Goal: Information Seeking & Learning: Learn about a topic

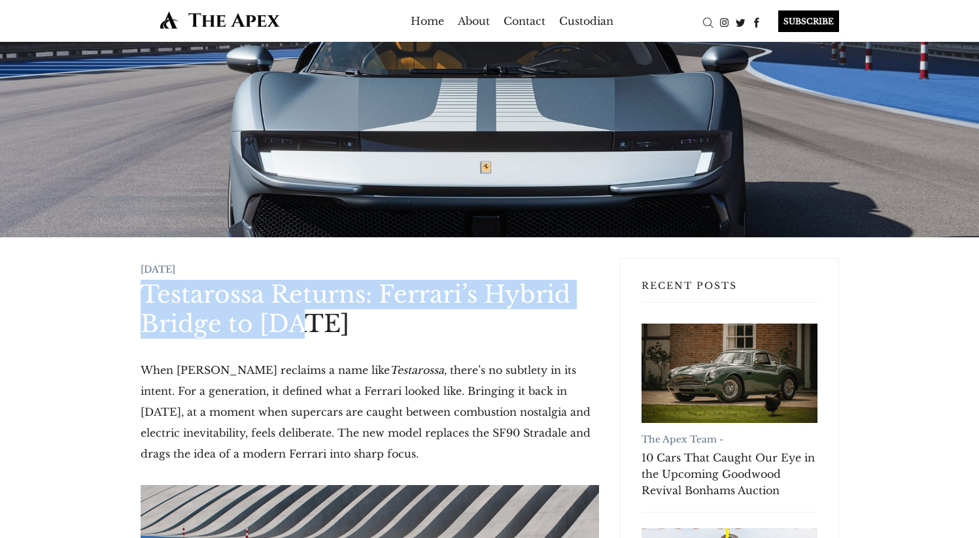
drag, startPoint x: 262, startPoint y: 275, endPoint x: 379, endPoint y: 328, distance: 128.8
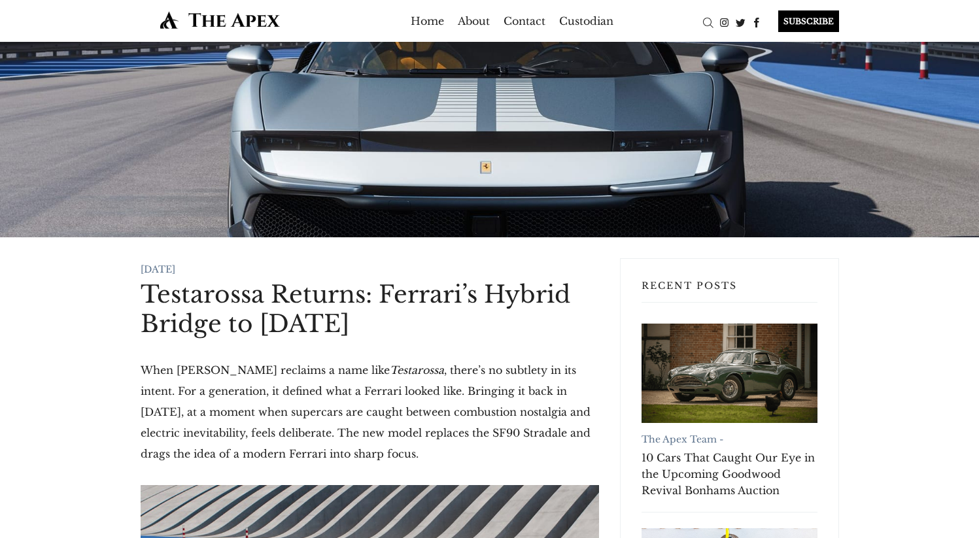
click at [381, 328] on h1 "Testarossa Returns: Ferrari’s Hybrid Bridge to [DATE]" at bounding box center [370, 309] width 458 height 59
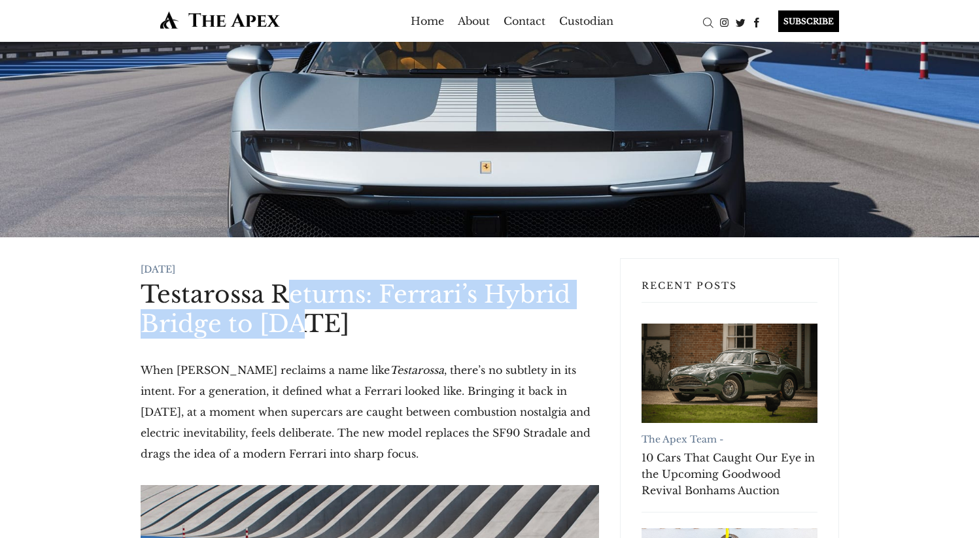
drag, startPoint x: 311, startPoint y: 321, endPoint x: 293, endPoint y: 283, distance: 41.8
click at [293, 283] on h1 "Testarossa Returns: Ferrari’s Hybrid Bridge to [DATE]" at bounding box center [370, 309] width 458 height 59
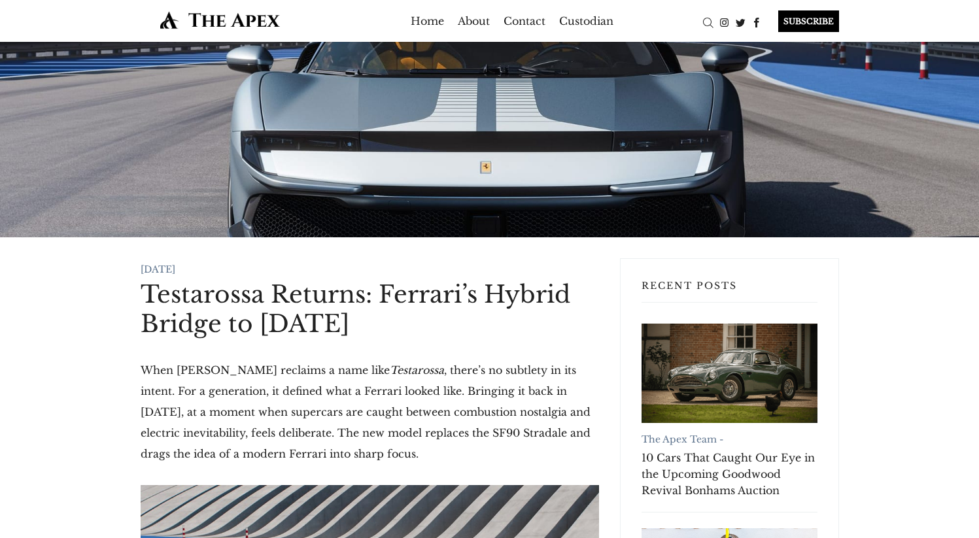
click at [245, 280] on h1 "Testarossa Returns: Ferrari’s Hybrid Bridge to [DATE]" at bounding box center [370, 309] width 458 height 59
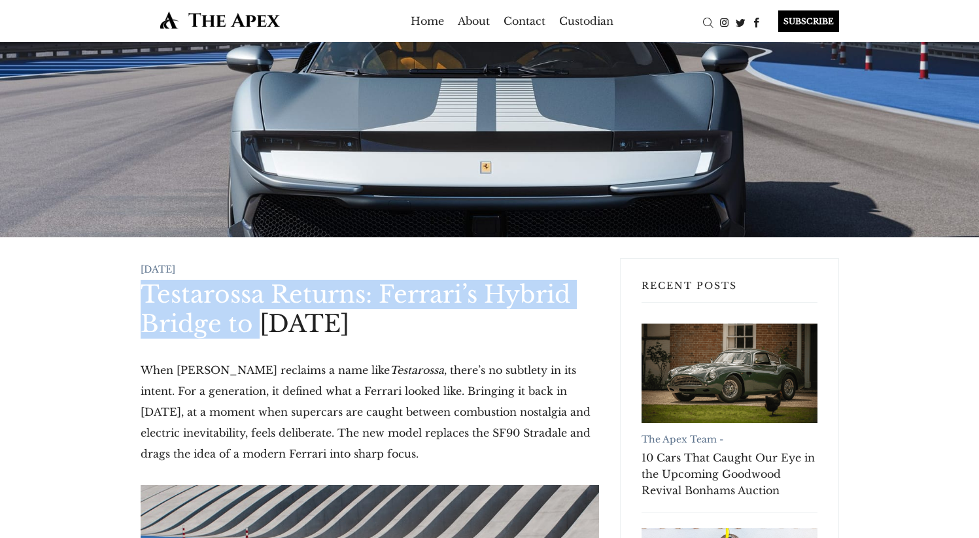
drag, startPoint x: 231, startPoint y: 294, endPoint x: 258, endPoint y: 324, distance: 40.7
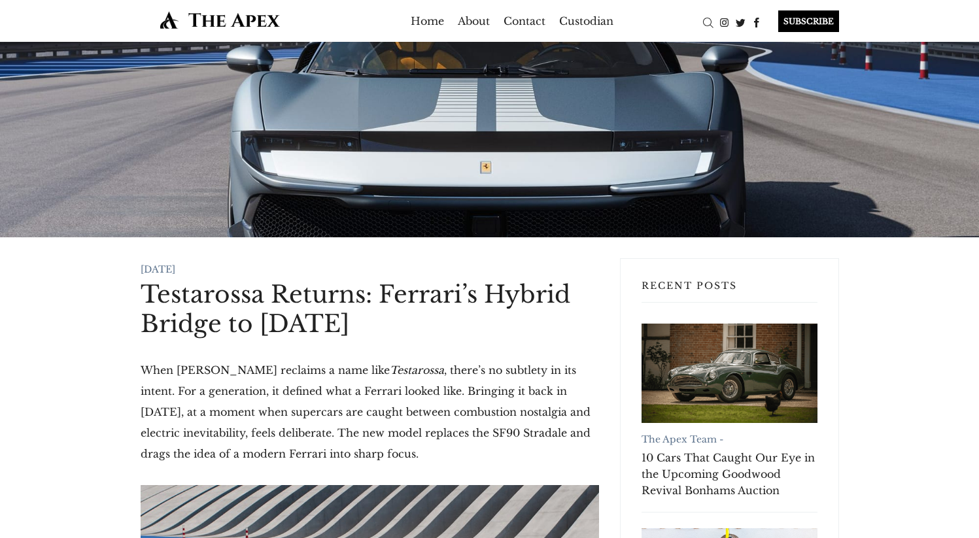
click at [310, 328] on h1 "Testarossa Returns: Ferrari’s Hybrid Bridge to [DATE]" at bounding box center [370, 309] width 458 height 59
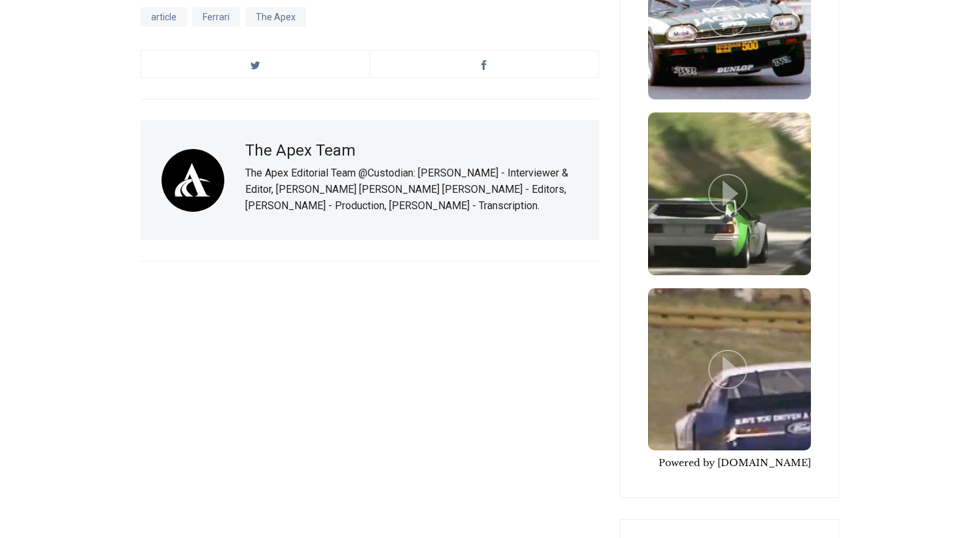
scroll to position [3306, 0]
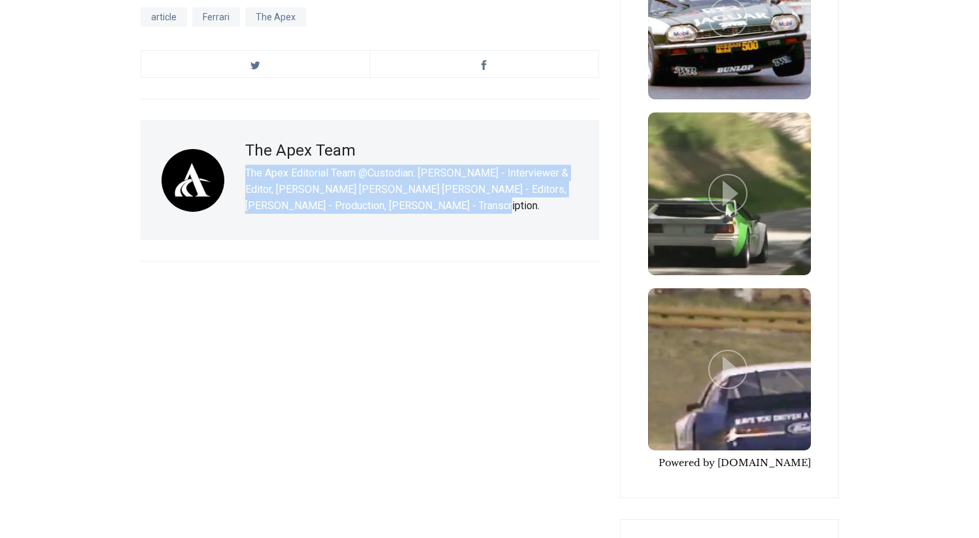
drag, startPoint x: 440, startPoint y: 165, endPoint x: 247, endPoint y: 132, distance: 196.4
click at [247, 165] on p "The Apex Editorial Team @Custodian: [PERSON_NAME] - Interviewer & Editor, [PERS…" at bounding box center [411, 189] width 333 height 49
copy p "The Apex Editorial Team @Custodian: [PERSON_NAME] - Interviewer & Editor, [PERS…"
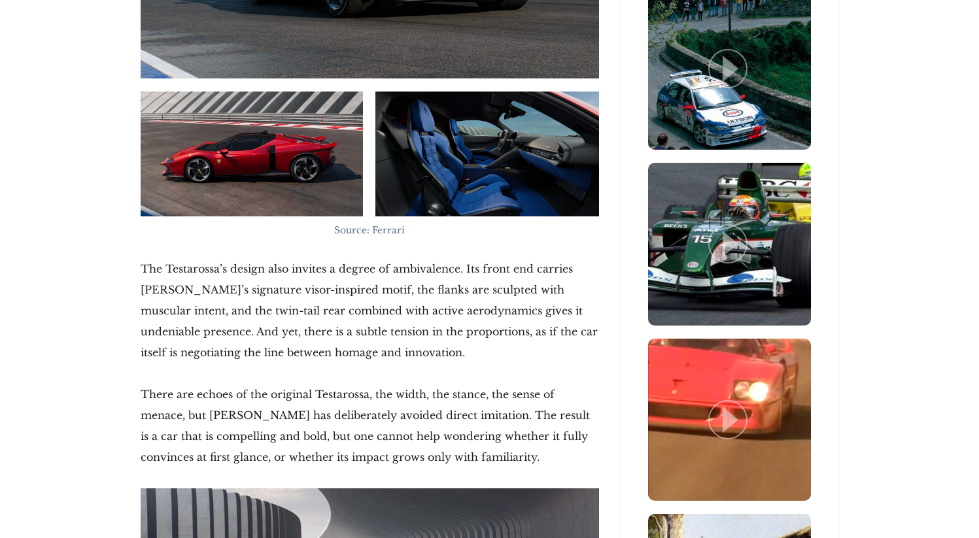
scroll to position [1578, 0]
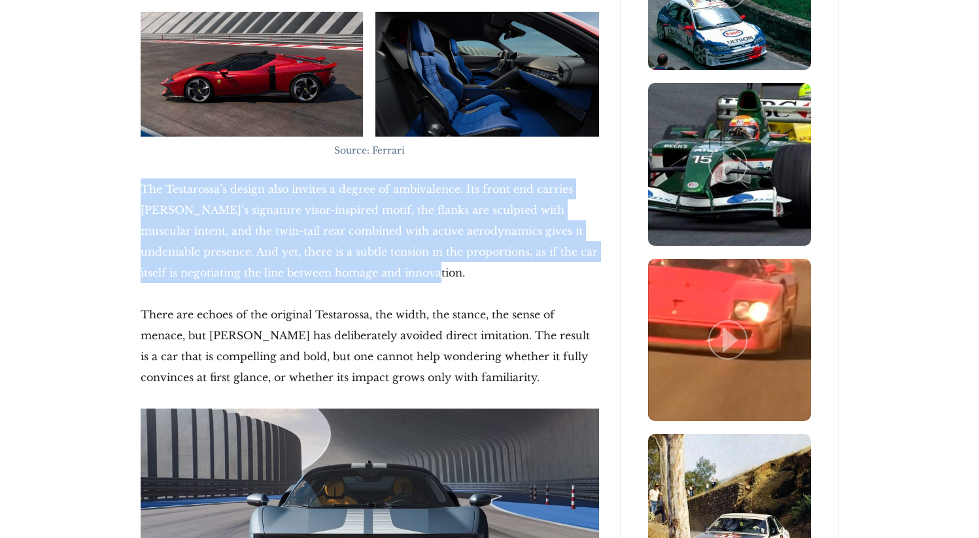
drag, startPoint x: 146, startPoint y: 170, endPoint x: 410, endPoint y: 245, distance: 274.7
click at [410, 245] on div "13 Sep 2025 Testarossa Returns: Ferrari’s Hybrid Bridge to Tomorrow When Ferrar…" at bounding box center [369, 527] width 479 height 3695
click at [410, 245] on p "The Testarossa’s design also invites a degree of ambivalence. Its front end car…" at bounding box center [370, 231] width 458 height 105
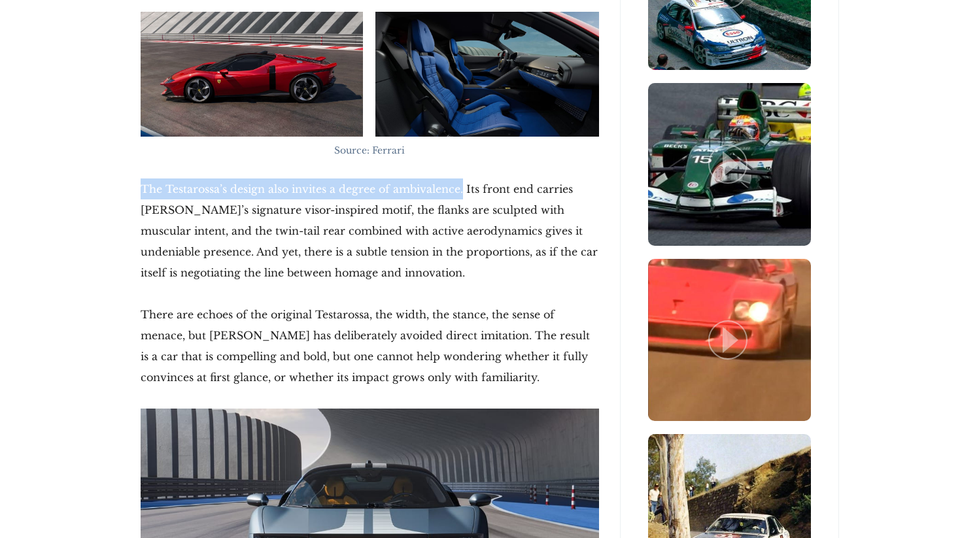
drag, startPoint x: 131, startPoint y: 163, endPoint x: 462, endPoint y: 169, distance: 331.0
click at [462, 169] on div "13 Sep 2025 Testarossa Returns: Ferrari’s Hybrid Bridge to Tomorrow When Ferrar…" at bounding box center [369, 527] width 479 height 3695
copy p "The Testarossa’s design also invites a degree of ambivalence."
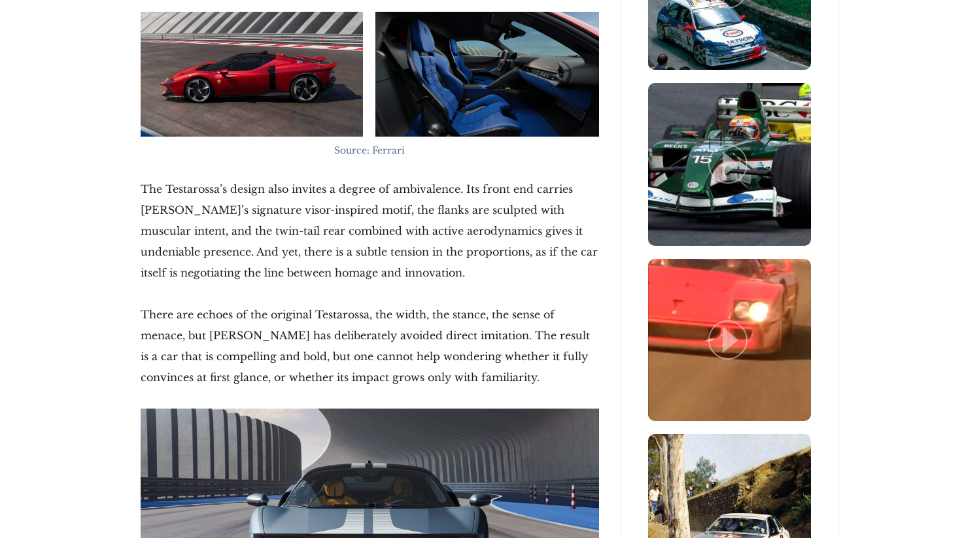
click at [442, 251] on p "The Testarossa’s design also invites a degree of ambivalence. Its front end car…" at bounding box center [370, 231] width 458 height 105
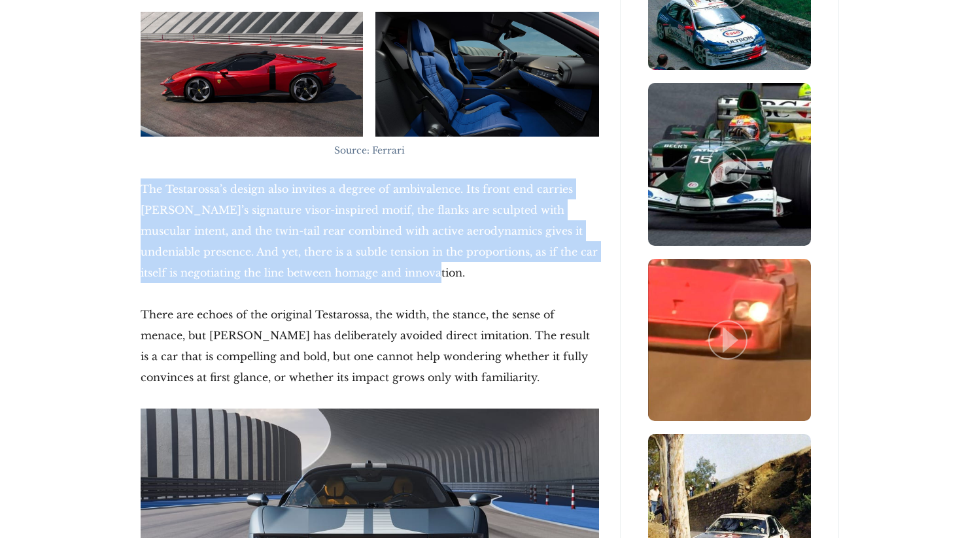
drag, startPoint x: 146, startPoint y: 166, endPoint x: 397, endPoint y: 261, distance: 267.8
click at [397, 261] on p "The Testarossa’s design also invites a degree of ambivalence. Its front end car…" at bounding box center [370, 231] width 458 height 105
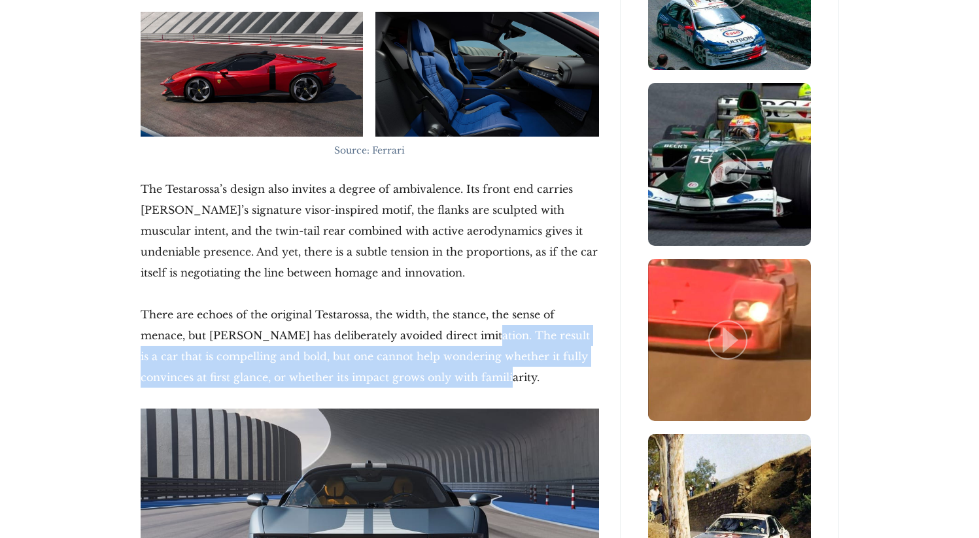
drag, startPoint x: 441, startPoint y: 311, endPoint x: 496, endPoint y: 348, distance: 66.4
click at [496, 348] on p "There are echoes of the original Testarossa, the width, the stance, the sense o…" at bounding box center [370, 346] width 458 height 84
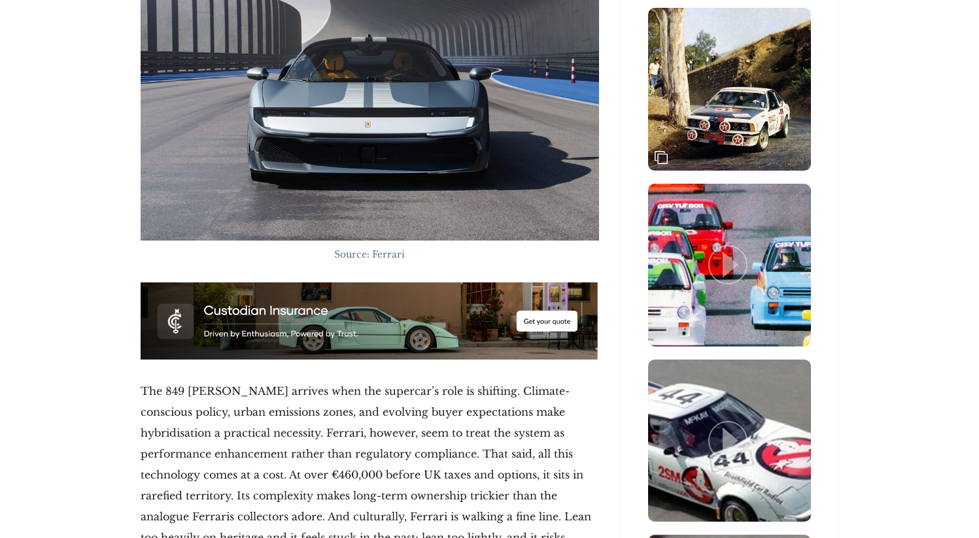
scroll to position [2163, 0]
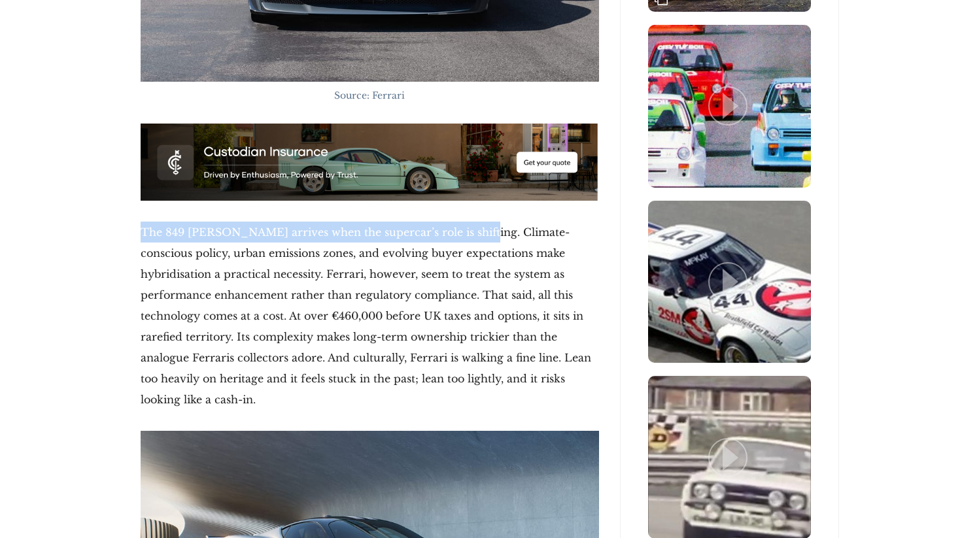
drag, startPoint x: 131, startPoint y: 206, endPoint x: 468, endPoint y: 215, distance: 336.3
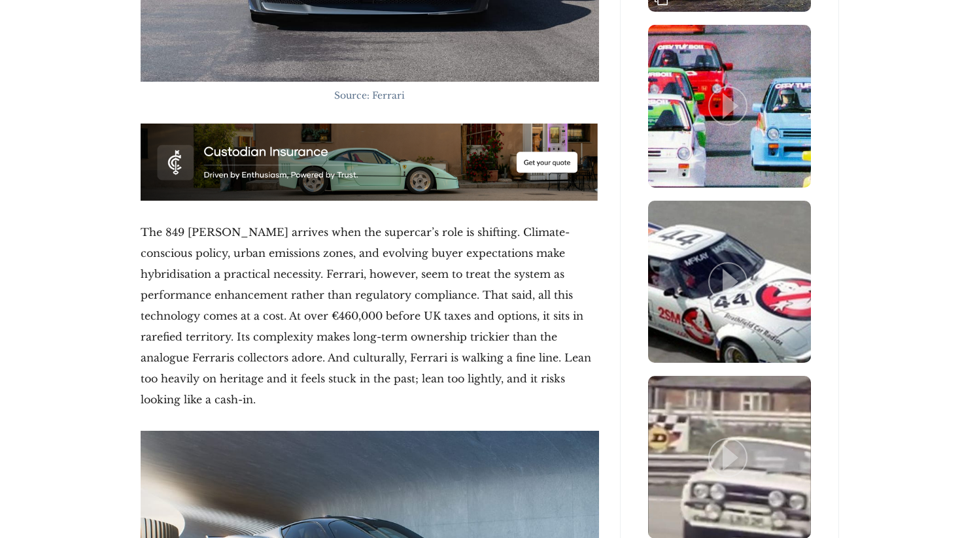
click at [470, 222] on p "The 849 Testarossa arrives when the supercar’s role is shifting. Climate-consci…" at bounding box center [370, 316] width 458 height 188
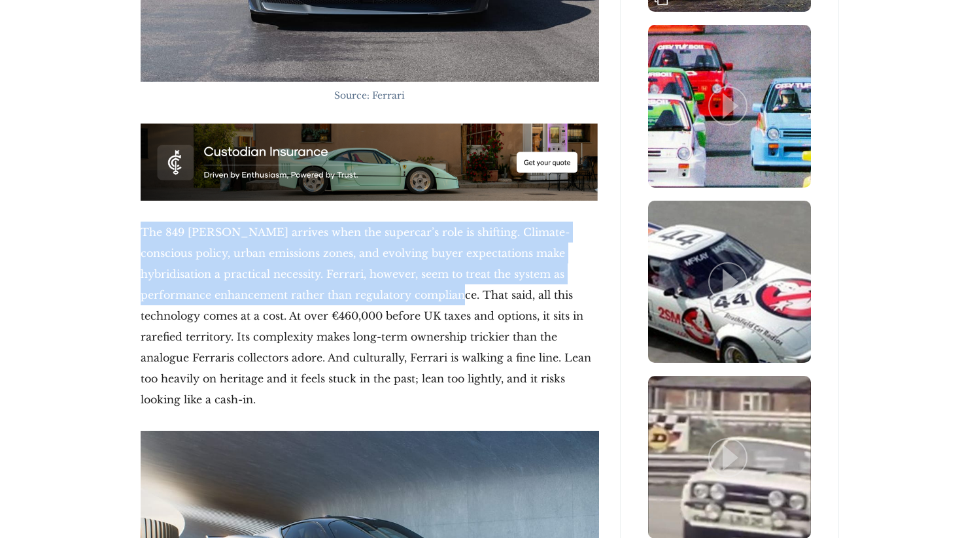
drag, startPoint x: 116, startPoint y: 207, endPoint x: 389, endPoint y: 279, distance: 282.0
click at [389, 279] on div "13 Sep 2025 Testarossa Returns: Ferrari’s Hybrid Bridge to Tomorrow When Ferrar…" at bounding box center [489, 92] width 979 height 4037
copy p "The 849 Testarossa arrives when the supercar’s role is shifting. Climate-consci…"
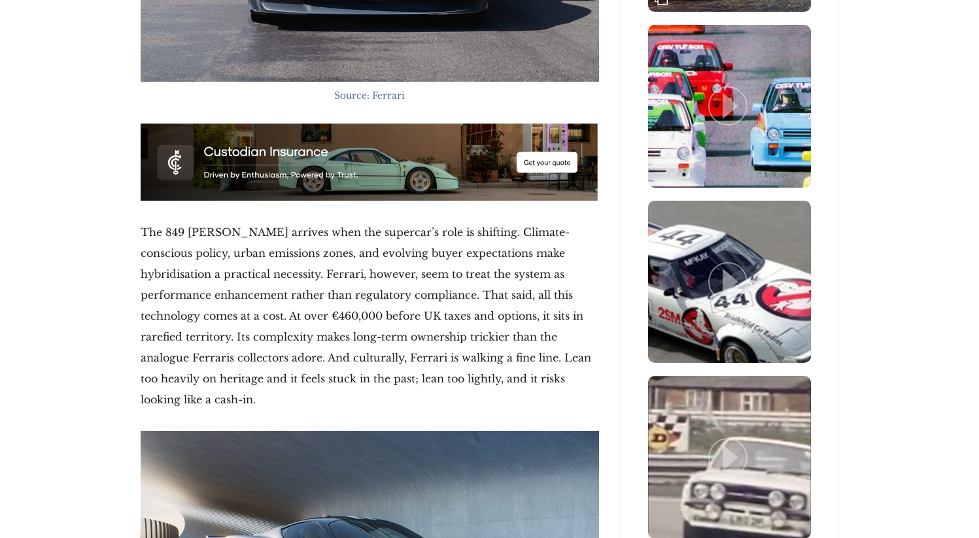
click at [400, 331] on p "The 849 Testarossa arrives when the supercar’s role is shifting. Climate-consci…" at bounding box center [370, 316] width 458 height 188
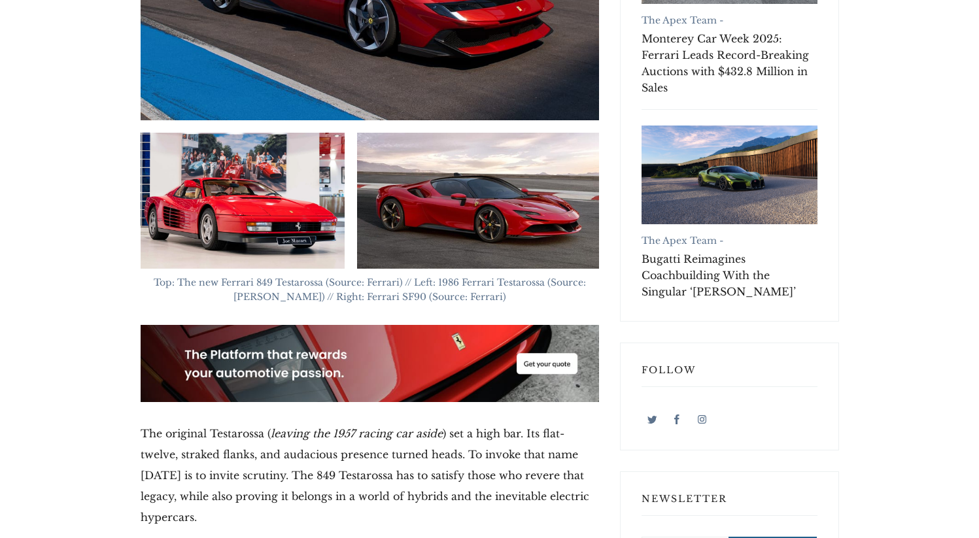
scroll to position [627, 0]
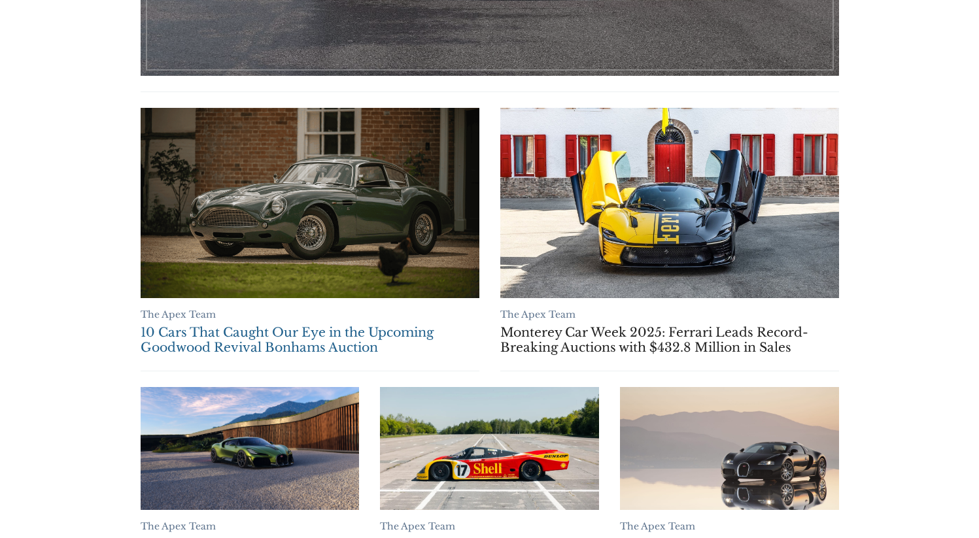
scroll to position [383, 0]
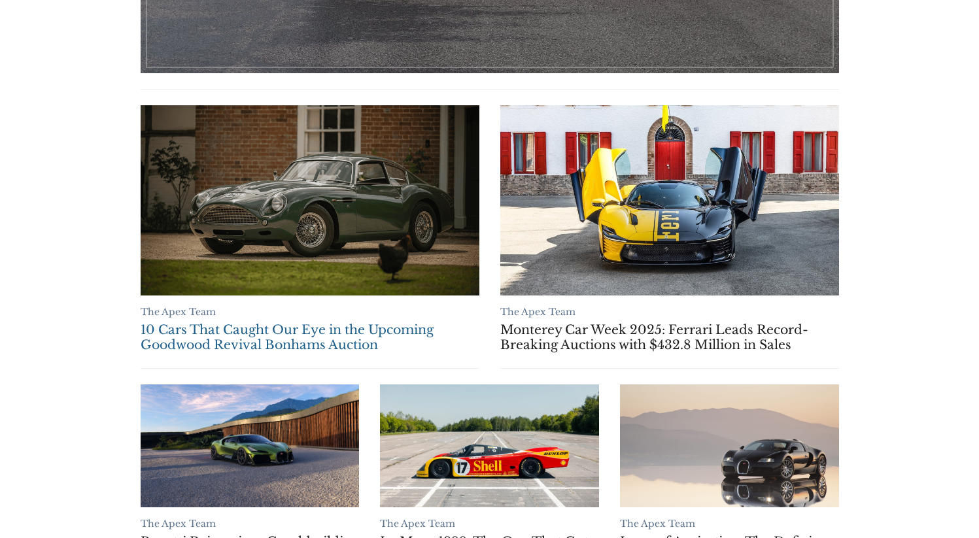
drag, startPoint x: 263, startPoint y: 201, endPoint x: 273, endPoint y: 183, distance: 21.1
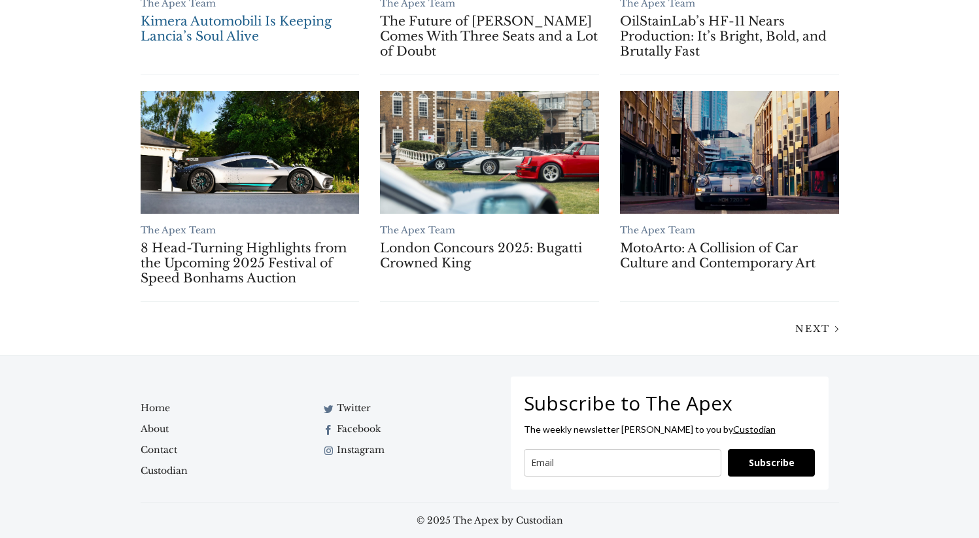
scroll to position [1131, 0]
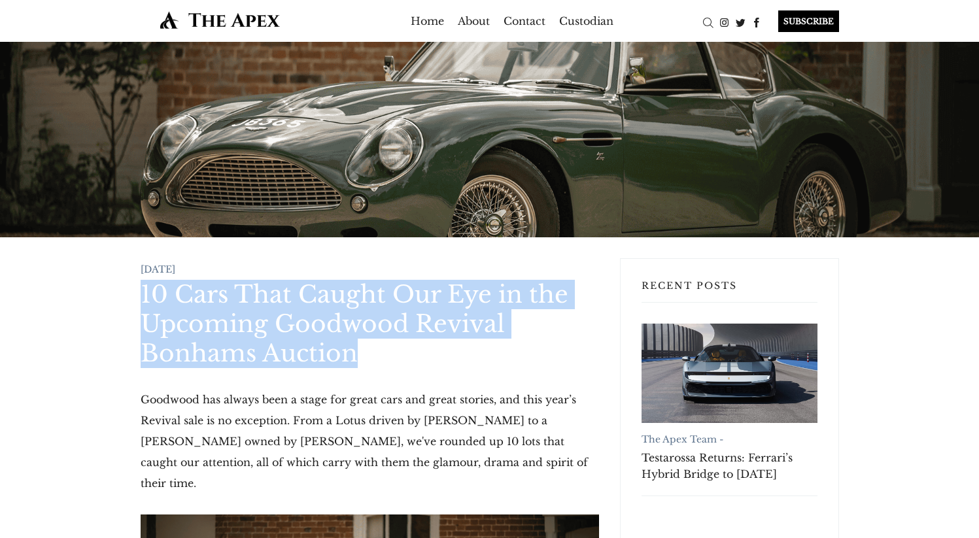
drag, startPoint x: 375, startPoint y: 357, endPoint x: 139, endPoint y: 303, distance: 242.9
copy h1 "10 Cars That Caught Our Eye in the Upcoming Goodwood Revival Bonhams Auction"
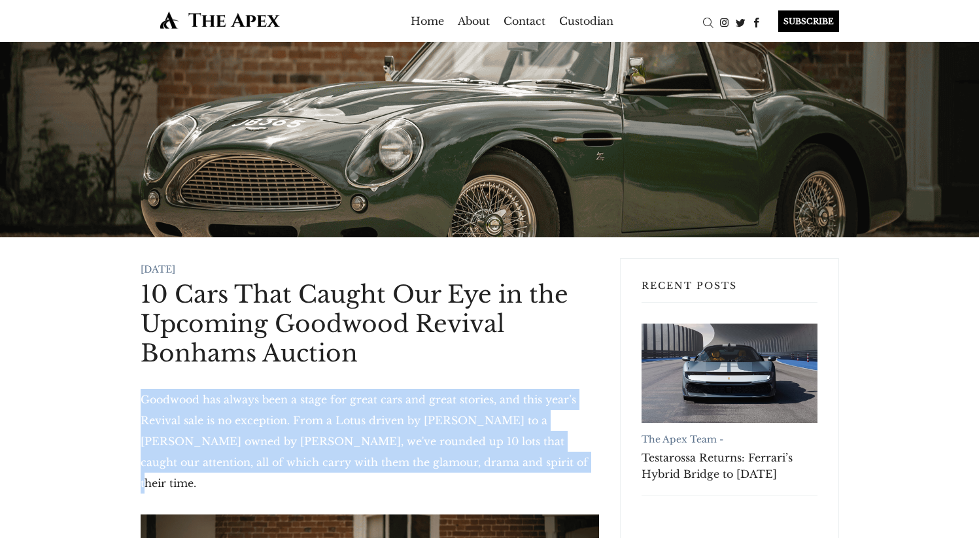
drag, startPoint x: 455, startPoint y: 462, endPoint x: 129, endPoint y: 392, distance: 333.0
copy p "Goodwood has always been a stage for great cars and great stories, and this yea…"
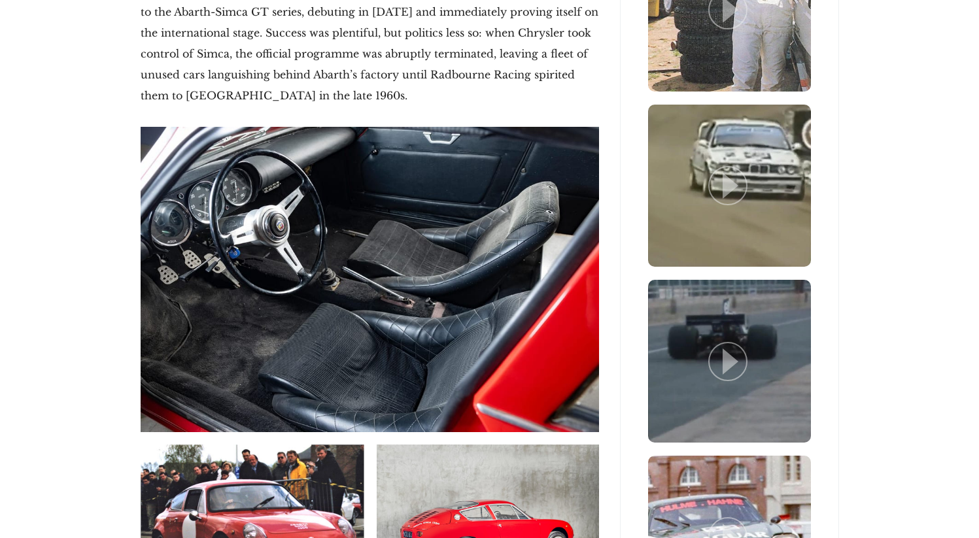
scroll to position [3507, 0]
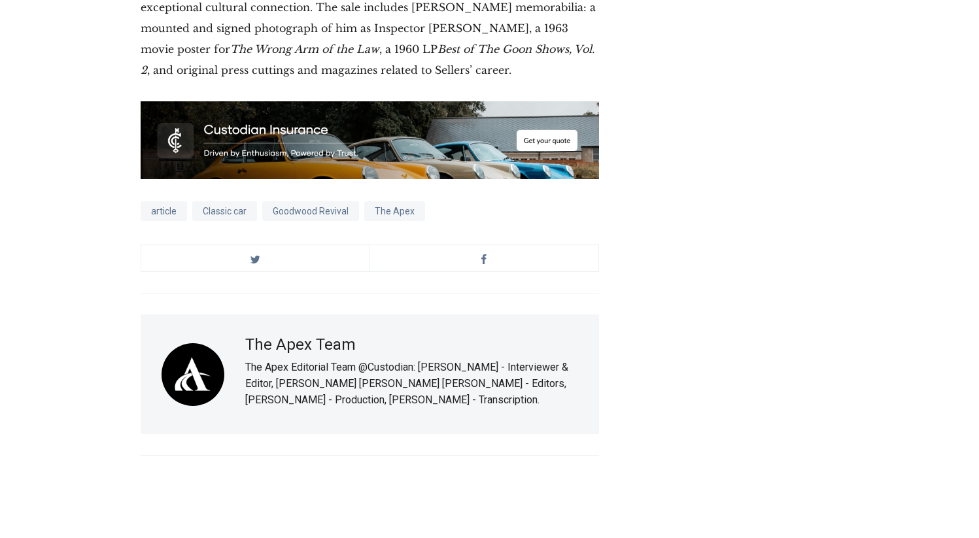
scroll to position [15200, 0]
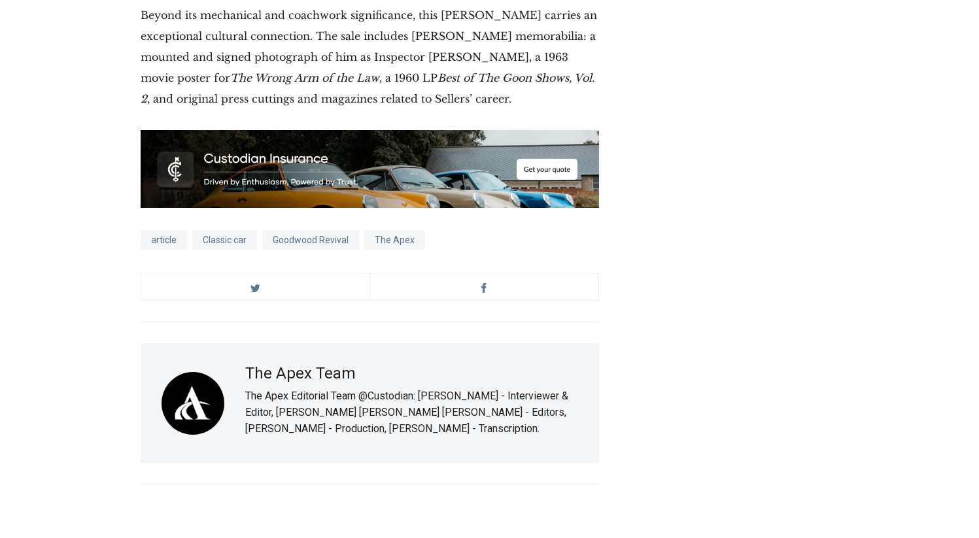
click at [508, 343] on div "The Apex Team The Apex Editorial Team @Custodian: Archie Hill - Interviewer & E…" at bounding box center [370, 403] width 458 height 120
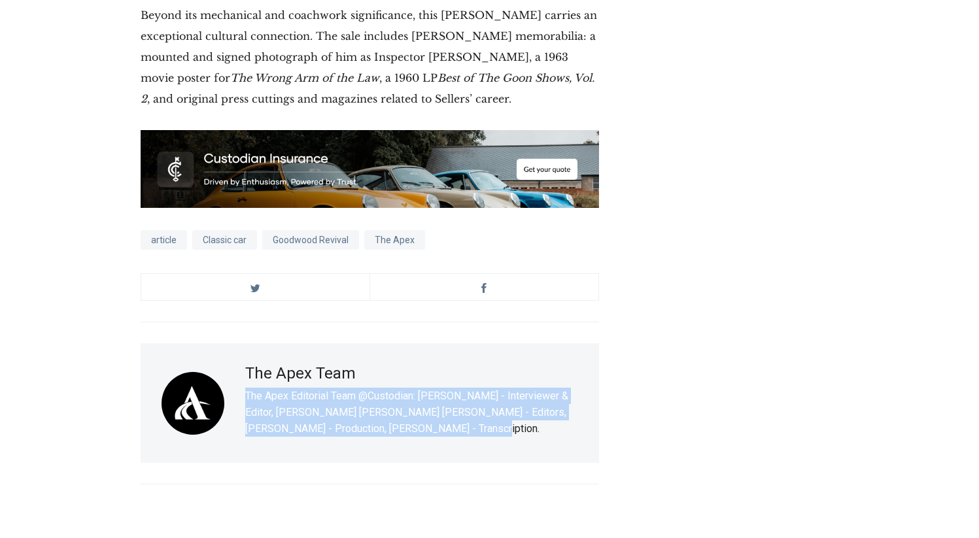
drag, startPoint x: 481, startPoint y: 111, endPoint x: 245, endPoint y: 68, distance: 240.6
click at [245, 364] on div "The Apex Team The Apex Editorial Team @Custodian: Archie Hill - Interviewer & E…" at bounding box center [411, 403] width 333 height 78
copy p "The Apex Editorial Team @Custodian: [PERSON_NAME] - Interviewer & Editor, [PERS…"
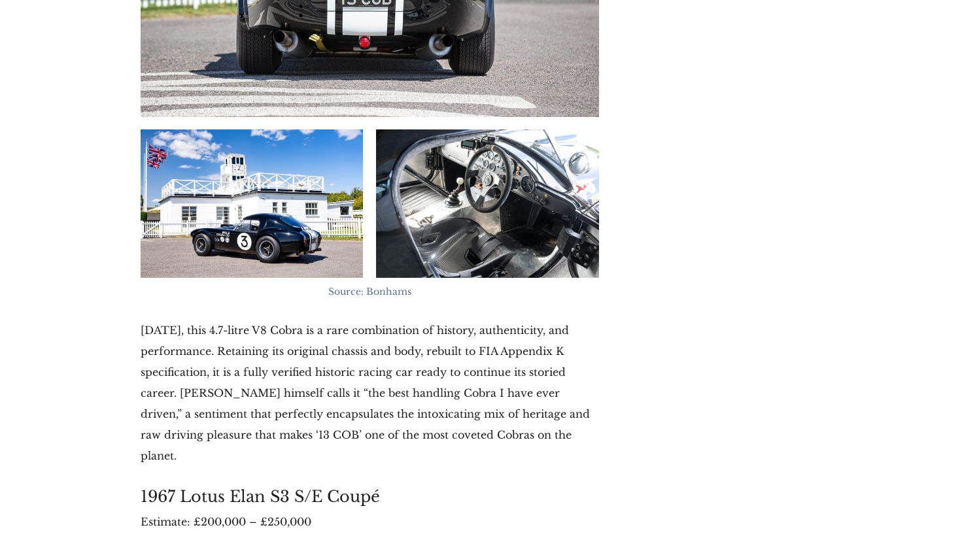
scroll to position [10480, 0]
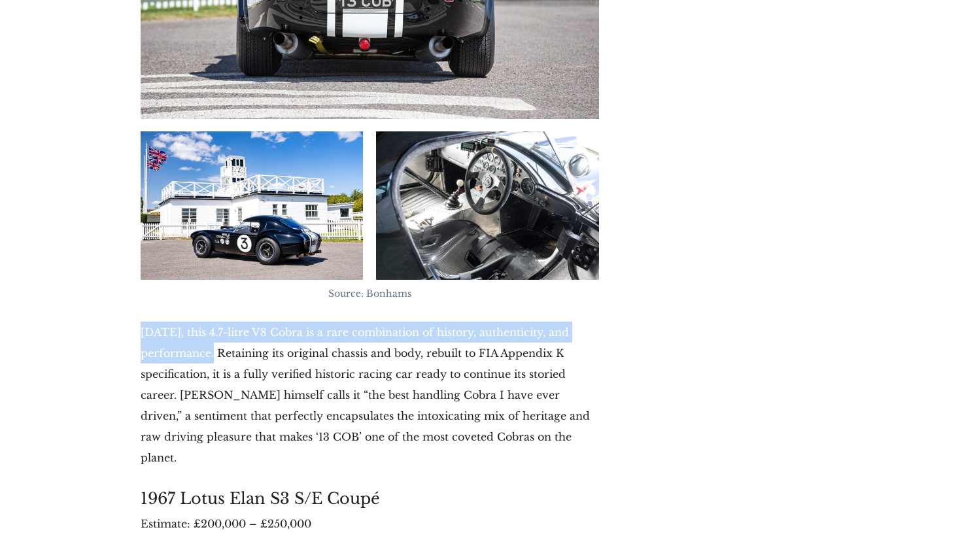
drag, startPoint x: 114, startPoint y: 145, endPoint x: 198, endPoint y: 173, distance: 88.5
copy p "Today, this 4.7-litre V8 Cobra is a rare combination of history, authenticity, …"
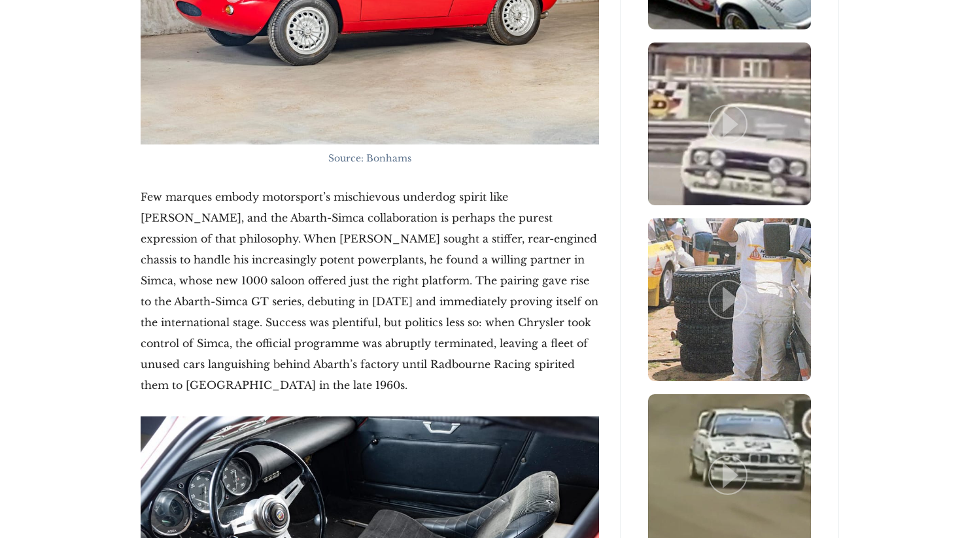
scroll to position [2509, 0]
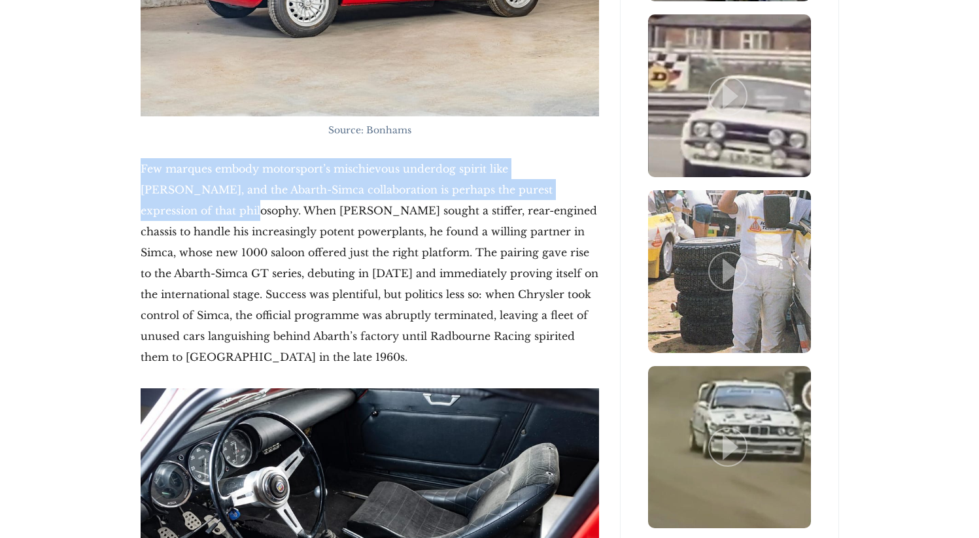
drag, startPoint x: 133, startPoint y: 126, endPoint x: 585, endPoint y: 148, distance: 451.8
copy p "Few marques embody motorsport’s mischievous underdog spirit like Abarth, and th…"
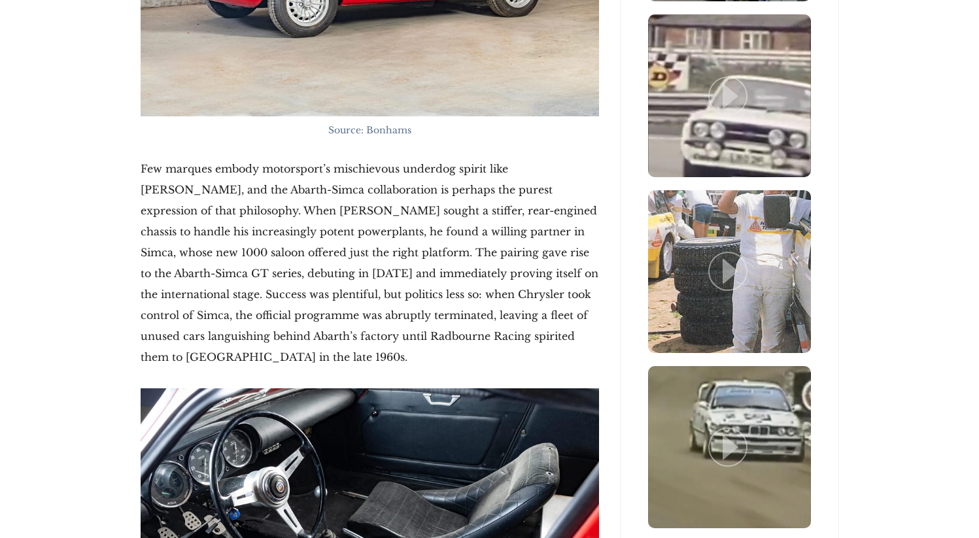
click at [486, 221] on p "Few marques embody motorsport’s mischievous underdog spirit like Abarth, and th…" at bounding box center [370, 262] width 458 height 209
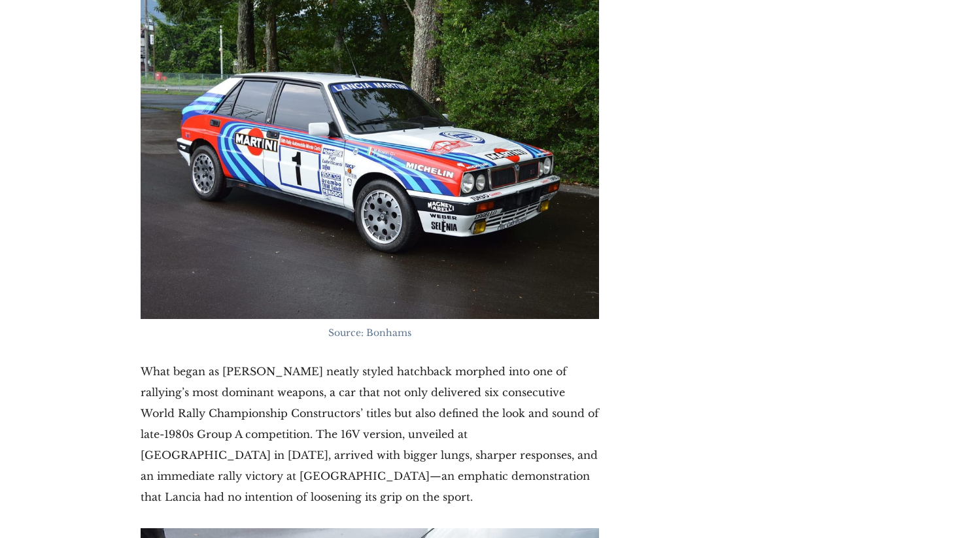
scroll to position [5247, 0]
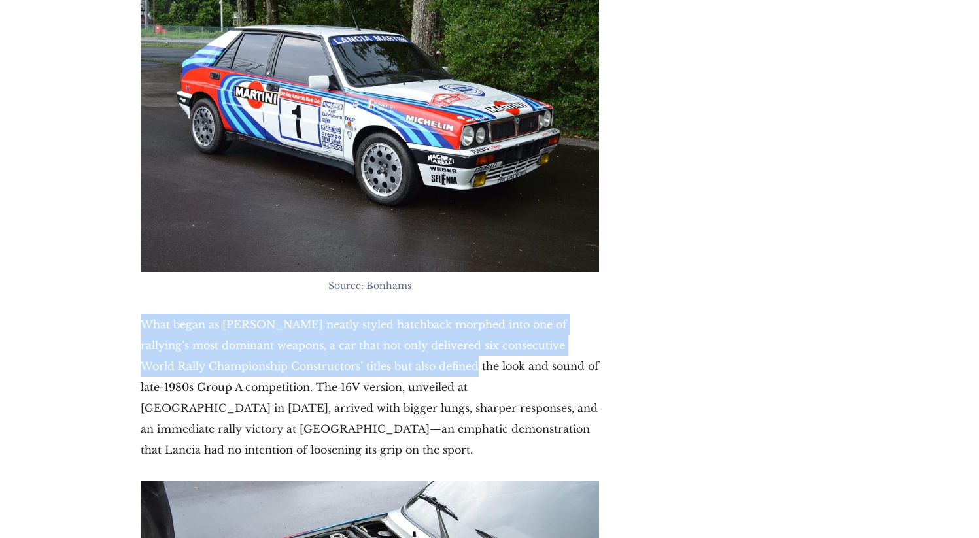
drag, startPoint x: 129, startPoint y: 221, endPoint x: 428, endPoint y: 256, distance: 301.0
click at [428, 314] on p "What began as Giugiaro’s neatly styled hatchback morphed into one of rallying’s…" at bounding box center [370, 387] width 458 height 146
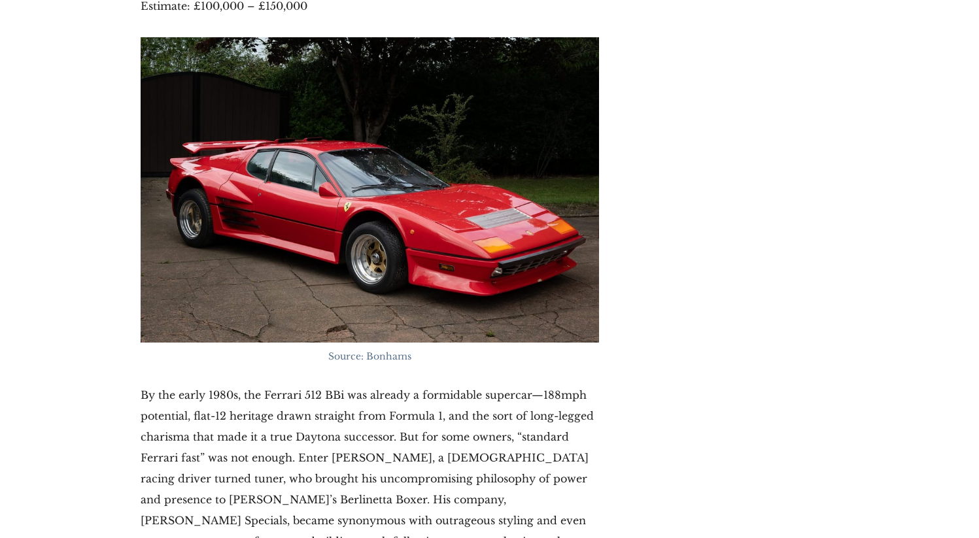
scroll to position [6454, 0]
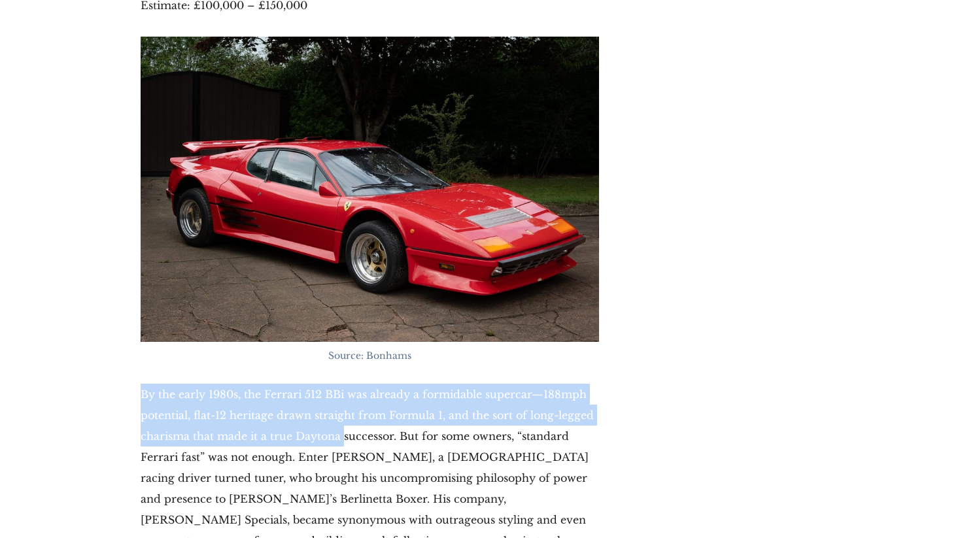
drag, startPoint x: 122, startPoint y: 270, endPoint x: 341, endPoint y: 326, distance: 226.0
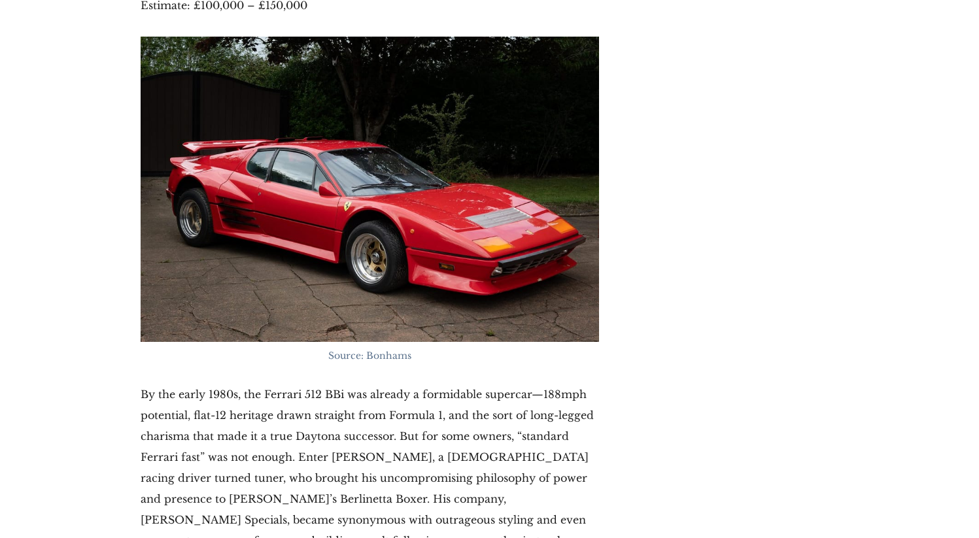
click at [341, 384] on p "By the early 1980s, the Ferrari 512 BBi was already a formidable supercar—188mp…" at bounding box center [370, 478] width 458 height 188
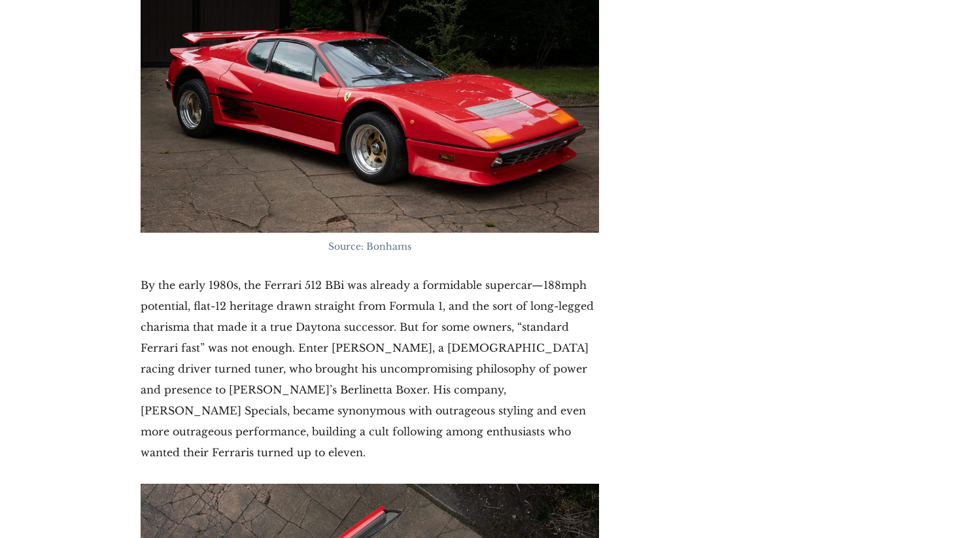
scroll to position [6692, 0]
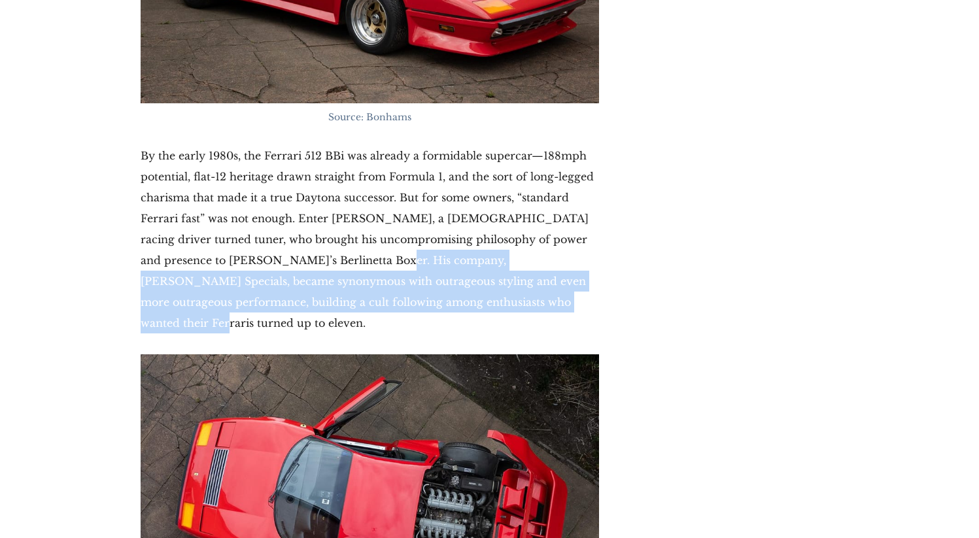
drag, startPoint x: 374, startPoint y: 137, endPoint x: 521, endPoint y: 176, distance: 151.7
click at [521, 176] on p "By the early 1980s, the Ferrari 512 BBi was already a formidable supercar—188mp…" at bounding box center [370, 239] width 458 height 188
copy p "Koenig Specials, became synonymous with outrageous styling and even more outrag…"
drag, startPoint x: 542, startPoint y: 184, endPoint x: 377, endPoint y: 139, distance: 170.9
click at [377, 145] on p "By the early 1980s, the Ferrari 512 BBi was already a formidable supercar—188mp…" at bounding box center [370, 239] width 458 height 188
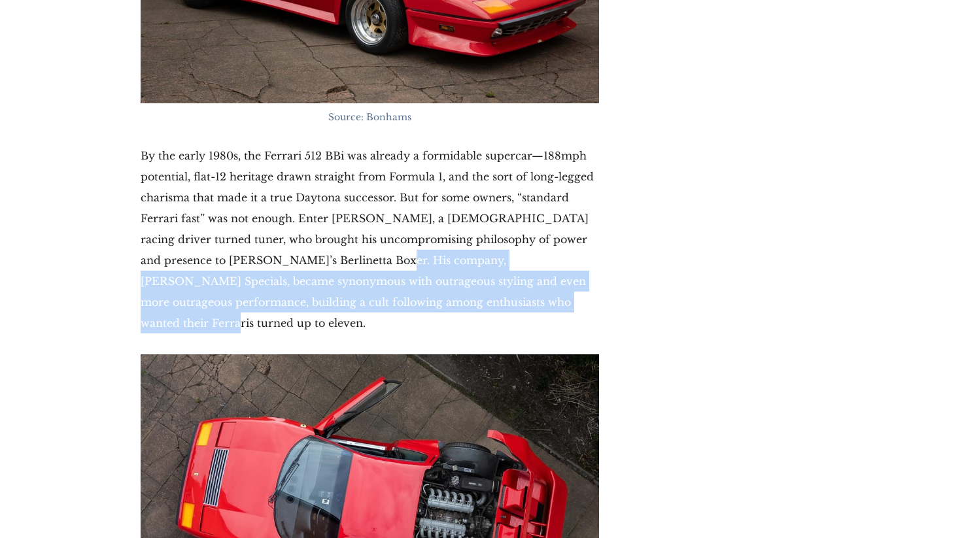
copy p "Koenig Specials, became synonymous with outrageous styling and even more outrag…"
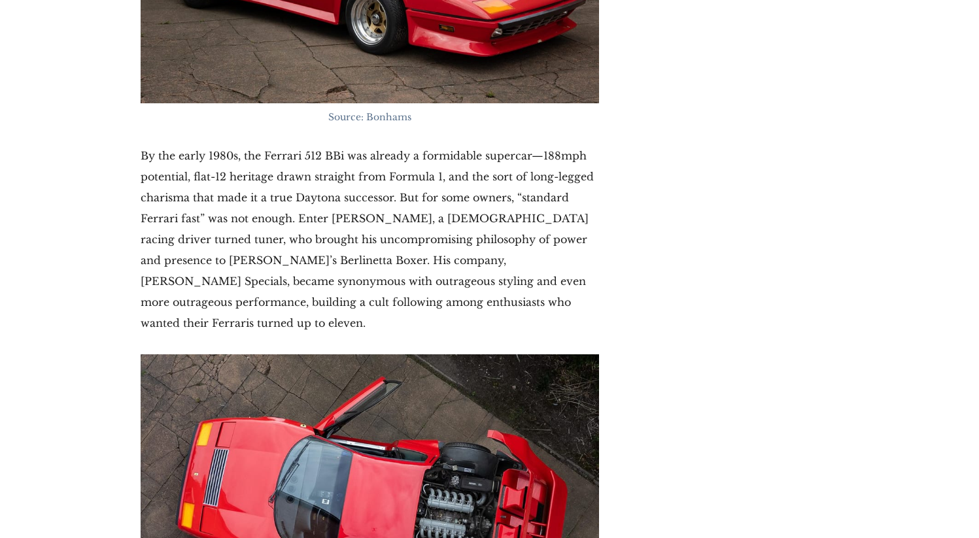
click at [343, 145] on p "By the early 1980s, the Ferrari 512 BBi was already a formidable supercar—188mp…" at bounding box center [370, 239] width 458 height 188
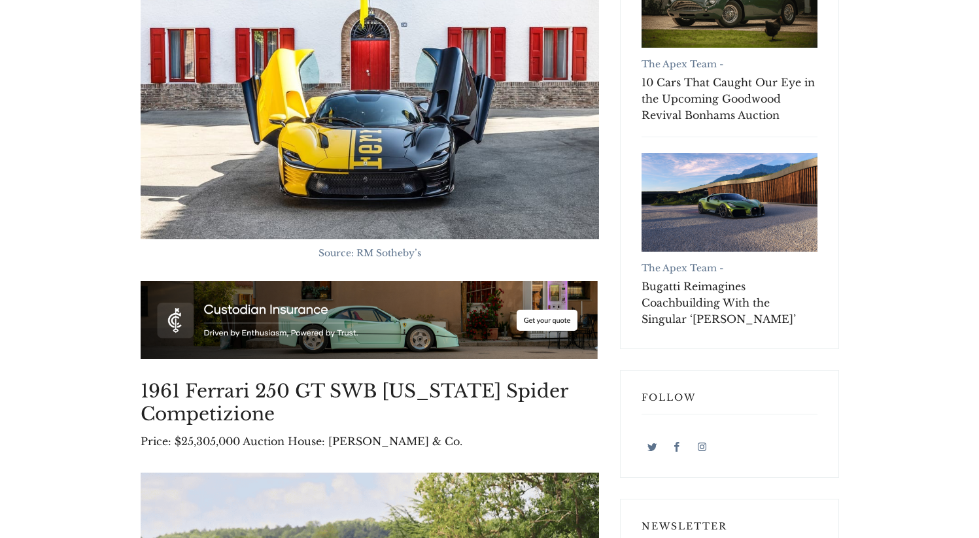
scroll to position [566, 0]
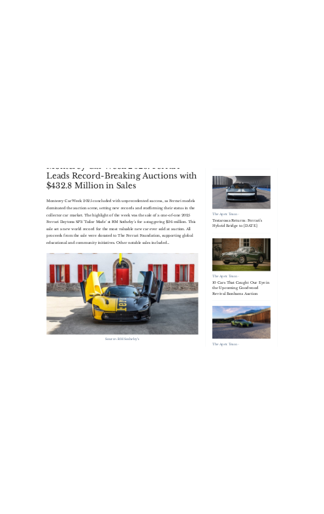
scroll to position [0, 0]
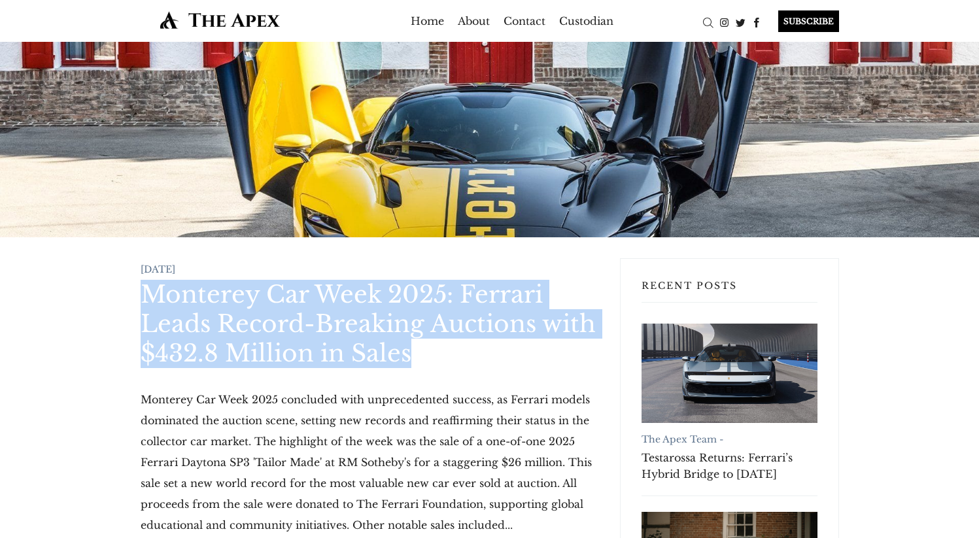
drag, startPoint x: 118, startPoint y: 281, endPoint x: 509, endPoint y: 332, distance: 394.4
copy h1 "Monterey Car Week 2025: Ferrari Leads Record-Breaking Auctions with $432.8 Mill…"
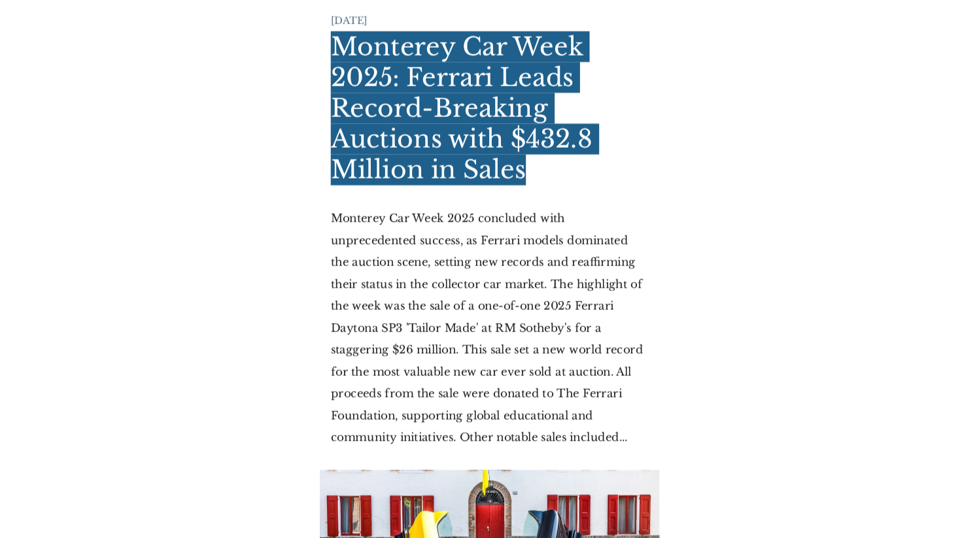
scroll to position [405, 0]
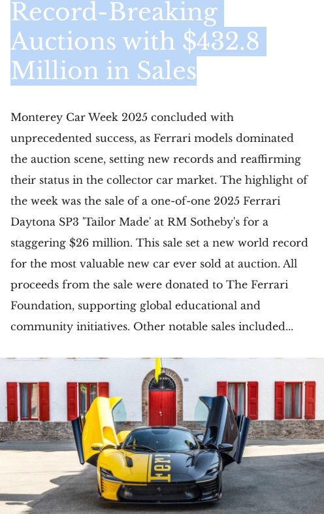
click at [249, 163] on p "Monterey Car Week 2025 concluded with unprecedented success, as Ferrari models …" at bounding box center [161, 222] width 303 height 230
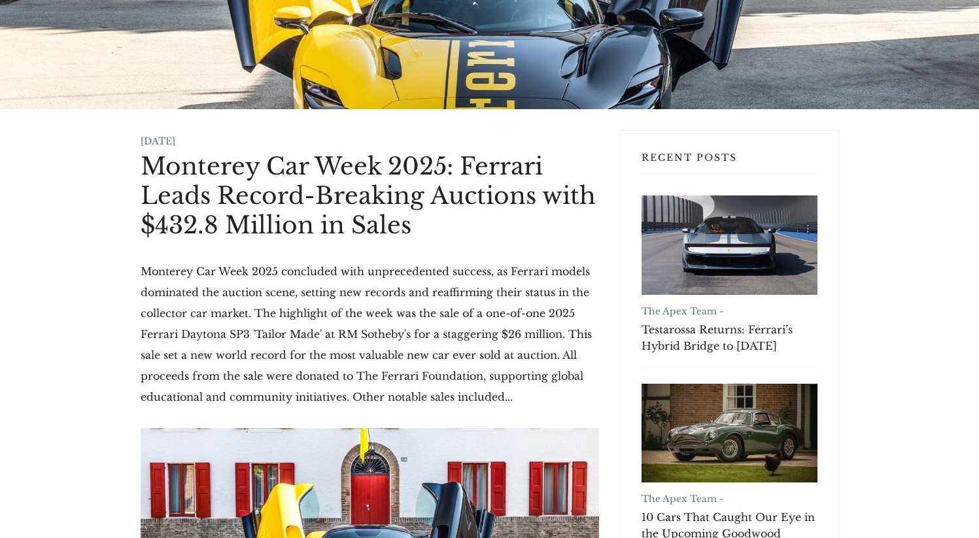
scroll to position [127, 0]
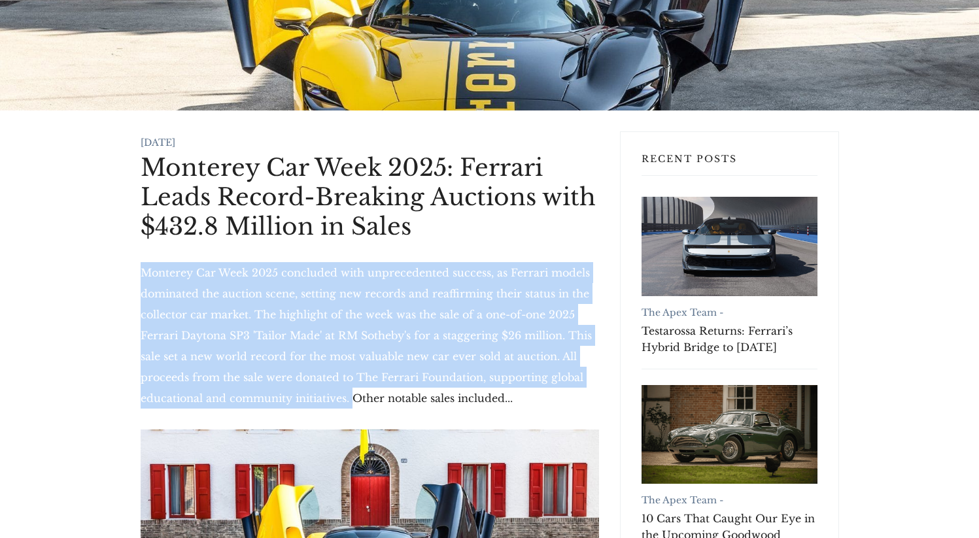
drag, startPoint x: 142, startPoint y: 264, endPoint x: 331, endPoint y: 403, distance: 234.4
click at [331, 403] on p "Monterey Car Week 2025 concluded with unprecedented success, as Ferrari models …" at bounding box center [370, 335] width 458 height 146
copy p "Monterey Car Week 2025 concluded with unprecedented success, as Ferrari models …"
click at [557, 275] on p "Monterey Car Week 2025 concluded with unprecedented success, as Ferrari models …" at bounding box center [370, 335] width 458 height 146
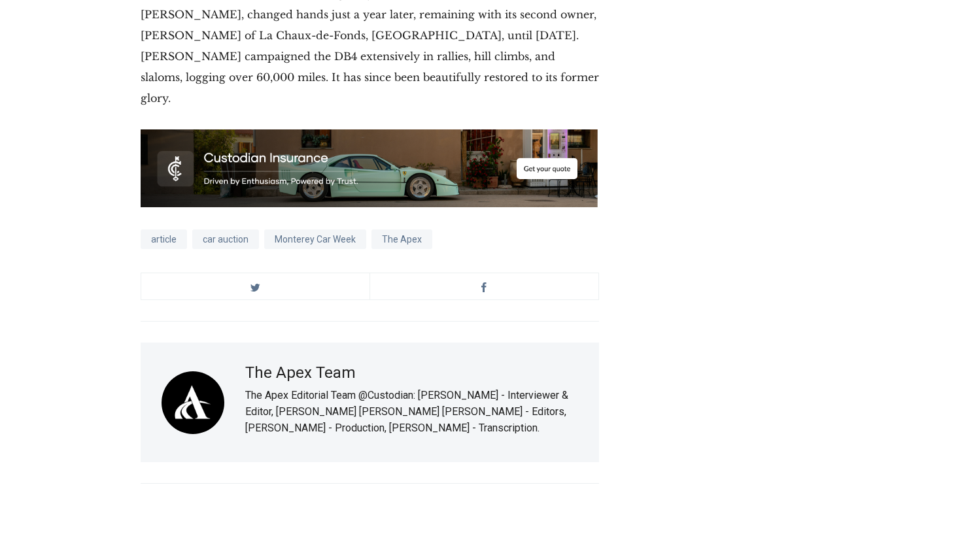
scroll to position [8140, 0]
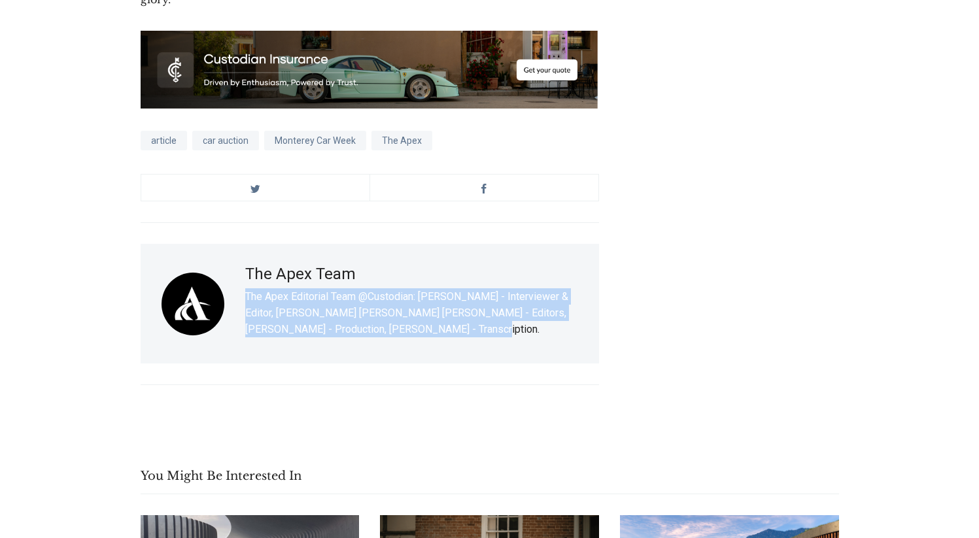
drag, startPoint x: 480, startPoint y: 280, endPoint x: 246, endPoint y: 245, distance: 236.8
click at [246, 288] on p "The Apex Editorial Team @Custodian: [PERSON_NAME] - Interviewer & Editor, [PERS…" at bounding box center [411, 312] width 333 height 49
copy p "The Apex Editorial Team @Custodian: [PERSON_NAME] - Interviewer & Editor, [PERS…"
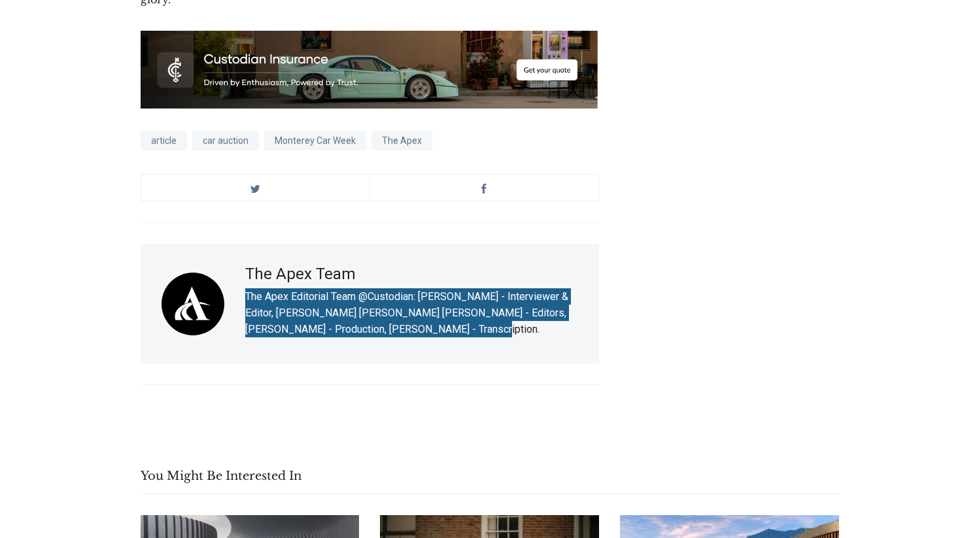
scroll to position [8143, 0]
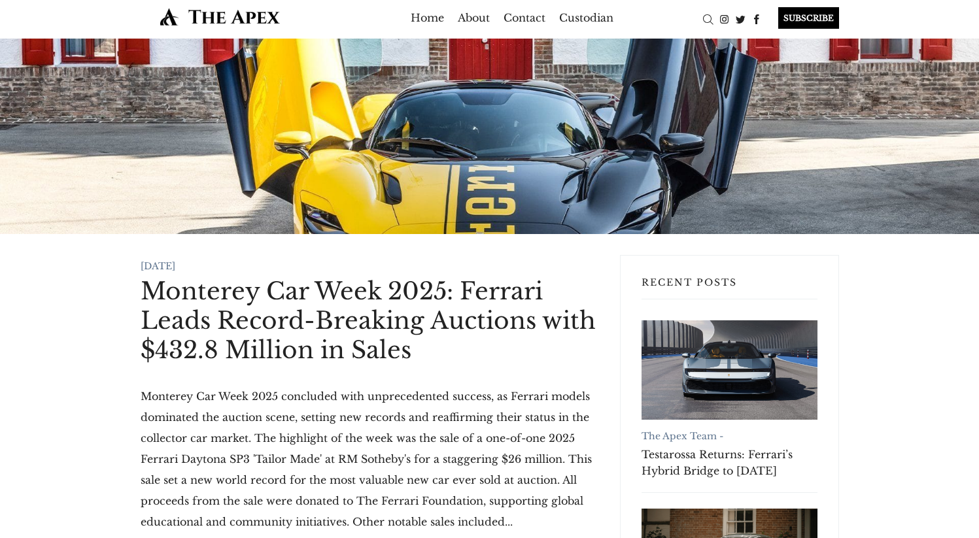
scroll to position [0, 0]
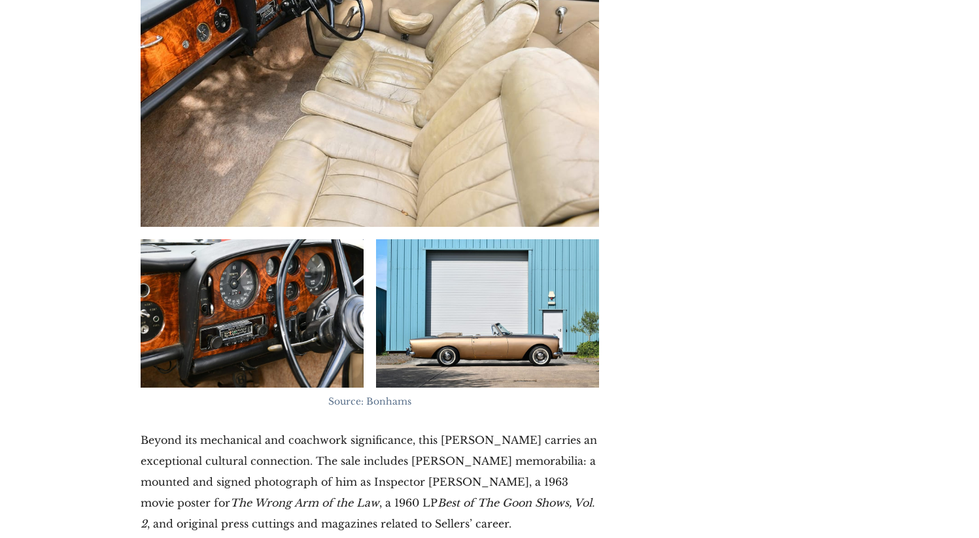
scroll to position [14814, 0]
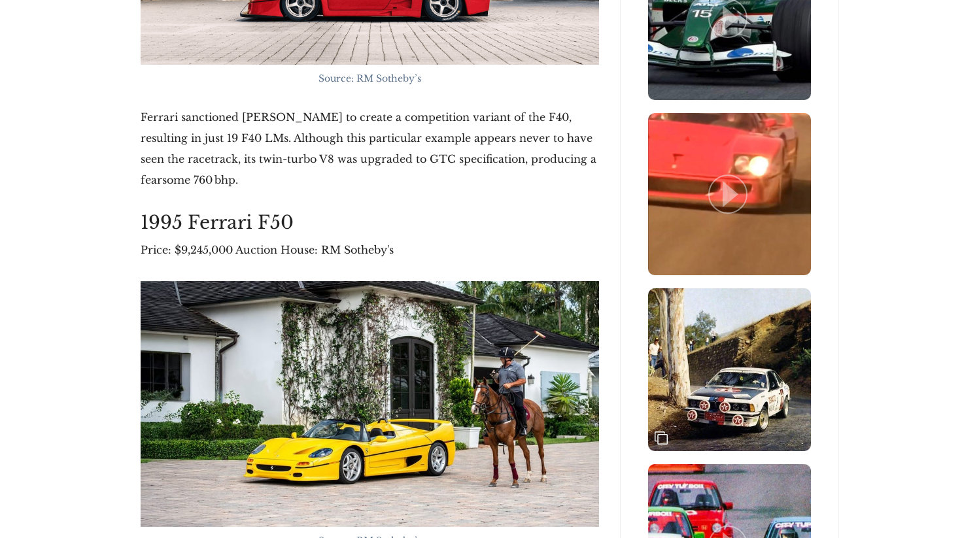
click at [271, 174] on p "Ferrari sanctioned [PERSON_NAME] to create a competition variant of the F40, re…" at bounding box center [370, 149] width 458 height 84
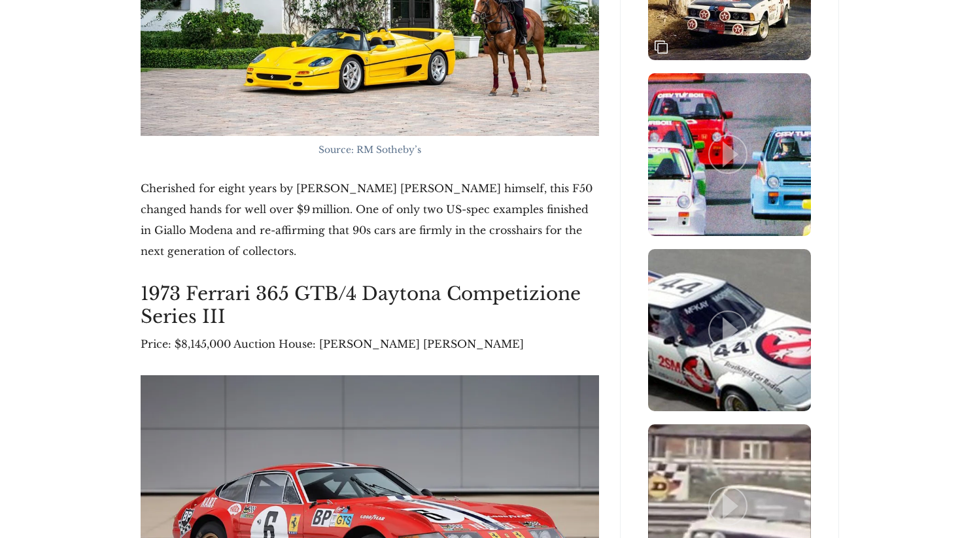
scroll to position [2102, 0]
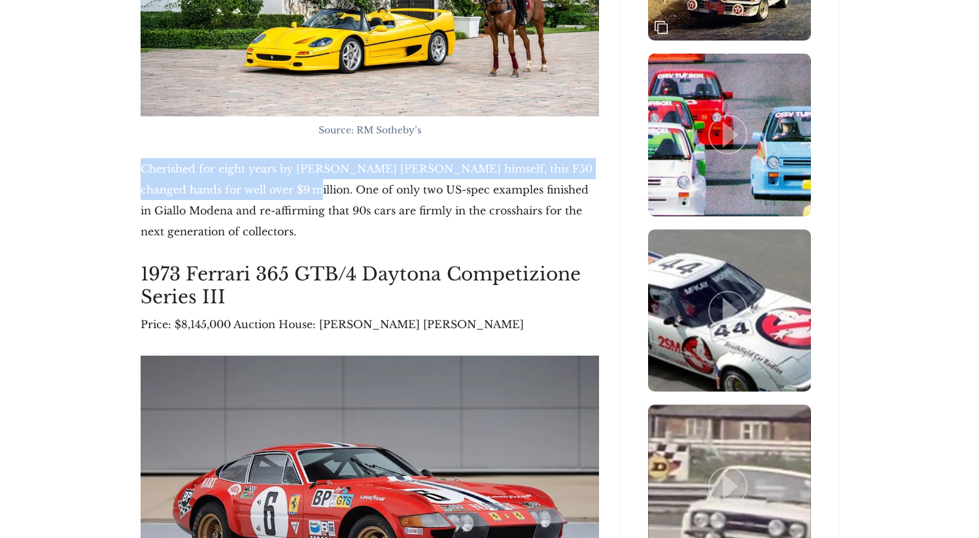
drag, startPoint x: 131, startPoint y: 164, endPoint x: 267, endPoint y: 179, distance: 136.1
click at [267, 179] on p "Cherished for eight years by Ralph Lauren himself, this F50 changed hands for w…" at bounding box center [370, 200] width 458 height 84
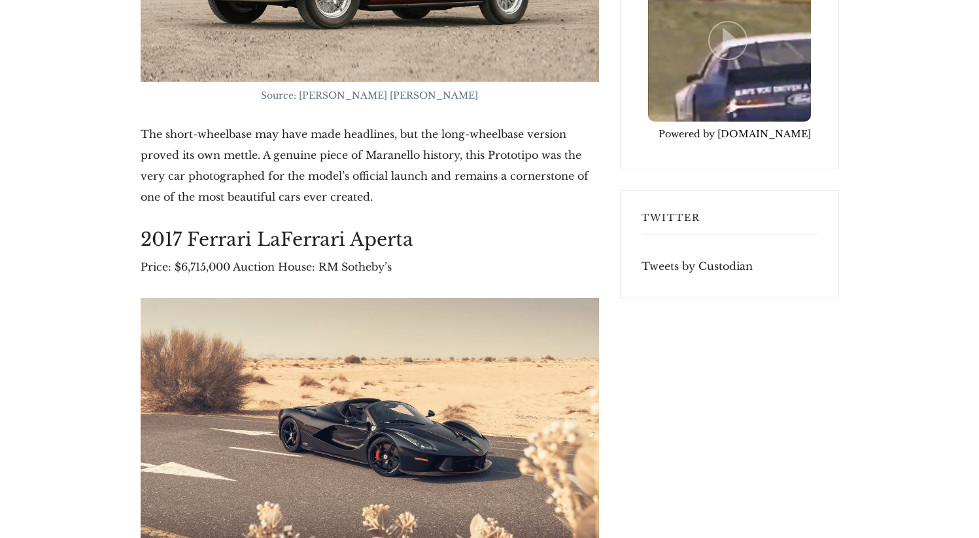
scroll to position [3627, 0]
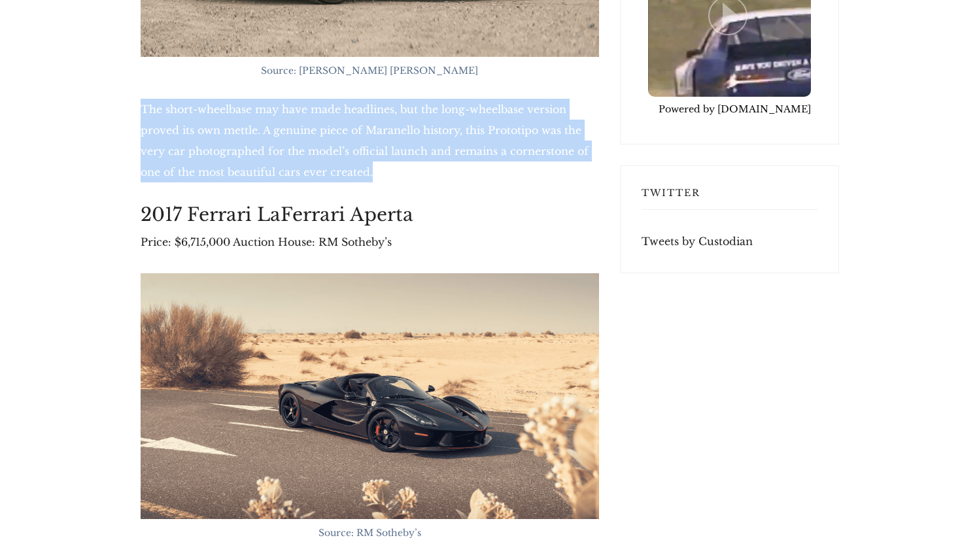
drag, startPoint x: 137, startPoint y: 78, endPoint x: 398, endPoint y: 148, distance: 269.7
click at [398, 148] on p "The short-wheelbase may have made headlines, but the long-wheelbase version pro…" at bounding box center [370, 141] width 458 height 84
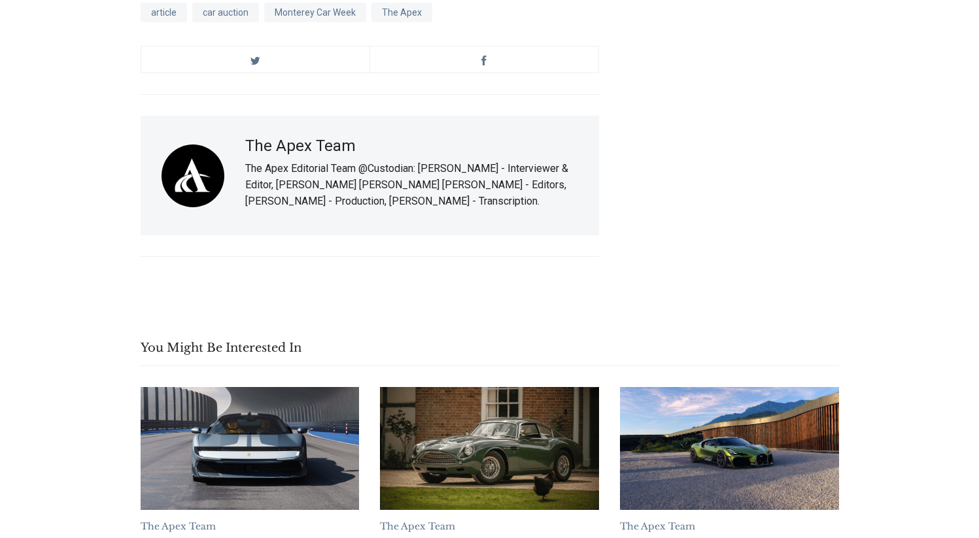
scroll to position [8394, 0]
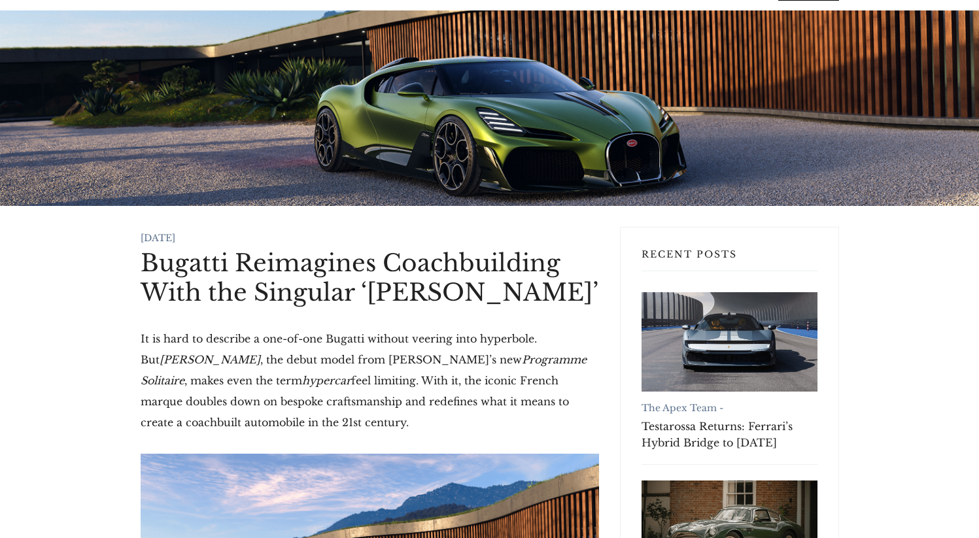
scroll to position [230, 0]
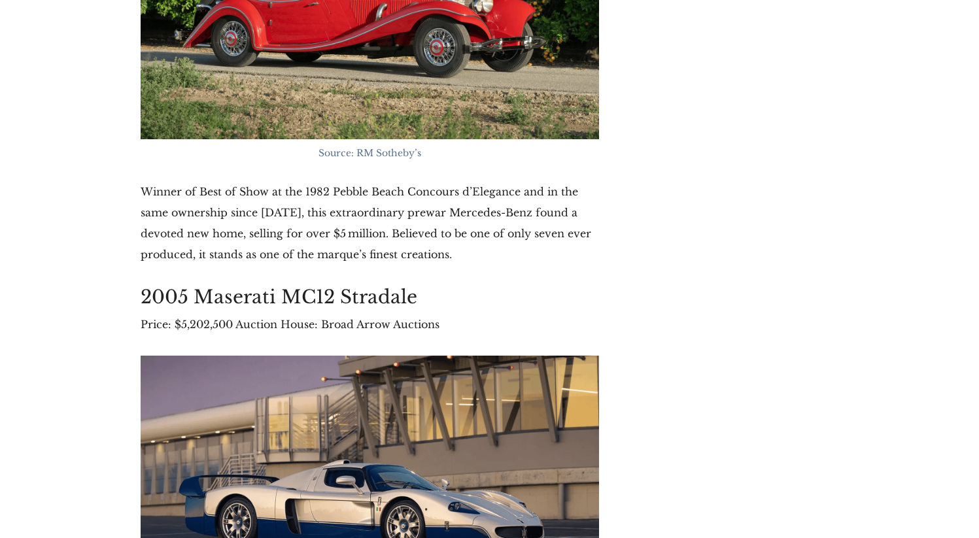
scroll to position [4621, 0]
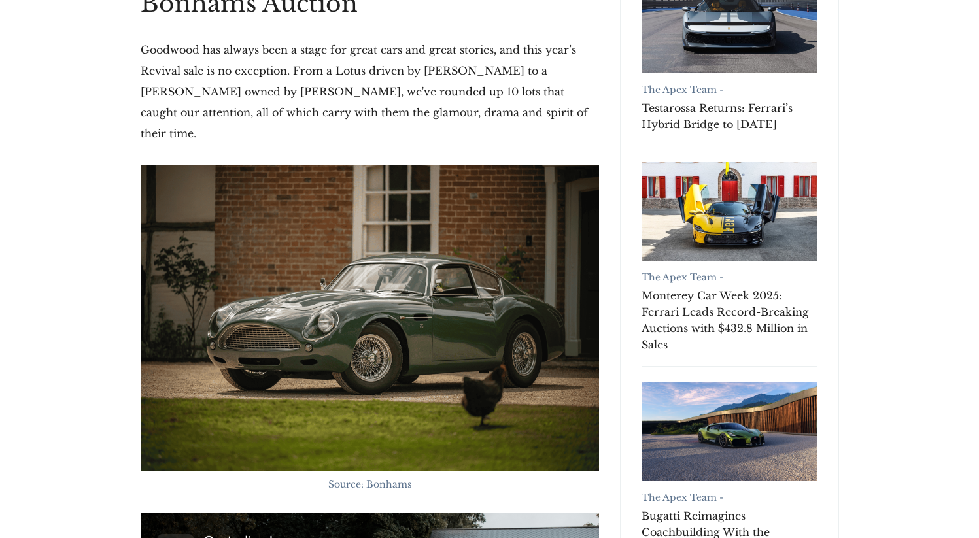
scroll to position [163, 0]
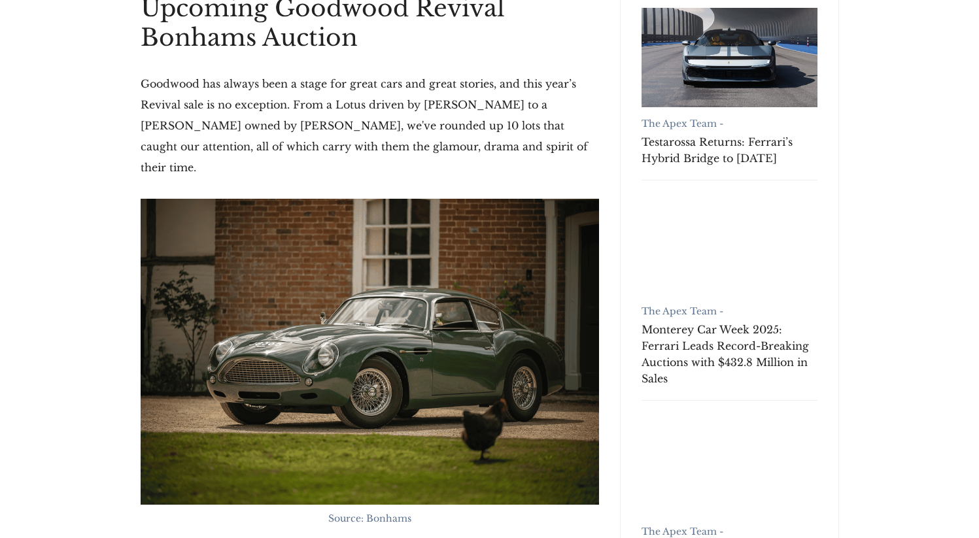
scroll to position [372, 0]
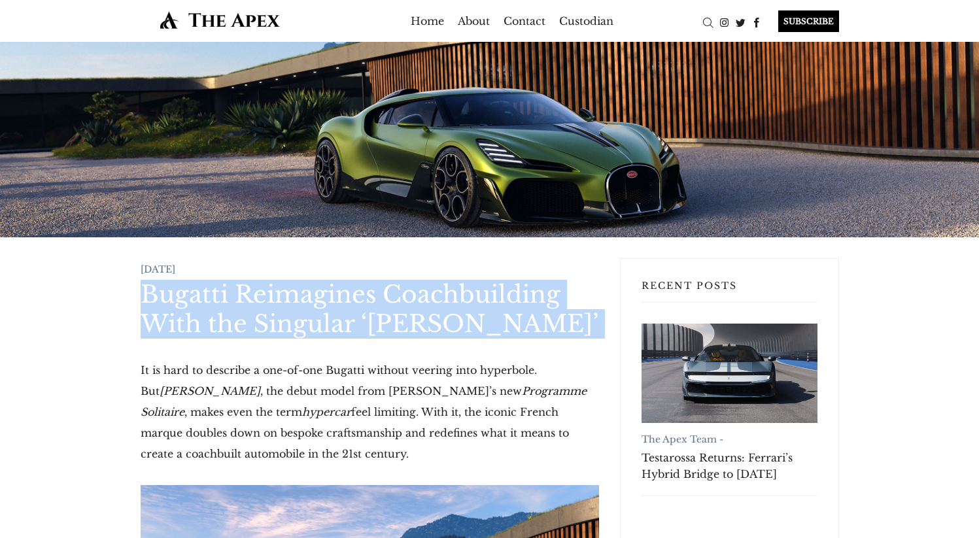
drag, startPoint x: 131, startPoint y: 288, endPoint x: 554, endPoint y: 343, distance: 426.6
copy article "Bugatti Reimagines Coachbuilding With the Singular ‘Brouillard’"
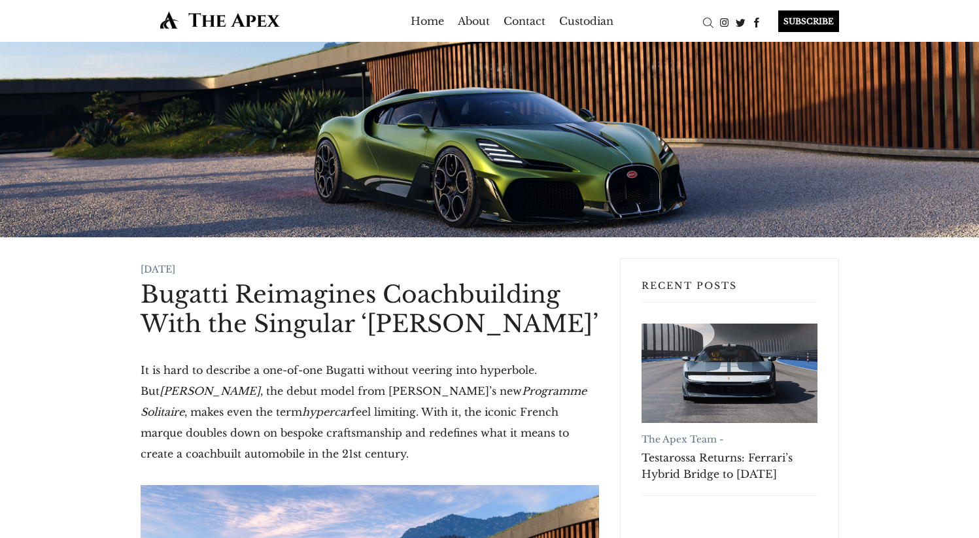
click at [302, 413] on em "hypercar" at bounding box center [326, 411] width 49 height 13
drag, startPoint x: 235, startPoint y: 449, endPoint x: 139, endPoint y: 370, distance: 124.5
copy p "It is hard to describe a one-of-one Bugatti without veering into hyperbole. But…"
drag, startPoint x: 911, startPoint y: 340, endPoint x: 962, endPoint y: 198, distance: 150.8
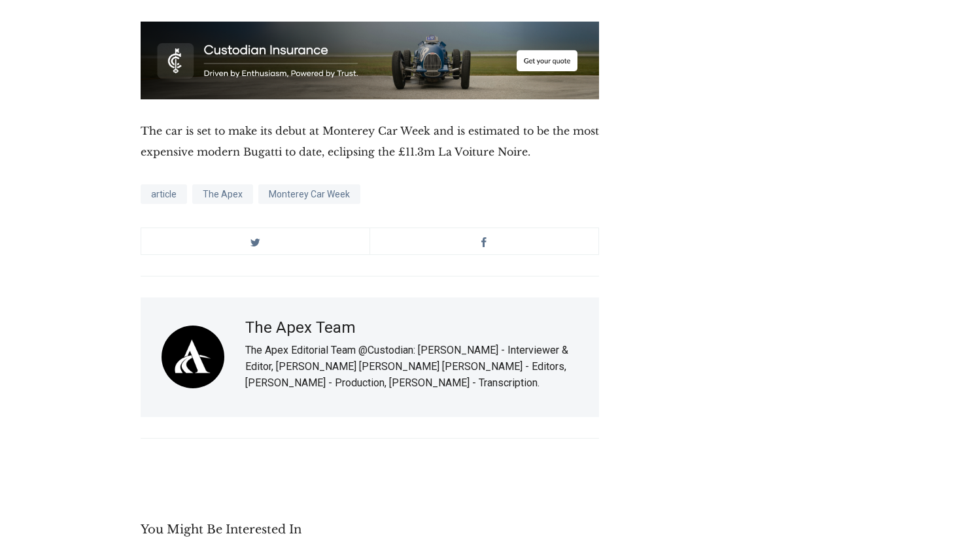
scroll to position [4692, 0]
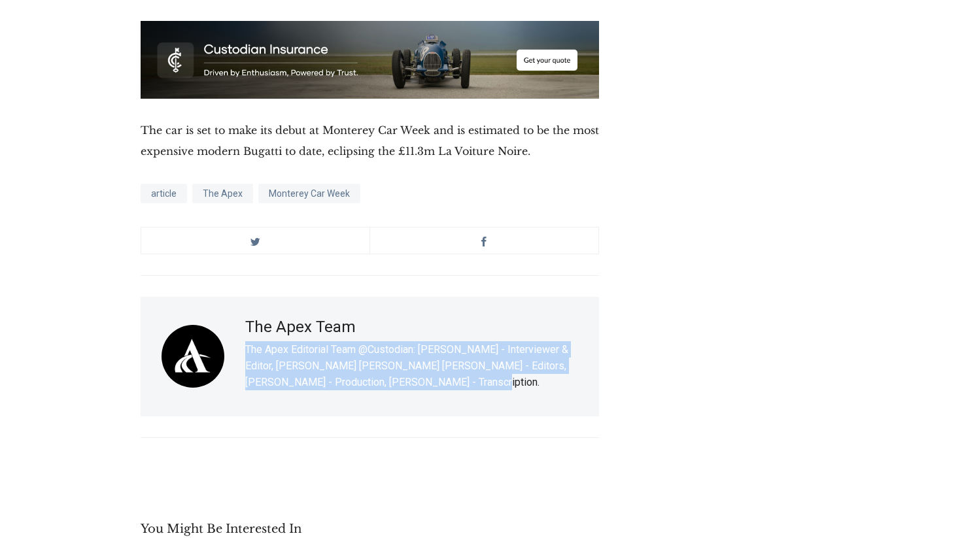
drag, startPoint x: 476, startPoint y: 288, endPoint x: 243, endPoint y: 261, distance: 235.0
click at [243, 297] on div "The Apex Team The Apex Editorial Team @Custodian: Archie Hill - Interviewer & E…" at bounding box center [370, 357] width 458 height 120
copy p "The Apex Editorial Team @Custodian: [PERSON_NAME] - Interviewer & Editor, [PERS…"
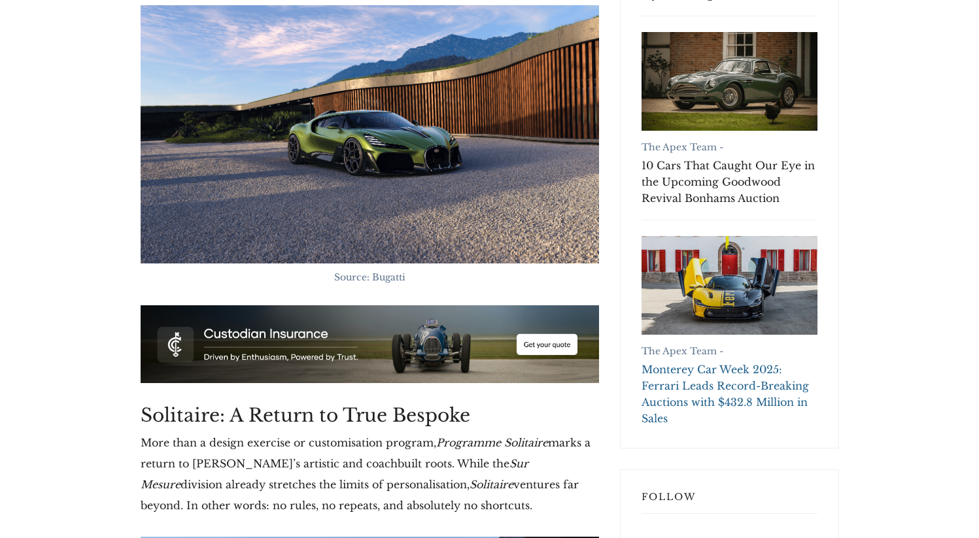
scroll to position [0, 0]
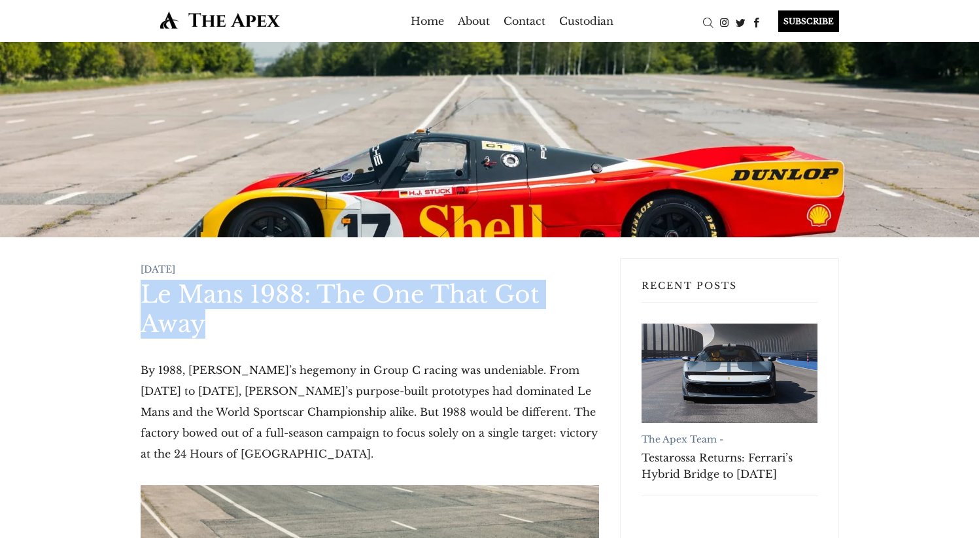
drag, startPoint x: 169, startPoint y: 298, endPoint x: 220, endPoint y: 318, distance: 54.9
copy h1 "Le Mans 1988: The One That Got Away"
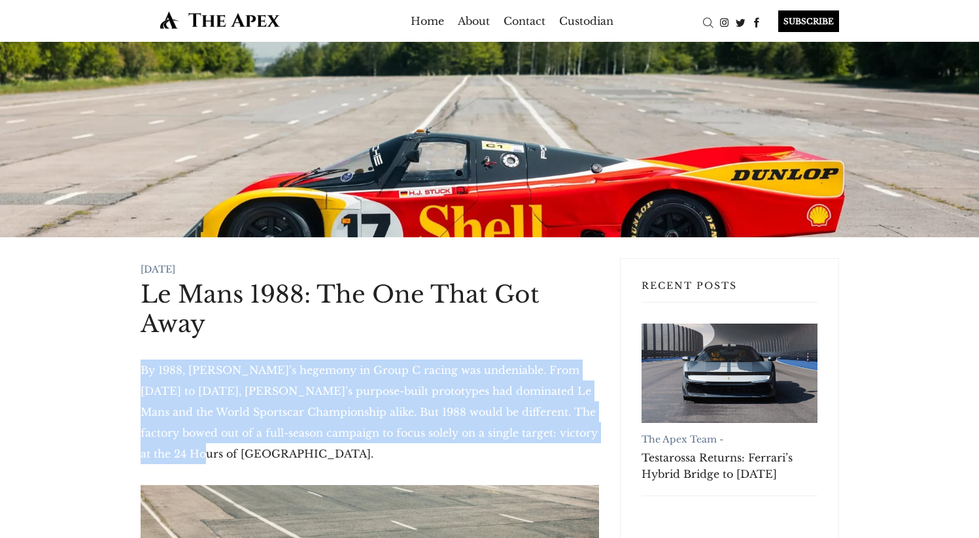
drag, startPoint x: 181, startPoint y: 453, endPoint x: 122, endPoint y: 366, distance: 104.5
copy p "By 1988, Porsche’s hegemony in Group C racing was undeniable. From 1982 to 1987…"
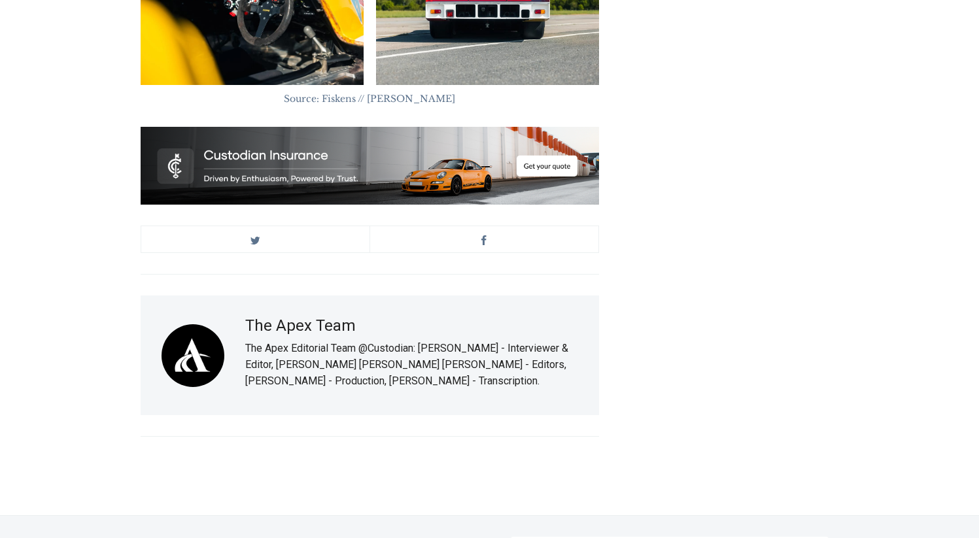
scroll to position [5471, 0]
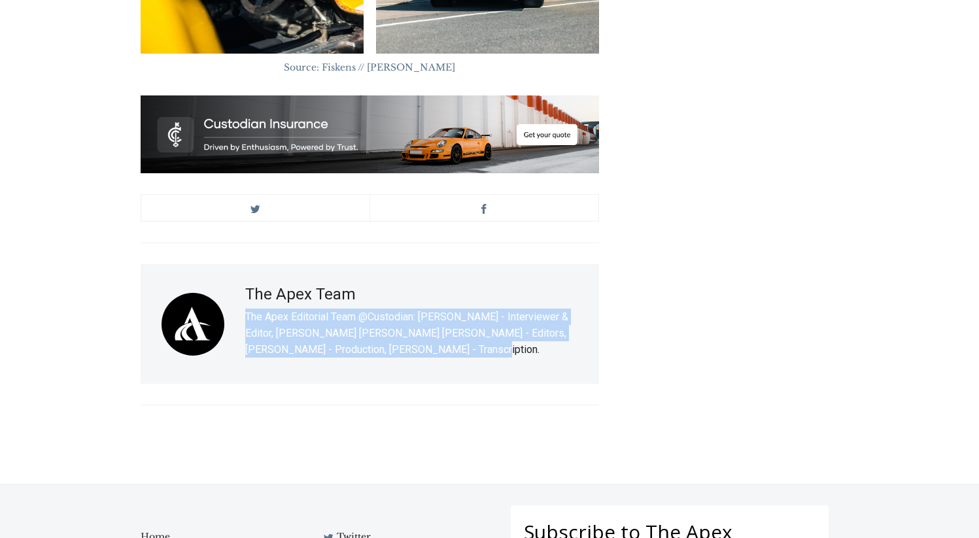
drag, startPoint x: 453, startPoint y: 228, endPoint x: 245, endPoint y: 192, distance: 211.2
click at [245, 309] on p "The Apex Editorial Team @Custodian: [PERSON_NAME] - Interviewer & Editor, [PERS…" at bounding box center [411, 333] width 333 height 49
copy p "The Apex Editorial Team @Custodian: [PERSON_NAME] - Interviewer & Editor, [PERS…"
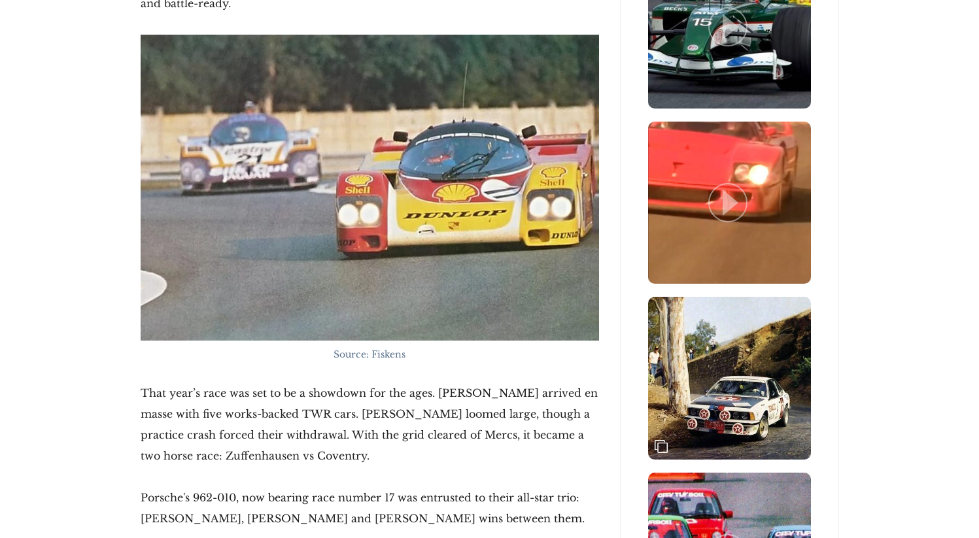
scroll to position [1707, 0]
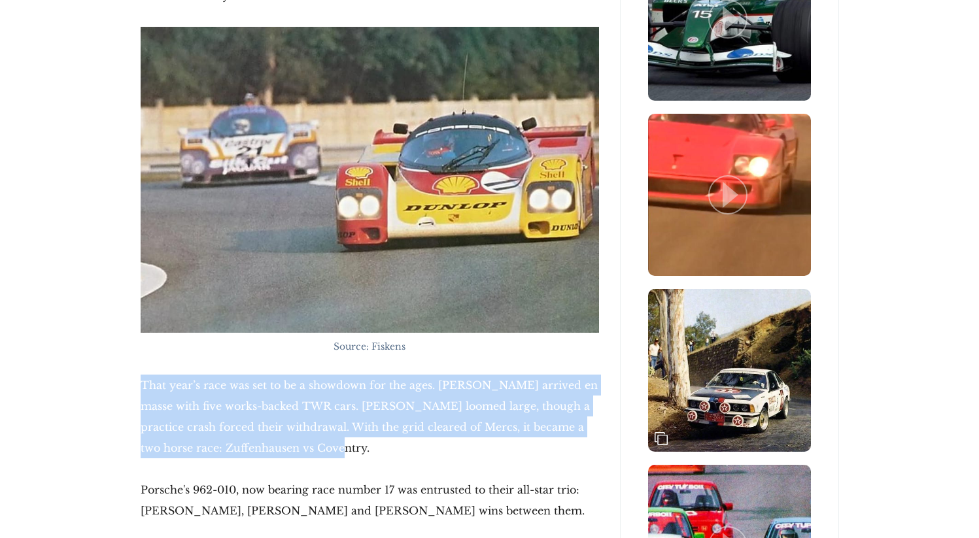
drag, startPoint x: 137, startPoint y: 347, endPoint x: 296, endPoint y: 401, distance: 167.3
copy p "That year’s race was set to be a showdown for the ages. Jaguar arrived en masse…"
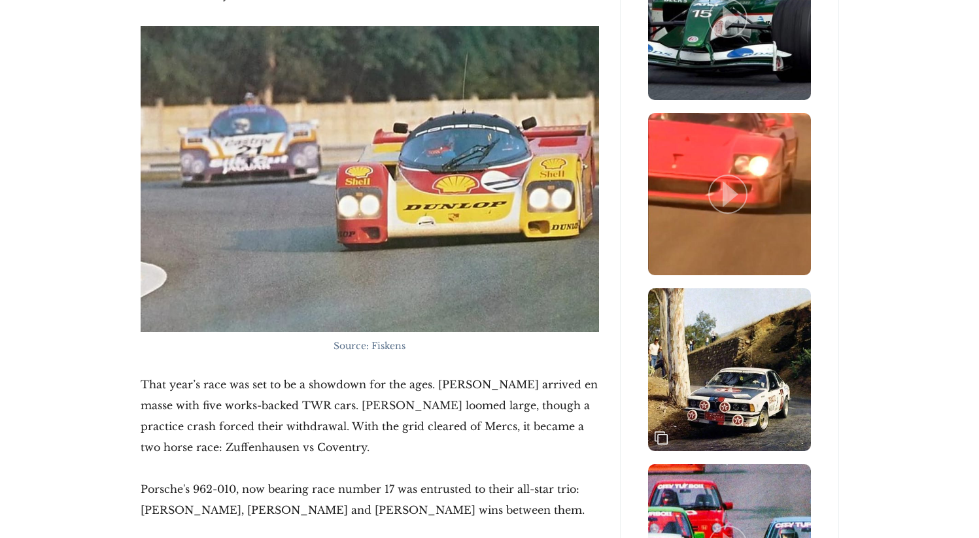
drag, startPoint x: 317, startPoint y: 366, endPoint x: 322, endPoint y: 388, distance: 23.6
click at [317, 374] on p "That year’s race was set to be a showdown for the ages. Jaguar arrived en masse…" at bounding box center [370, 416] width 458 height 84
click at [325, 393] on p "That year’s race was set to be a showdown for the ages. Jaguar arrived en masse…" at bounding box center [370, 416] width 458 height 84
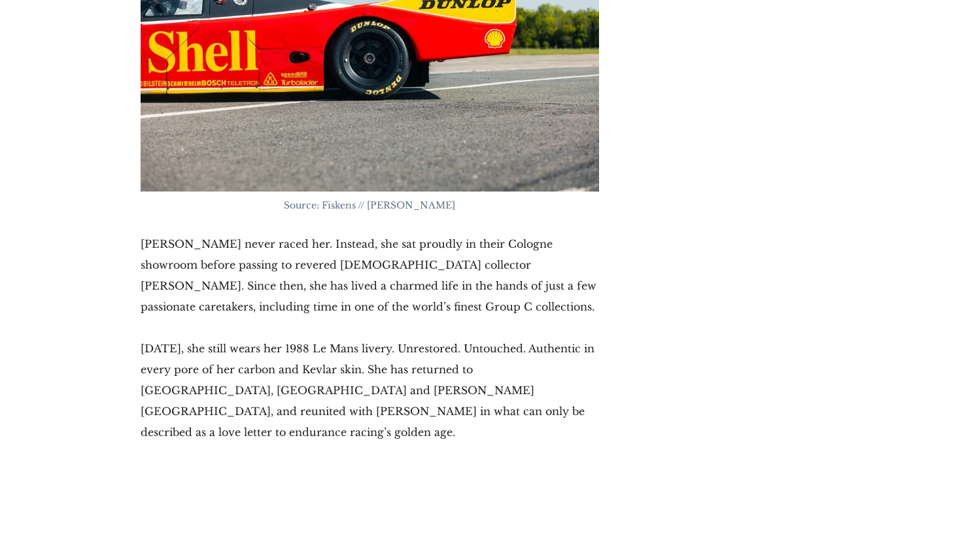
scroll to position [4020, 0]
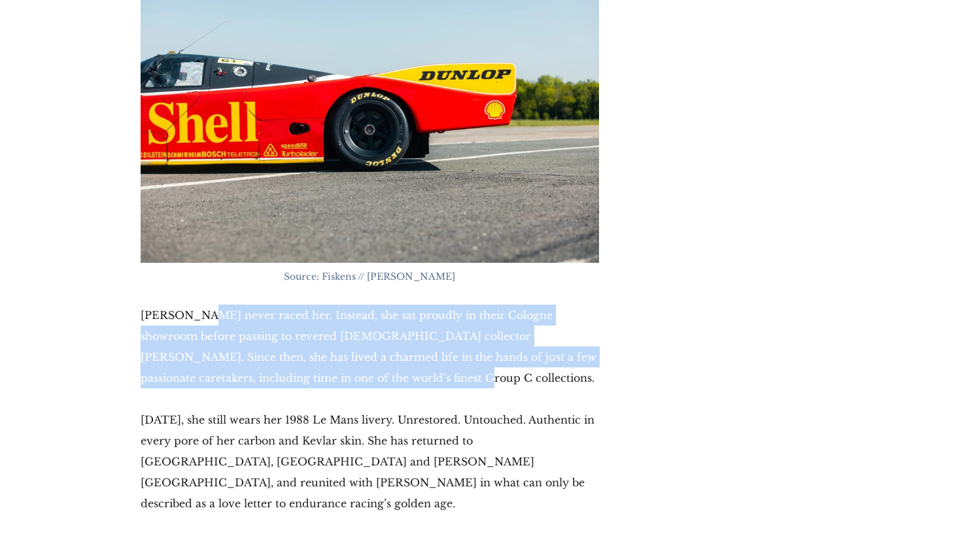
drag, startPoint x: 218, startPoint y: 246, endPoint x: 392, endPoint y: 291, distance: 179.7
click at [382, 305] on p "Kremer never raced her. Instead, she sat proudly in their Cologne showroom befo…" at bounding box center [370, 347] width 458 height 84
click at [416, 305] on p "Kremer never raced her. Instead, she sat proudly in their Cologne showroom befo…" at bounding box center [370, 347] width 458 height 84
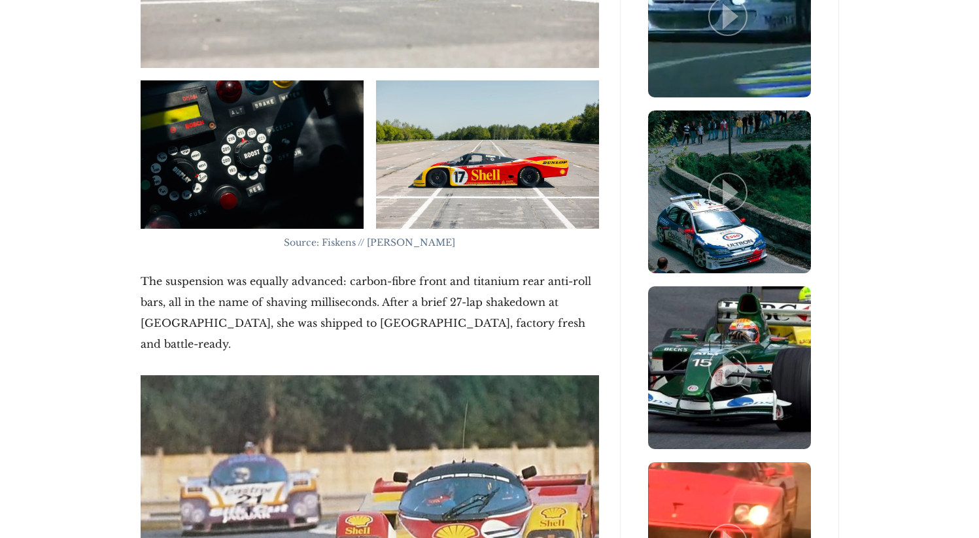
scroll to position [1170, 0]
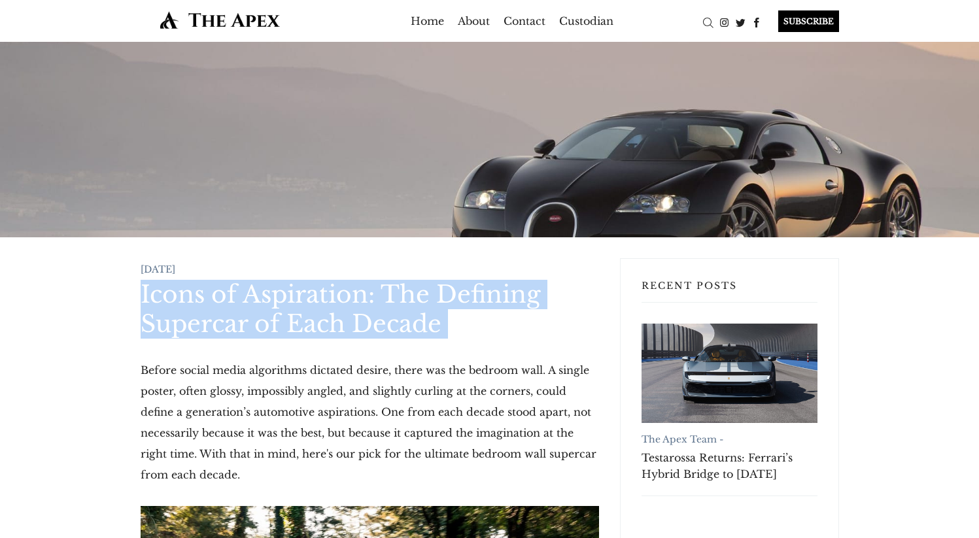
drag, startPoint x: 135, startPoint y: 296, endPoint x: 488, endPoint y: 340, distance: 355.9
copy article "Icons of Aspiration: The Defining Supercar of Each Decade"
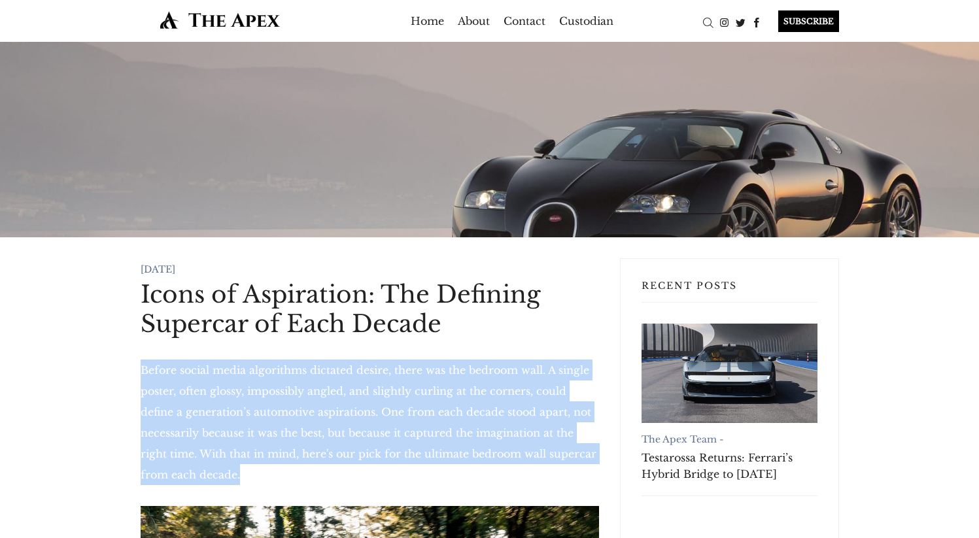
drag, startPoint x: 249, startPoint y: 483, endPoint x: 142, endPoint y: 368, distance: 156.4
click at [142, 368] on p "Before social media algorithms dictated desire, there was the bedroom wall. A s…" at bounding box center [370, 423] width 458 height 126
copy p "Before social media algorithms dictated desire, there was the bedroom wall. A s…"
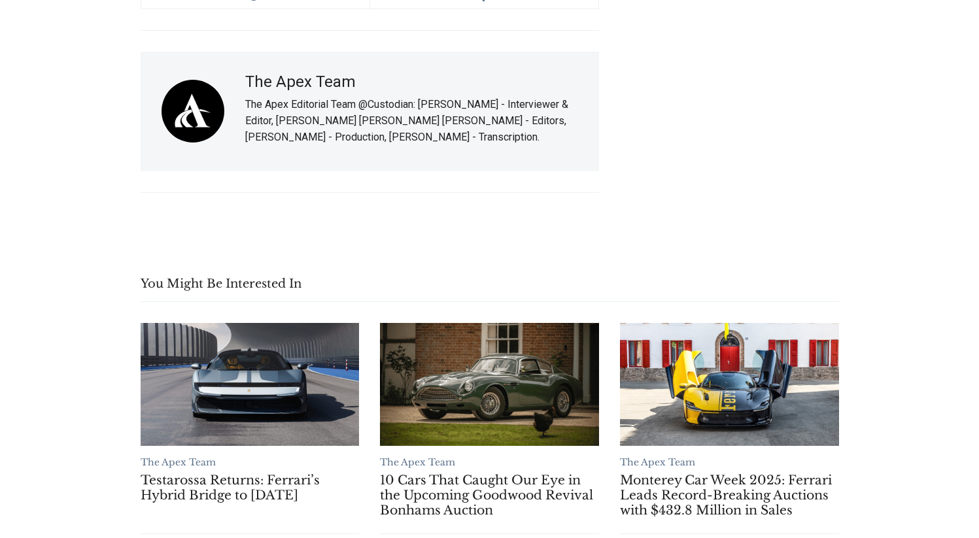
scroll to position [7775, 0]
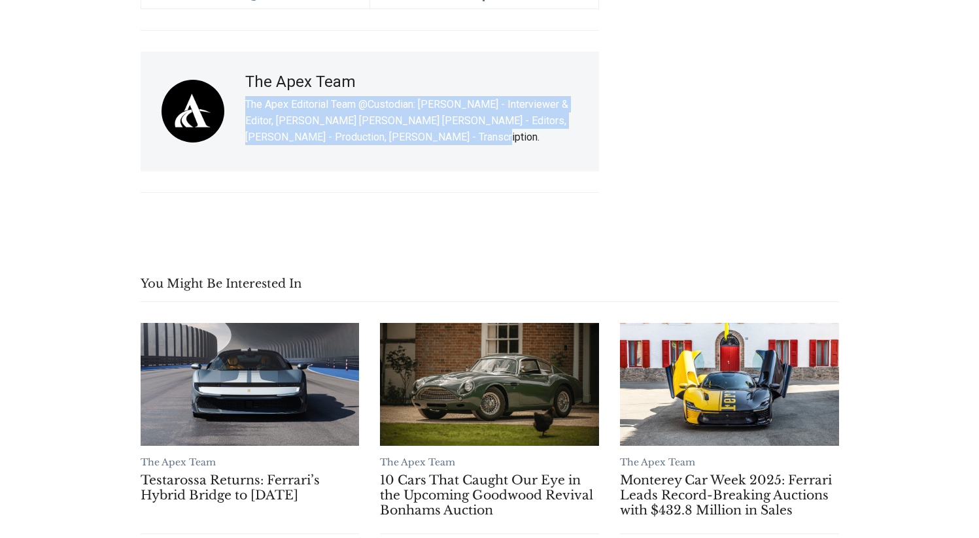
drag, startPoint x: 449, startPoint y: 115, endPoint x: 246, endPoint y: 88, distance: 204.6
click at [246, 96] on p "The Apex Editorial Team @Custodian: [PERSON_NAME] - Interviewer & Editor, [PERS…" at bounding box center [411, 120] width 333 height 49
copy p "The Apex Editorial Team @Custodian: Archie Hill - Interviewer & Editor, Archie …"
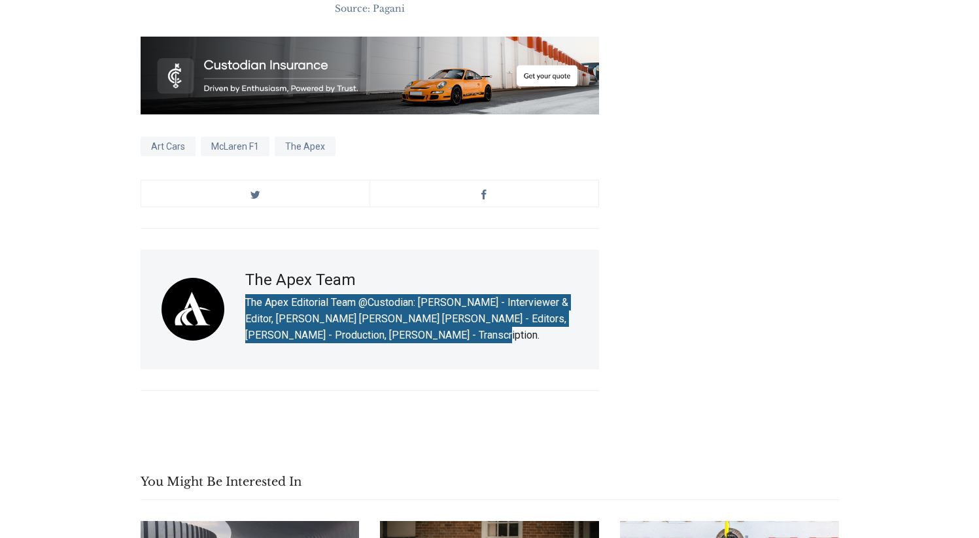
scroll to position [7574, 0]
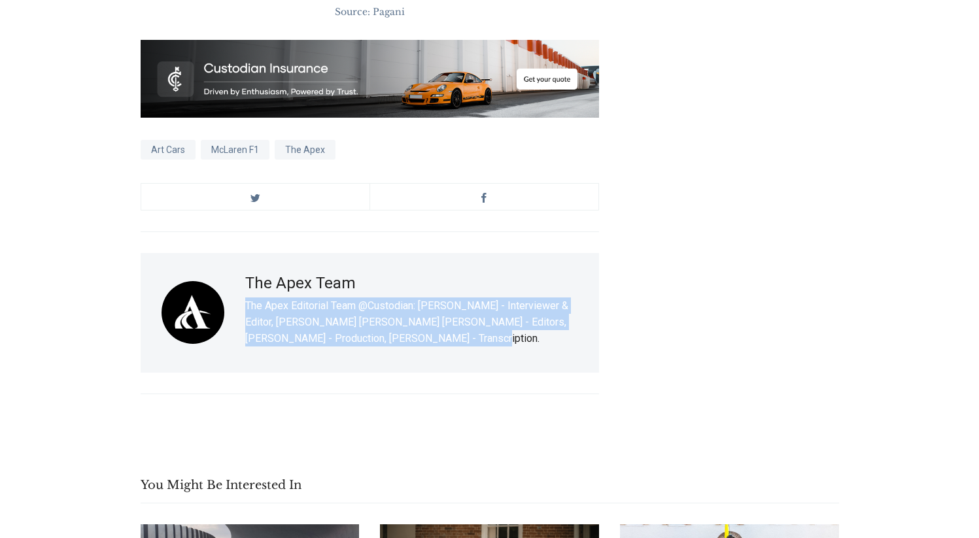
click at [385, 332] on div "The Apex Team The Apex Editorial Team @Custodian: Archie Hill - Interviewer & E…" at bounding box center [411, 313] width 333 height 78
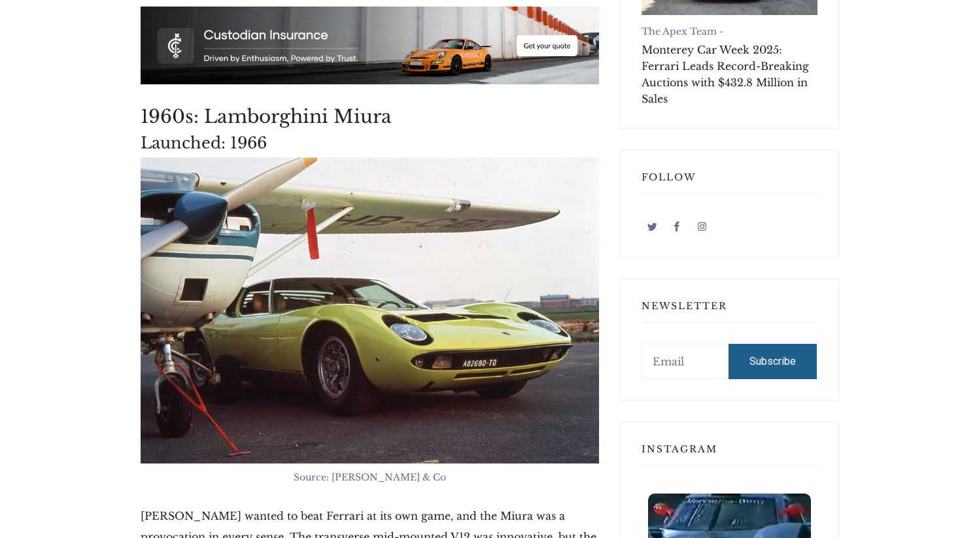
scroll to position [0, 0]
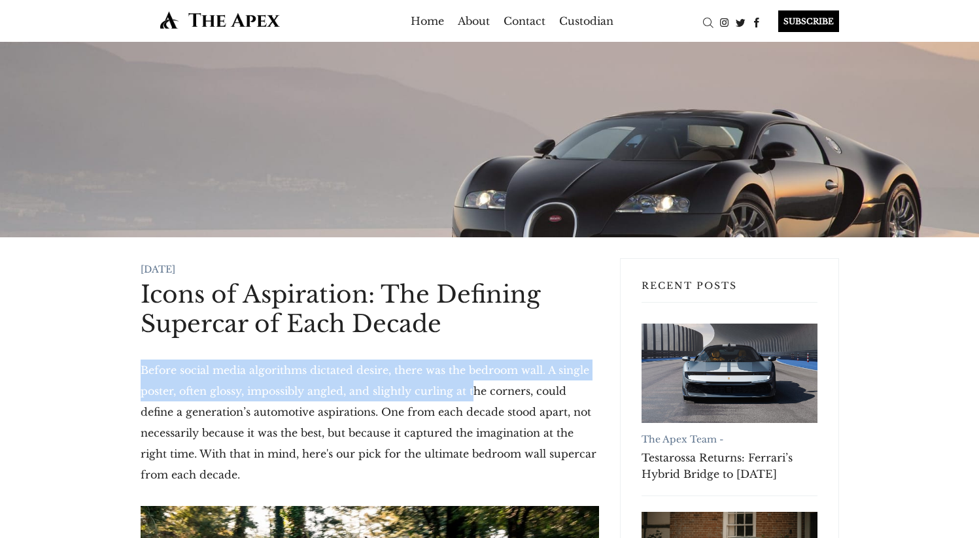
drag, startPoint x: 126, startPoint y: 364, endPoint x: 518, endPoint y: 373, distance: 392.5
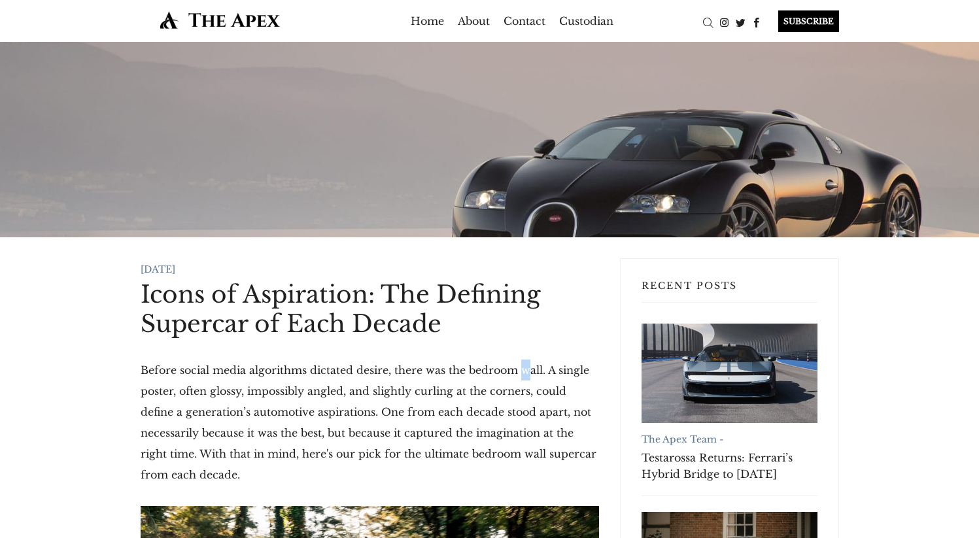
click at [525, 371] on p "Before social media algorithms dictated desire, there was the bedroom wall. A s…" at bounding box center [370, 423] width 458 height 126
click at [541, 372] on p "Before social media algorithms dictated desire, there was the bedroom wall. A s…" at bounding box center [370, 423] width 458 height 126
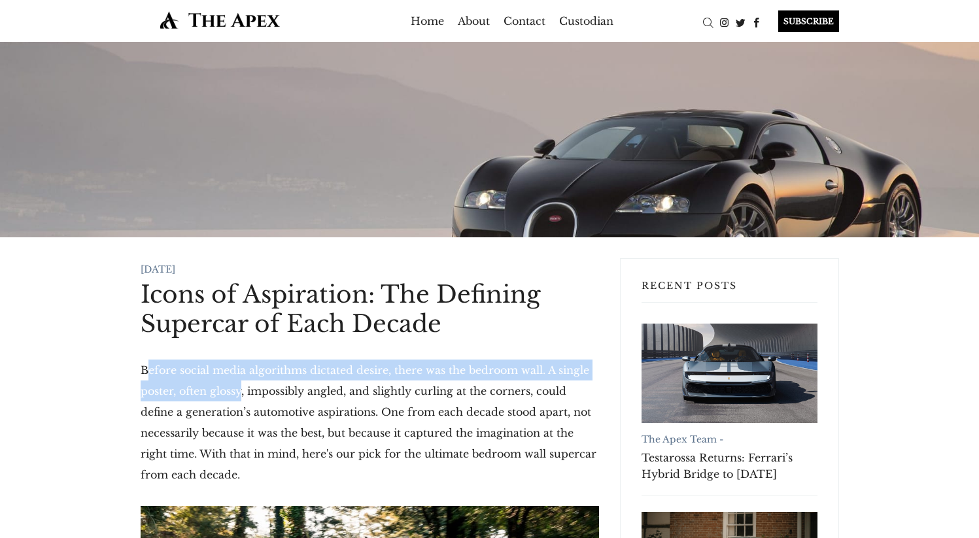
drag, startPoint x: 164, startPoint y: 378, endPoint x: 241, endPoint y: 394, distance: 78.8
click at [241, 394] on p "Before social media algorithms dictated desire, there was the bedroom wall. A s…" at bounding box center [370, 423] width 458 height 126
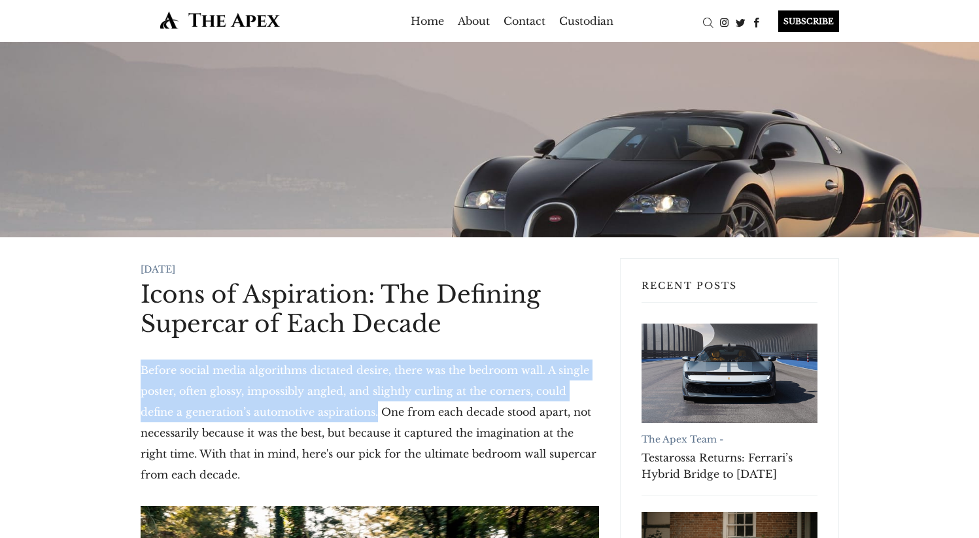
drag, startPoint x: 119, startPoint y: 373, endPoint x: 365, endPoint y: 420, distance: 250.4
copy p "Before social media algorithms dictated desire, there was the bedroom wall. A s…"
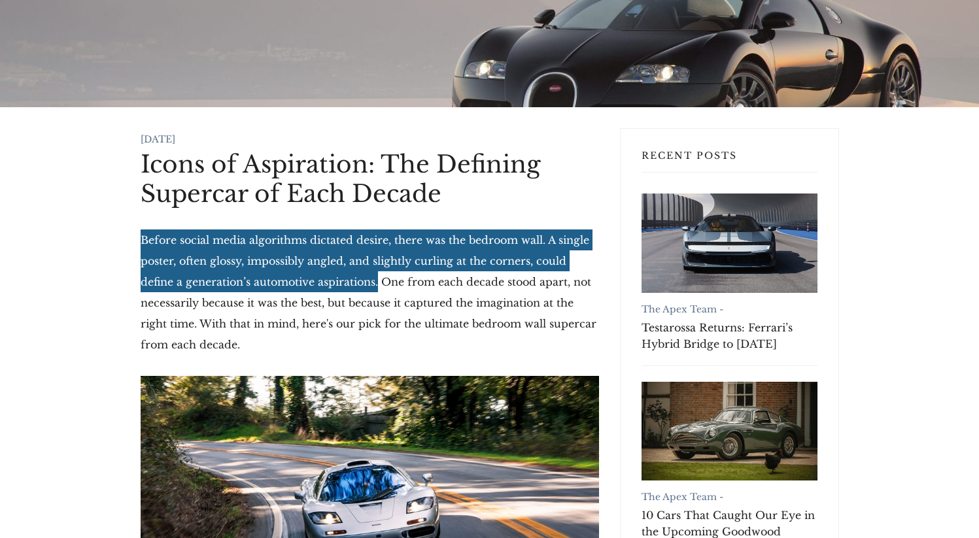
scroll to position [129, 0]
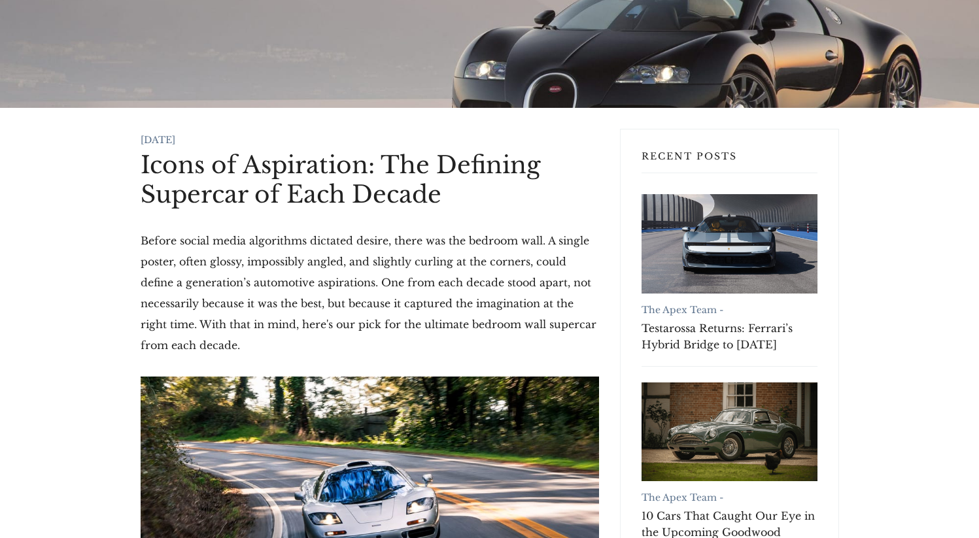
click at [289, 330] on p "Before social media algorithms dictated desire, there was the bedroom wall. A s…" at bounding box center [370, 293] width 458 height 126
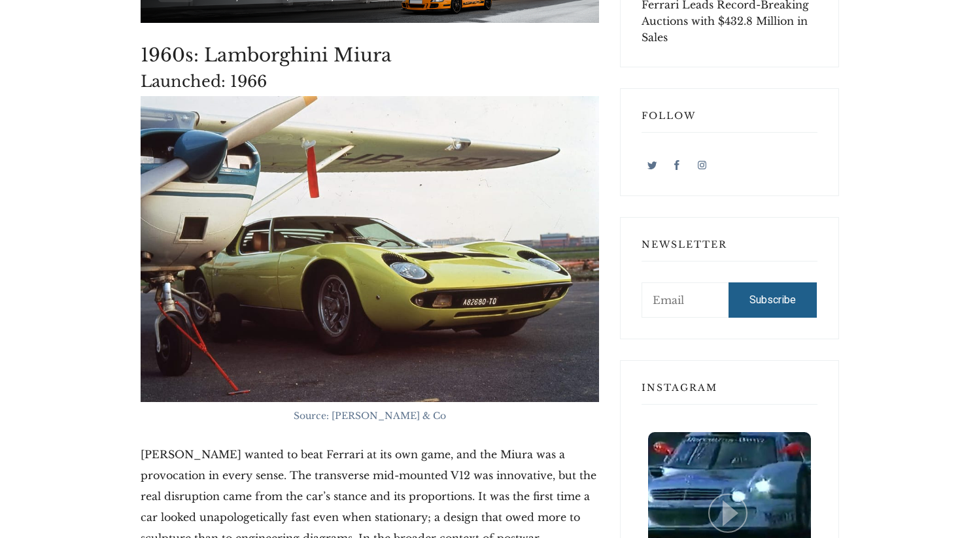
scroll to position [944, 0]
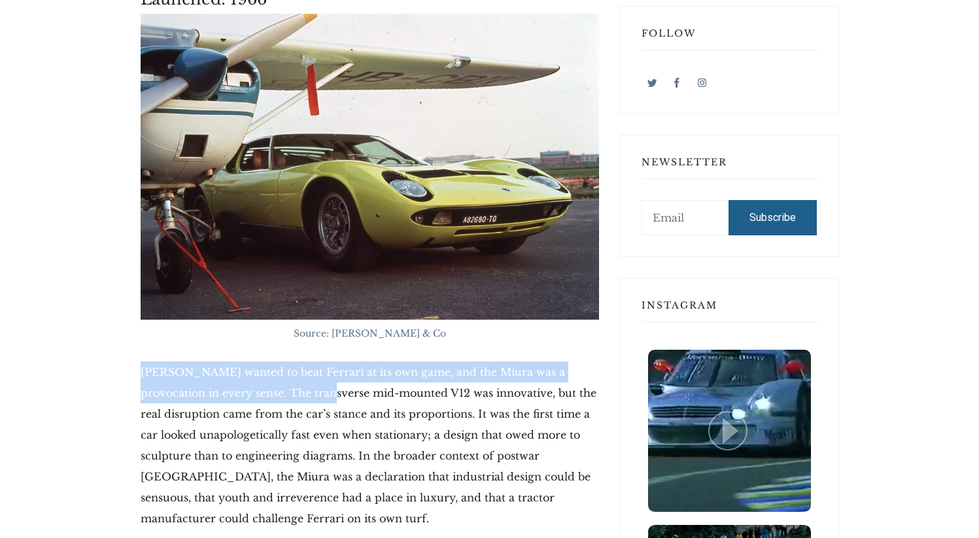
drag, startPoint x: 135, startPoint y: 369, endPoint x: 288, endPoint y: 396, distance: 154.8
copy p "Ferruccio Lamborghini wanted to beat Ferrari at its own game, and the Miura was…"
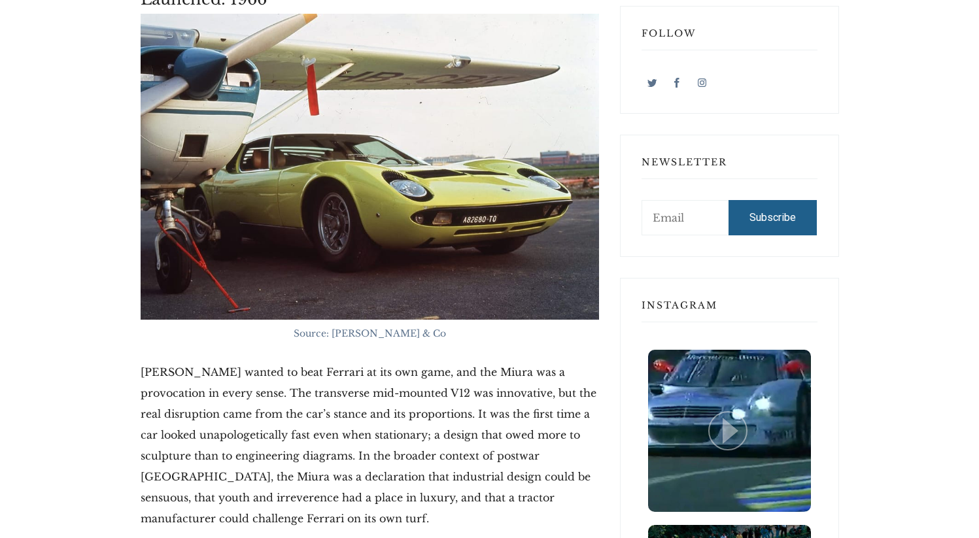
click at [492, 417] on p "Ferruccio Lamborghini wanted to beat Ferrari at its own game, and the Miura was…" at bounding box center [370, 445] width 458 height 167
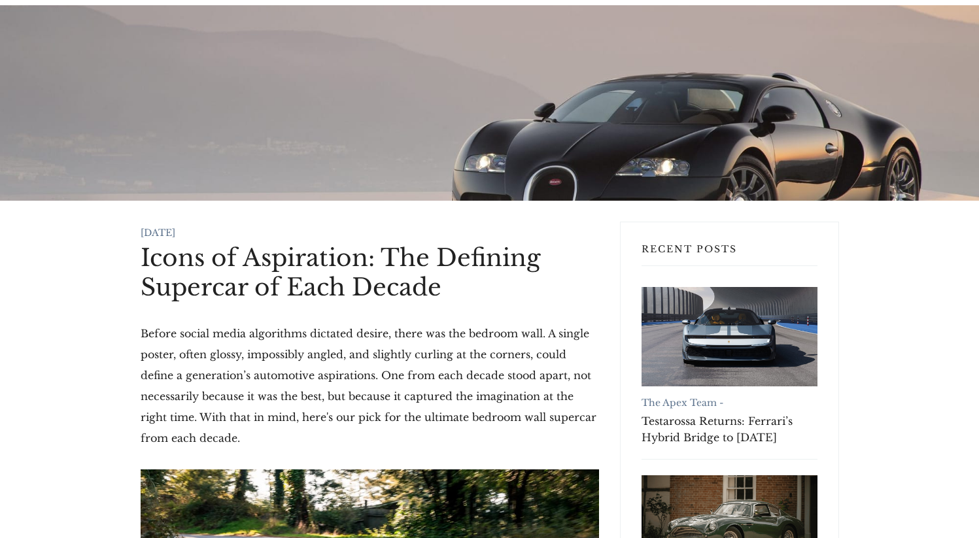
scroll to position [0, 0]
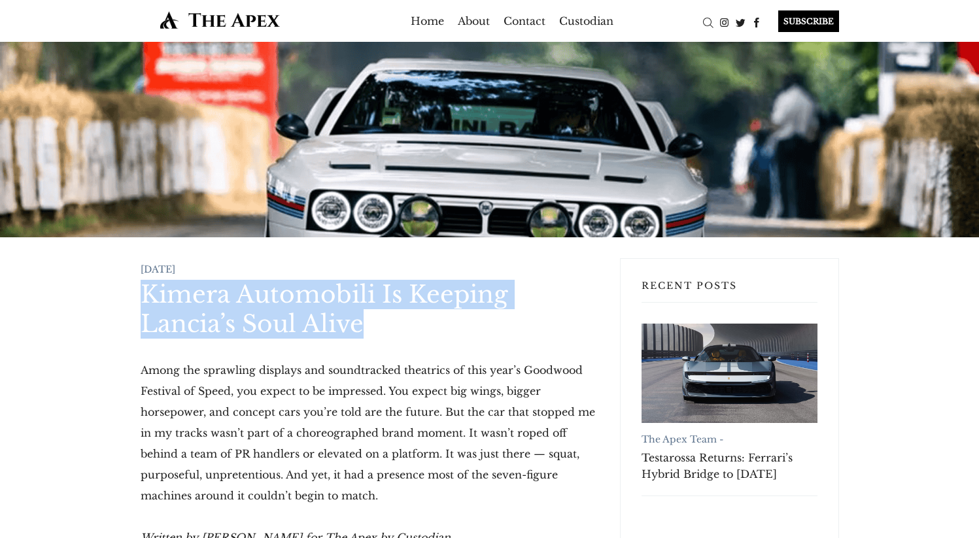
drag, startPoint x: 147, startPoint y: 292, endPoint x: 375, endPoint y: 322, distance: 229.6
drag, startPoint x: 387, startPoint y: 328, endPoint x: 165, endPoint y: 284, distance: 226.0
click at [141, 288] on h1 "Kimera Automobili Is Keeping Lancia’s Soul Alive" at bounding box center [370, 309] width 458 height 59
copy h1 "Kimera Automobili Is Keeping Lancia’s Soul Alive"
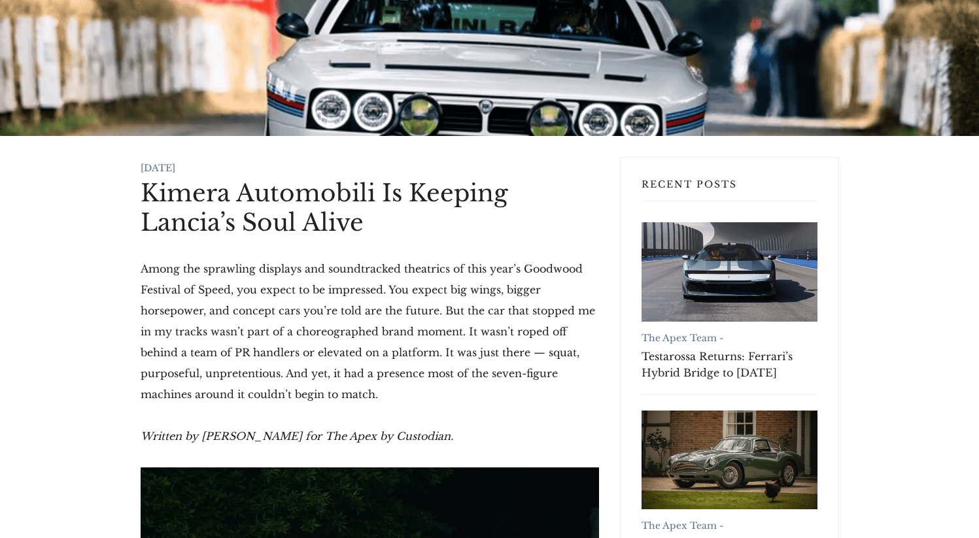
scroll to position [105, 0]
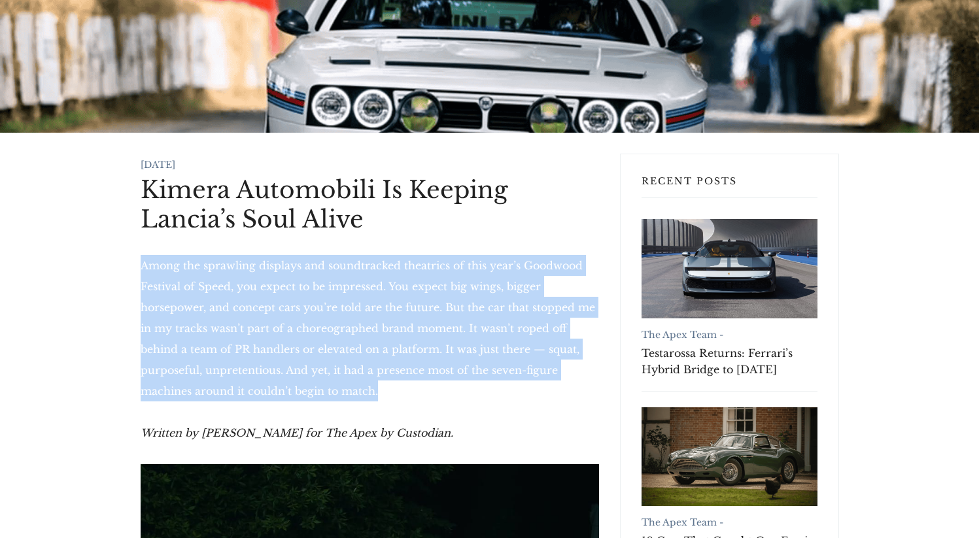
drag, startPoint x: 277, startPoint y: 397, endPoint x: 138, endPoint y: 274, distance: 185.3
copy p "Among the sprawling displays and soundtracked theatrics of this year’s Goodwood…"
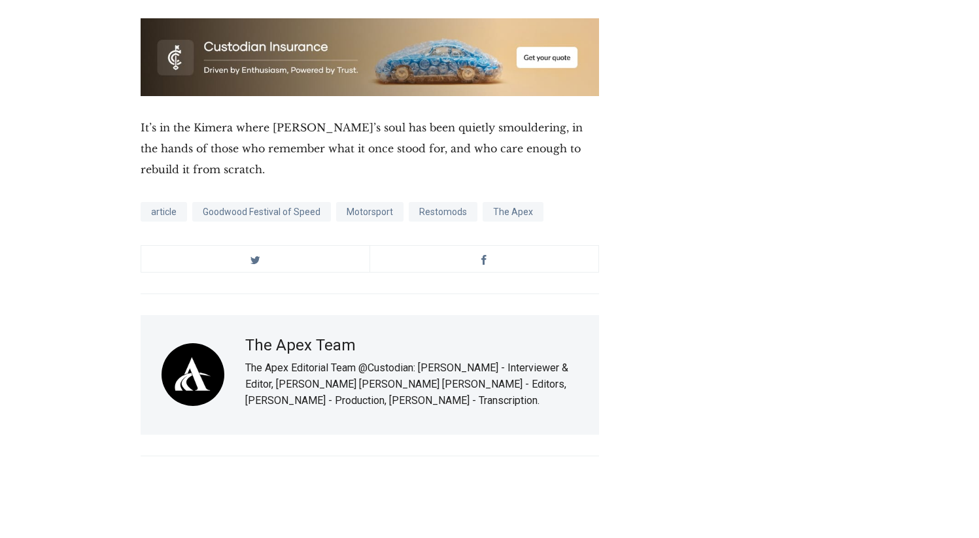
scroll to position [5910, 0]
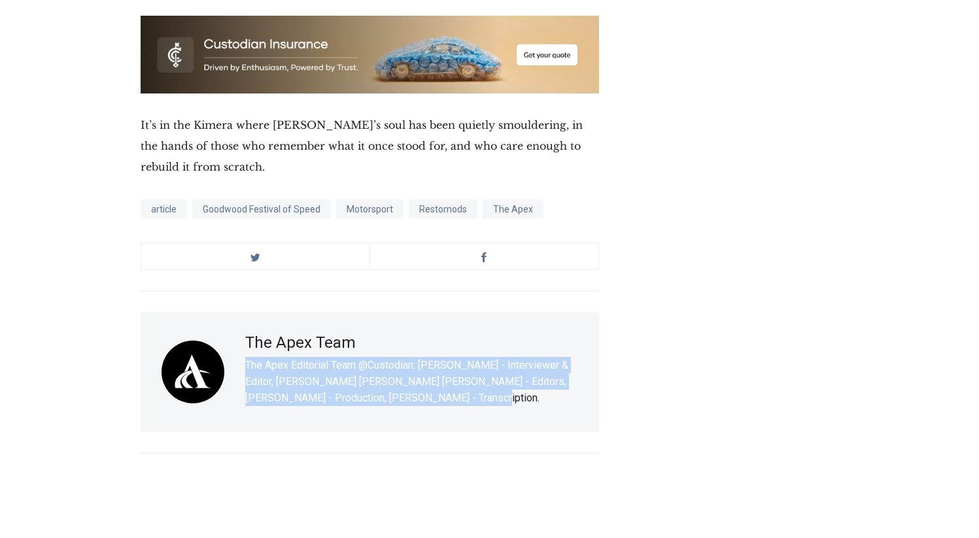
drag, startPoint x: 414, startPoint y: 358, endPoint x: 239, endPoint y: 337, distance: 176.5
click at [239, 337] on div "The Apex Team The Apex Editorial Team @Custodian: [PERSON_NAME] - Interviewer &…" at bounding box center [370, 373] width 458 height 120
copy p "The Apex Editorial Team @Custodian: [PERSON_NAME] - Interviewer & Editor, [PERS…"
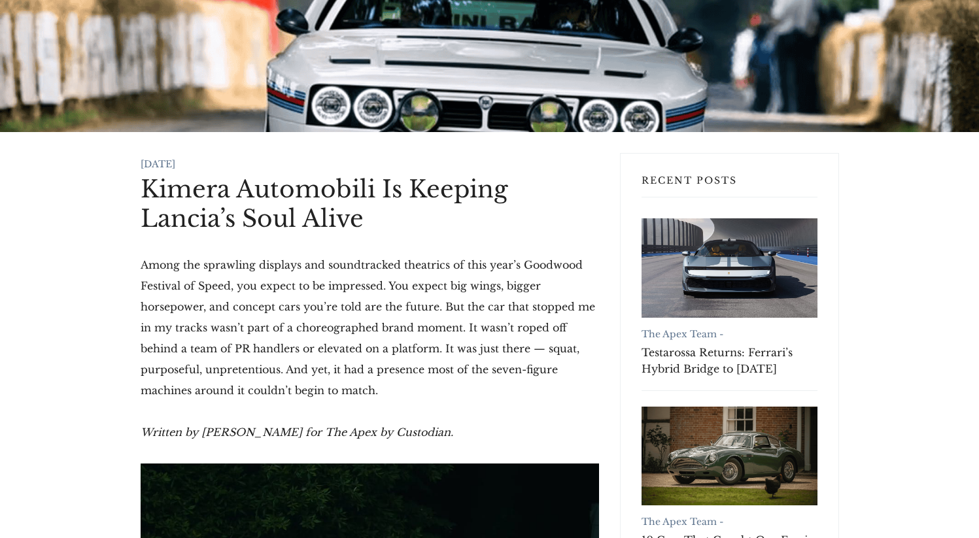
scroll to position [108, 0]
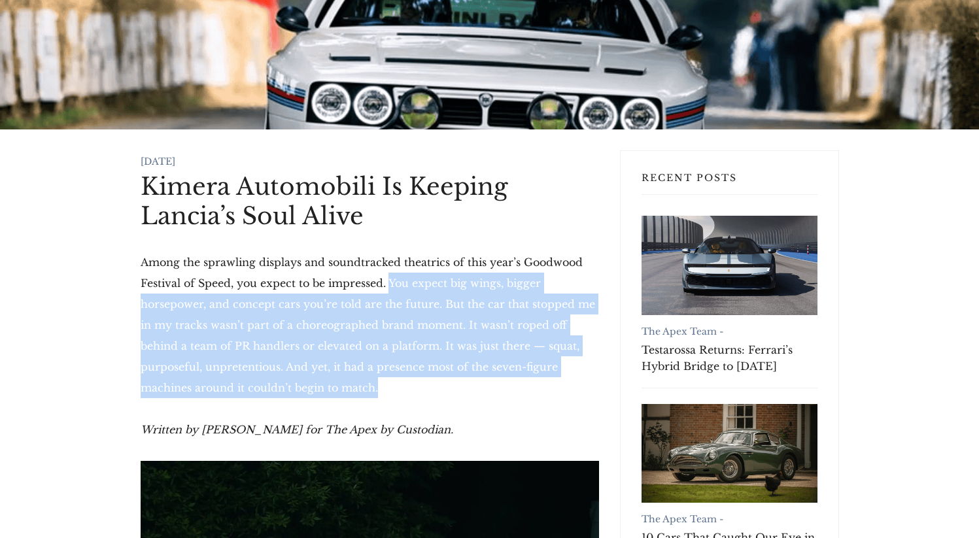
drag, startPoint x: 389, startPoint y: 284, endPoint x: 296, endPoint y: 387, distance: 138.9
click at [296, 387] on p "Among the sprawling displays and soundtracked theatrics of this year’s Goodwood…" at bounding box center [370, 325] width 458 height 146
copy p "You expect big wings, bigger horsepower, and concept cars you’re told are the f…"
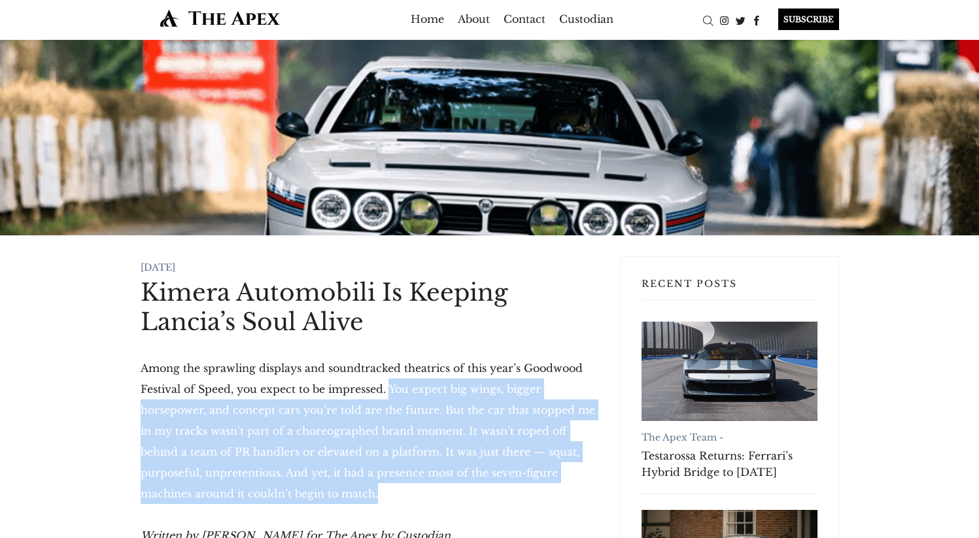
scroll to position [0, 0]
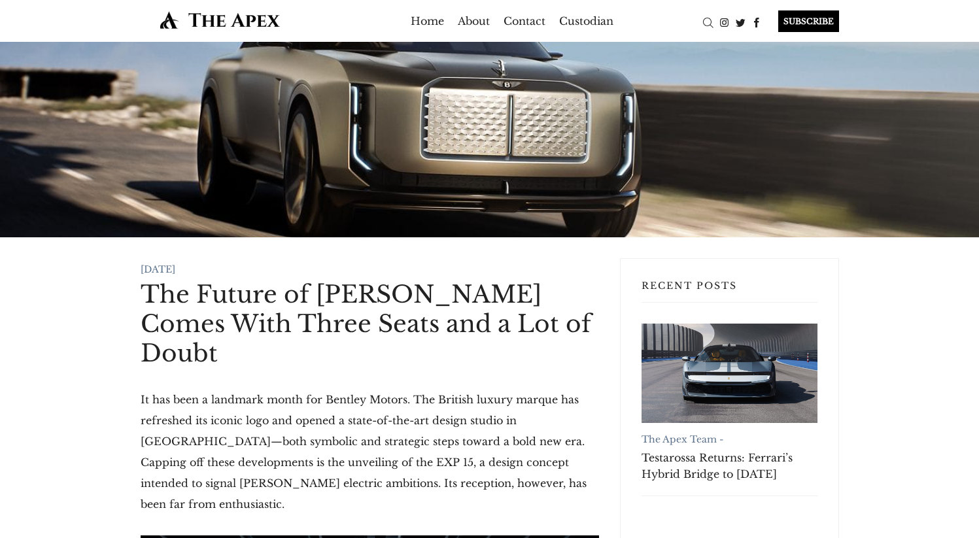
click at [252, 297] on h1 "The Future of Bentley Comes With Three Seats and a Lot of Doubt" at bounding box center [370, 324] width 458 height 88
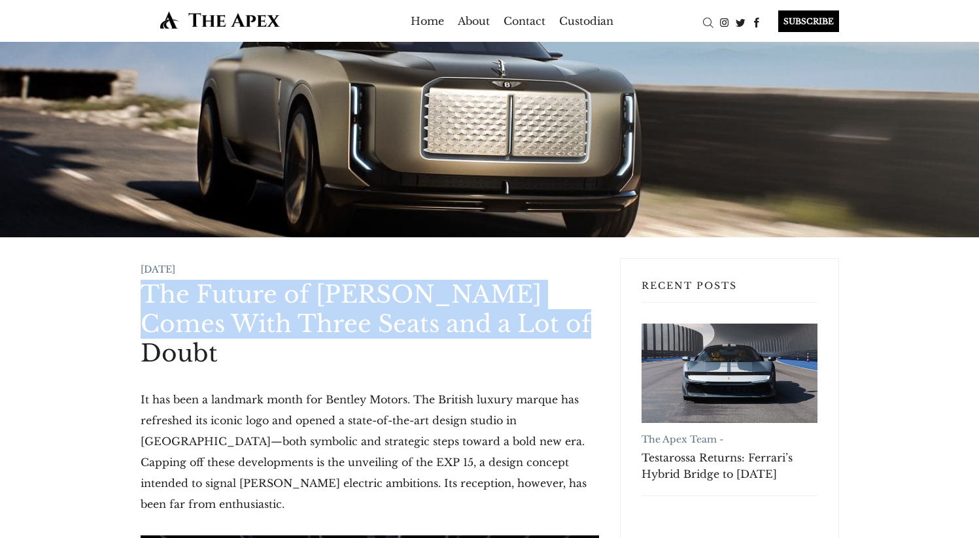
drag, startPoint x: 142, startPoint y: 288, endPoint x: 546, endPoint y: 328, distance: 406.1
click at [546, 328] on h1 "The Future of Bentley Comes With Three Seats and a Lot of Doubt" at bounding box center [370, 324] width 458 height 88
drag, startPoint x: 165, startPoint y: 292, endPoint x: 467, endPoint y: 366, distance: 310.4
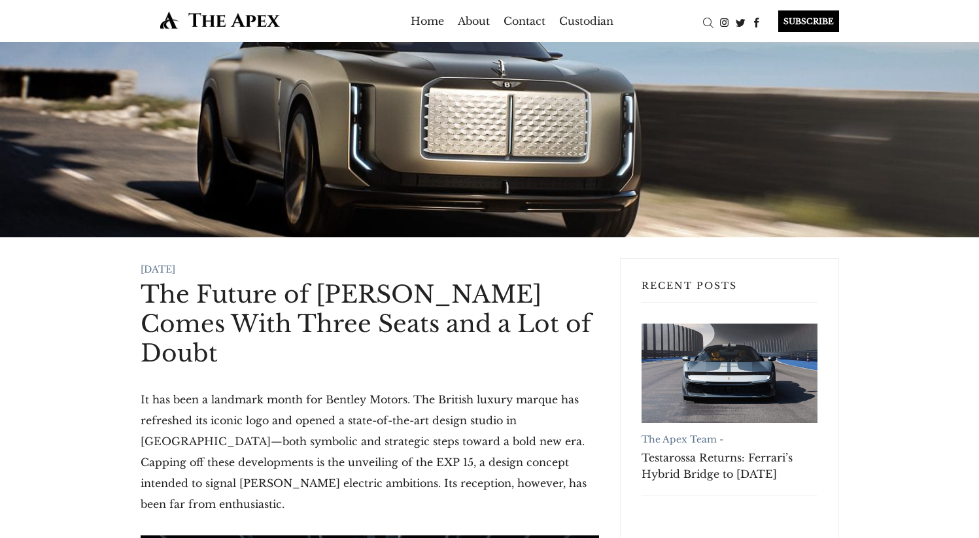
click at [484, 389] on p "It has been a landmark month for Bentley Motors. The British luxury marque has …" at bounding box center [370, 452] width 458 height 126
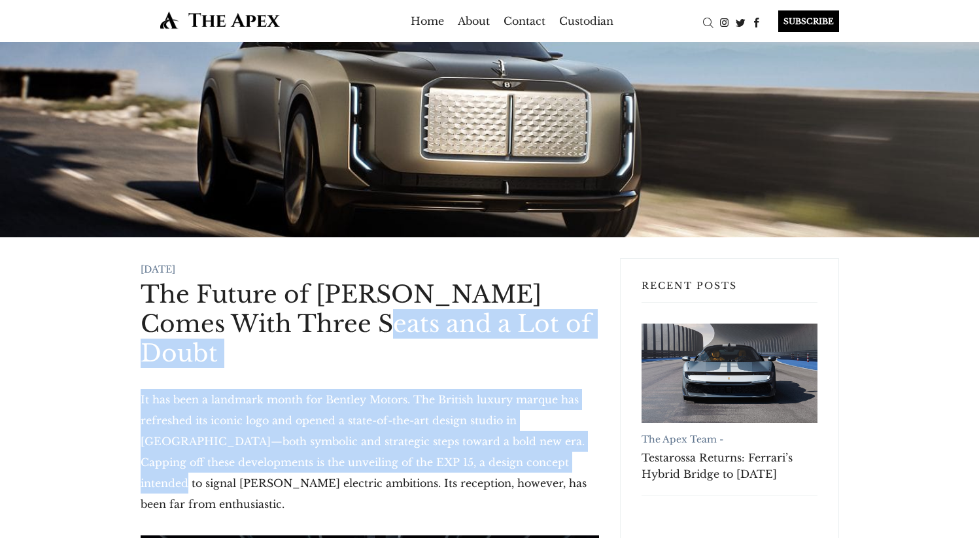
drag, startPoint x: 485, startPoint y: 424, endPoint x: 281, endPoint y: 319, distance: 229.9
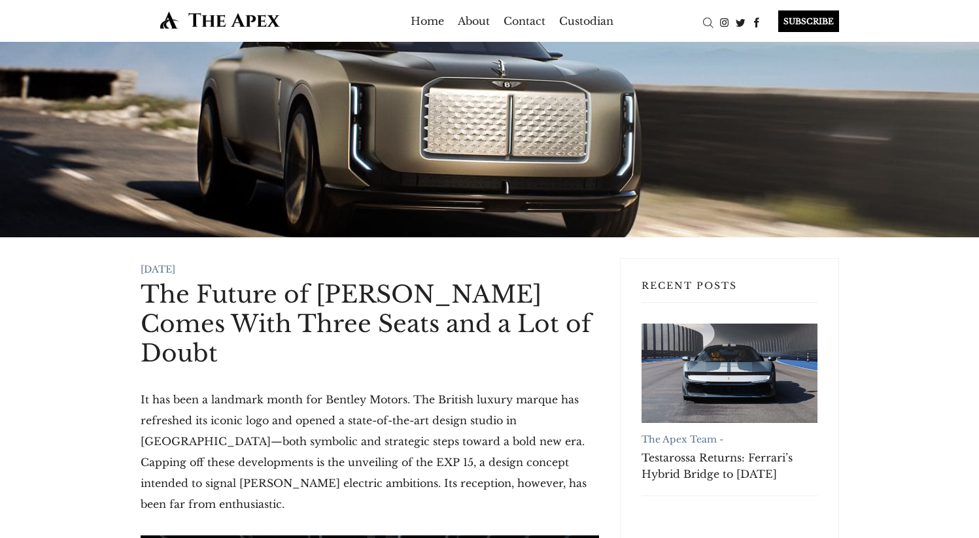
click at [264, 307] on h1 "The Future of Bentley Comes With Three Seats and a Lot of Doubt" at bounding box center [370, 324] width 458 height 88
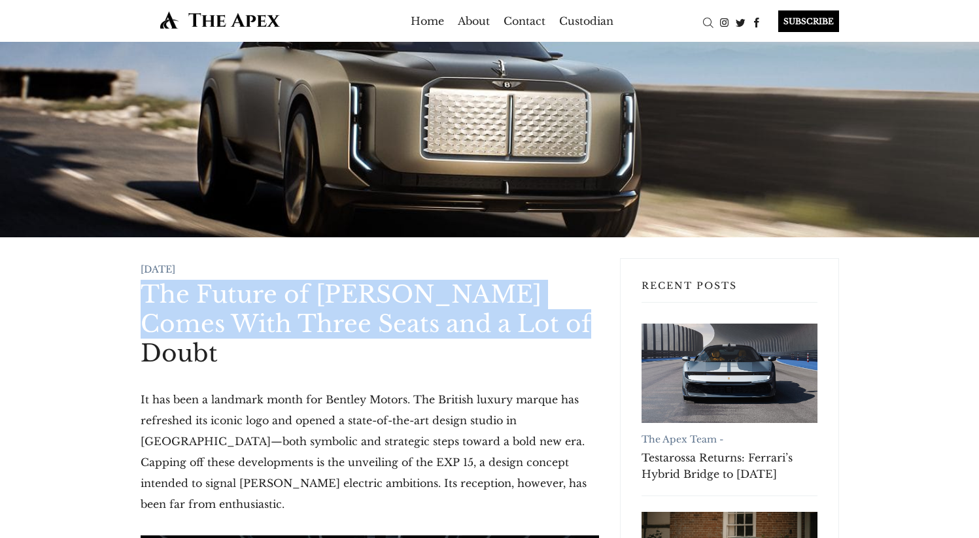
drag, startPoint x: 163, startPoint y: 285, endPoint x: 529, endPoint y: 320, distance: 367.3
copy h1 "The Future of Bentley Comes With Three Seats and a Lot of Doubt"
click at [530, 327] on h1 "The Future of Bentley Comes With Three Seats and a Lot of Doubt" at bounding box center [370, 324] width 458 height 88
drag, startPoint x: 507, startPoint y: 329, endPoint x: 143, endPoint y: 289, distance: 366.5
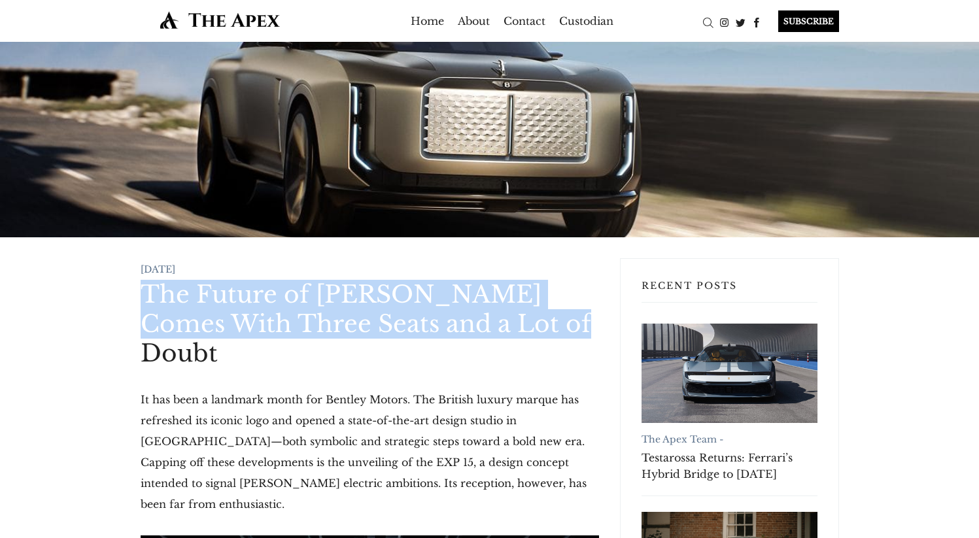
click at [143, 289] on h1 "The Future of Bentley Comes With Three Seats and a Lot of Doubt" at bounding box center [370, 324] width 458 height 88
copy h1 "The Future of Bentley Comes With Three Seats and a Lot of Doubt"
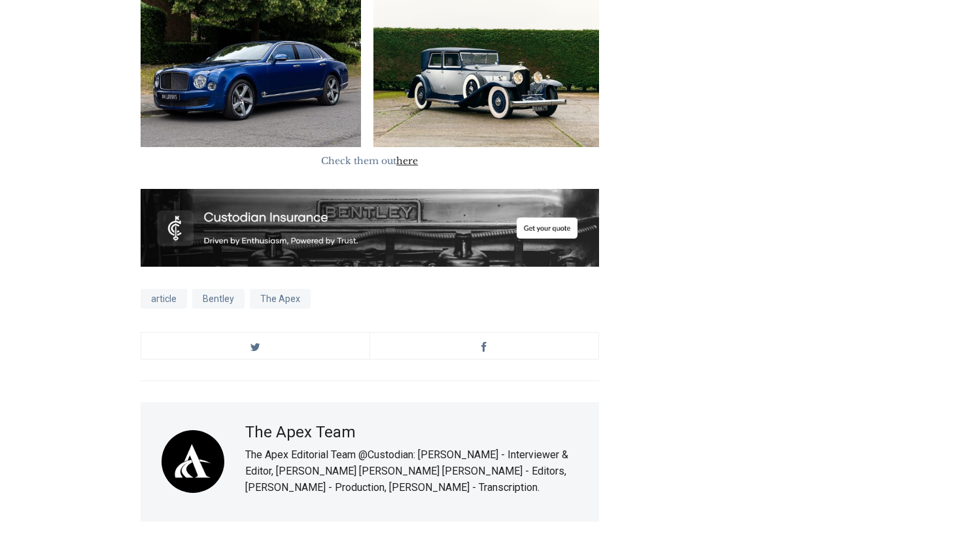
scroll to position [4449, 0]
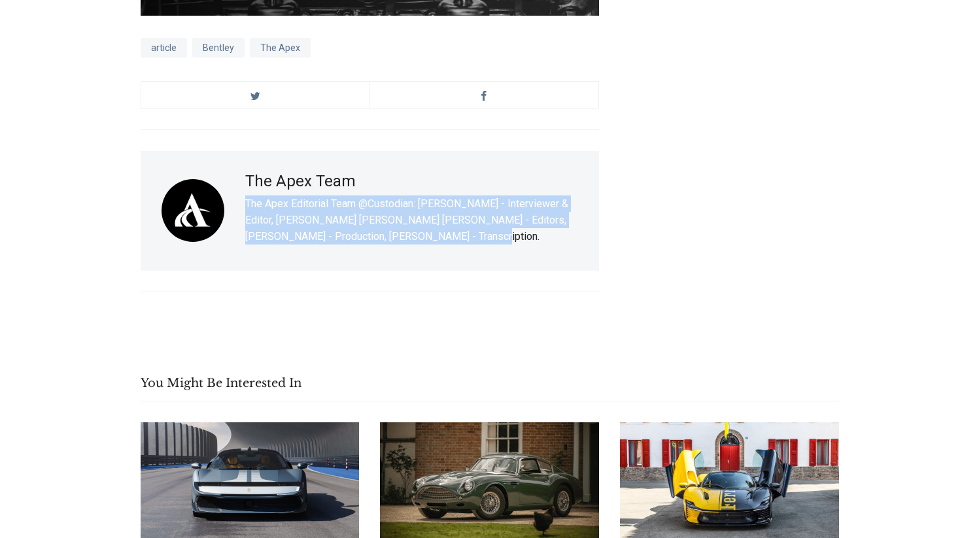
drag, startPoint x: 242, startPoint y: 106, endPoint x: 471, endPoint y: 145, distance: 232.2
click at [471, 151] on div "The Apex Team The Apex Editorial Team @Custodian: [PERSON_NAME] - Interviewer &…" at bounding box center [370, 211] width 458 height 120
copy p "The Apex Editorial Team @Custodian: [PERSON_NAME] - Interviewer & Editor, [PERS…"
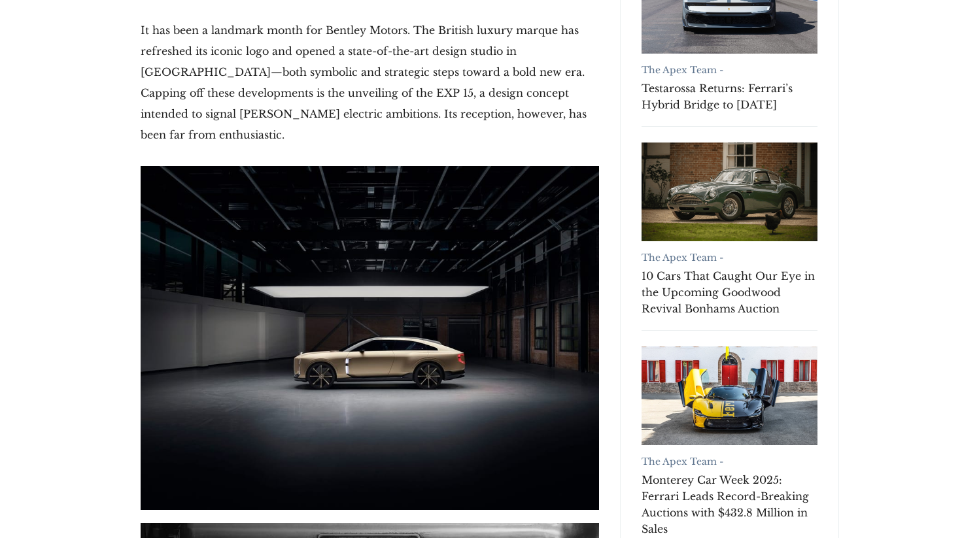
scroll to position [0, 0]
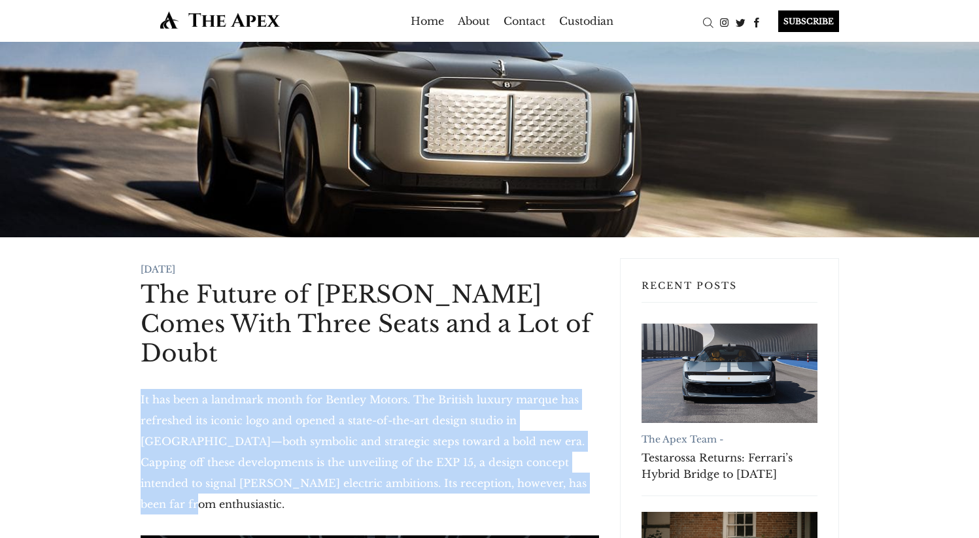
drag, startPoint x: 515, startPoint y: 458, endPoint x: 135, endPoint y: 374, distance: 389.7
copy p "It has been a landmark month for Bentley Motors. The British luxury marque has …"
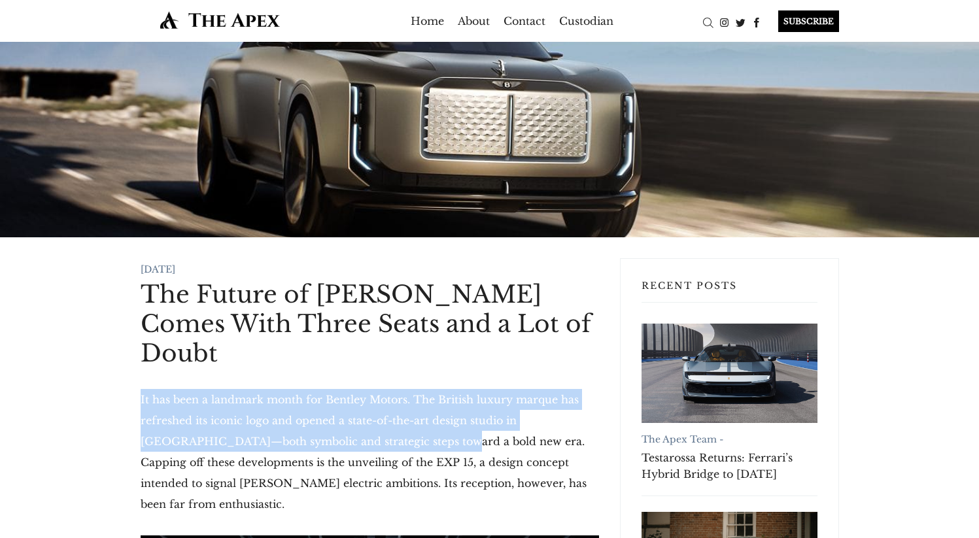
drag, startPoint x: 324, startPoint y: 373, endPoint x: 392, endPoint y: 418, distance: 81.8
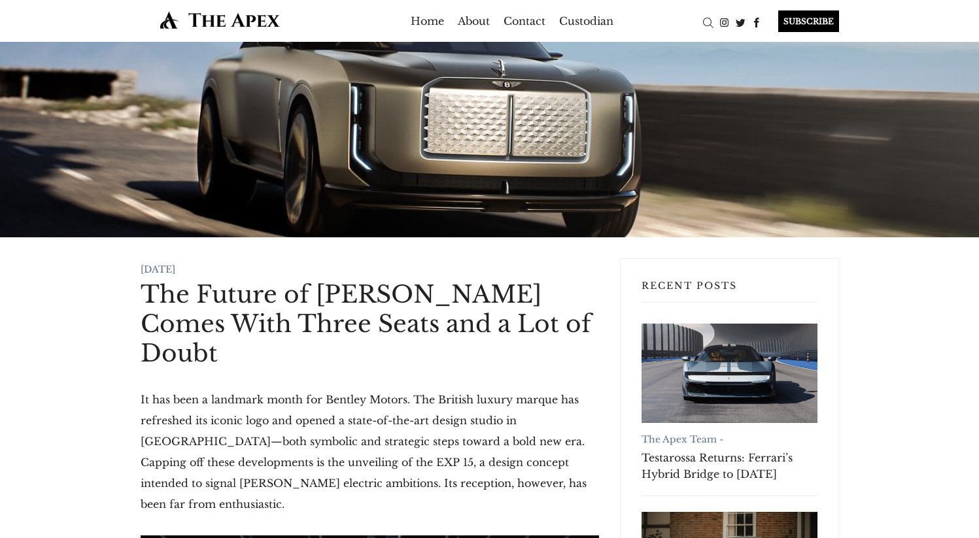
click at [395, 419] on p "It has been a landmark month for Bentley Motors. The British luxury marque has …" at bounding box center [370, 452] width 458 height 126
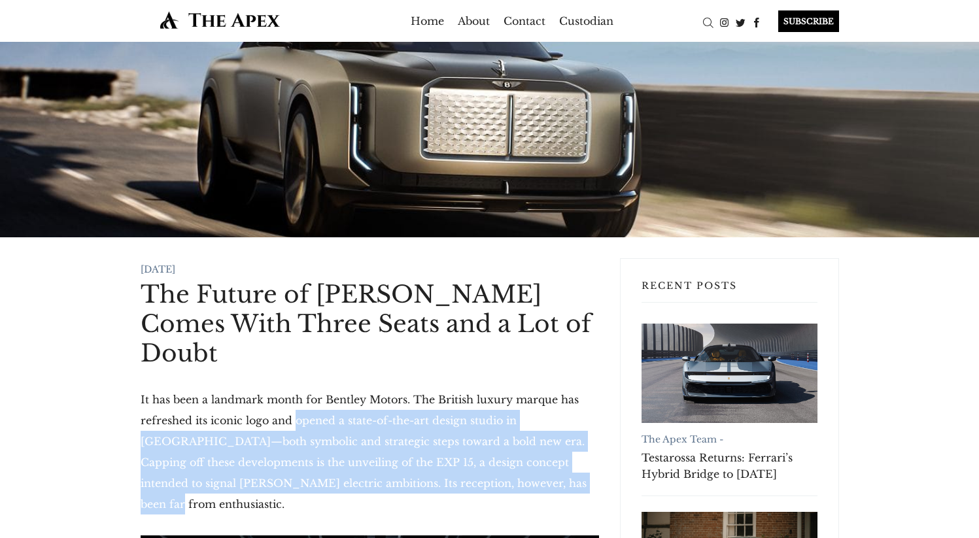
drag, startPoint x: 283, startPoint y: 400, endPoint x: 479, endPoint y: 453, distance: 203.2
click at [479, 453] on p "It has been a landmark month for Bentley Motors. The British luxury marque has …" at bounding box center [370, 452] width 458 height 126
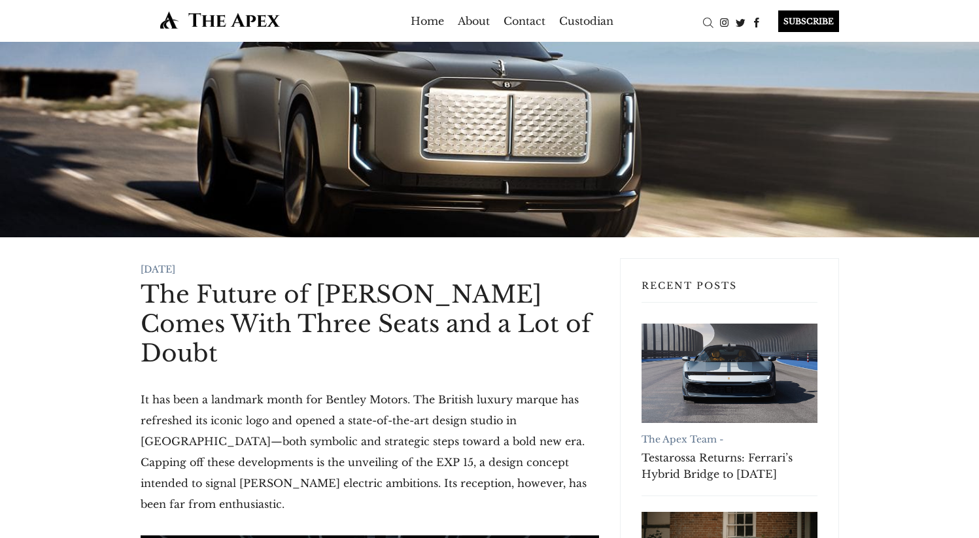
click at [512, 457] on p "It has been a landmark month for Bentley Motors. The British luxury marque has …" at bounding box center [370, 452] width 458 height 126
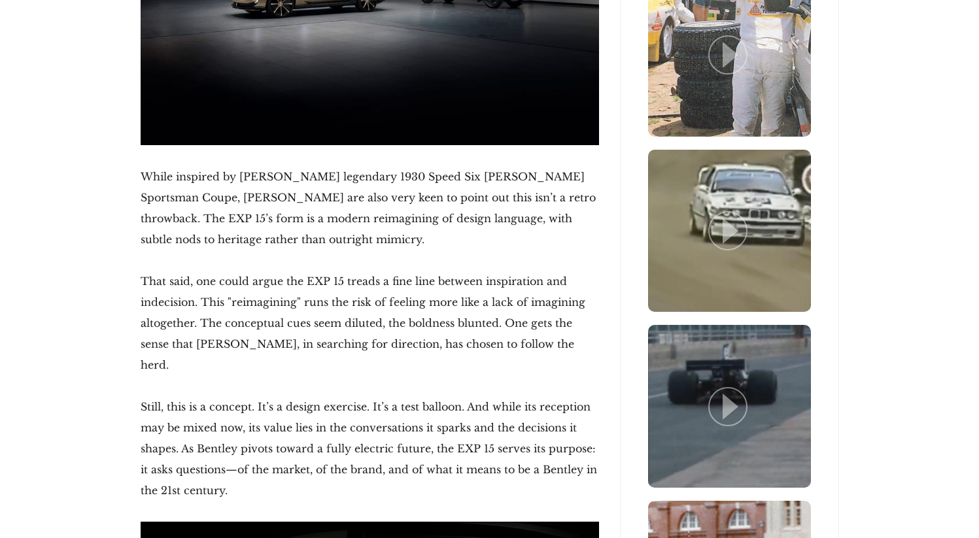
scroll to position [2878, 0]
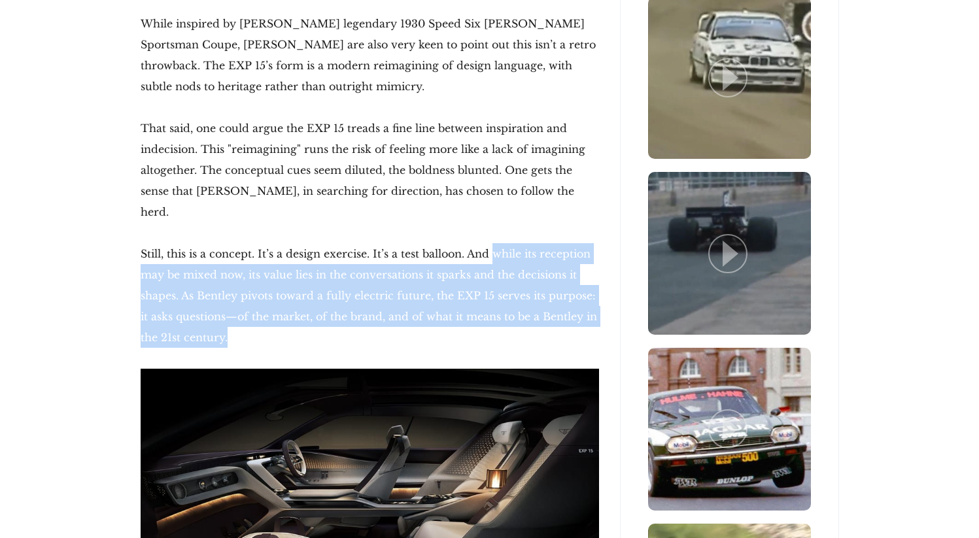
drag, startPoint x: 491, startPoint y: 160, endPoint x: 362, endPoint y: 247, distance: 155.4
click at [362, 247] on p "Still, this is a concept. It’s a design exercise. It’s a test balloon. And whil…" at bounding box center [370, 295] width 458 height 105
copy p "while its reception may be mixed now, its value lies in the conversations it sp…"
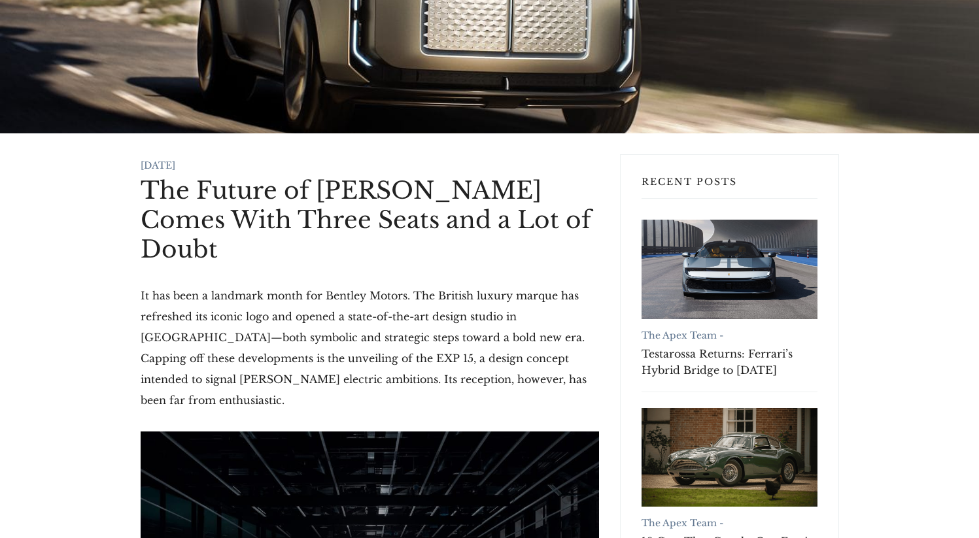
scroll to position [112, 0]
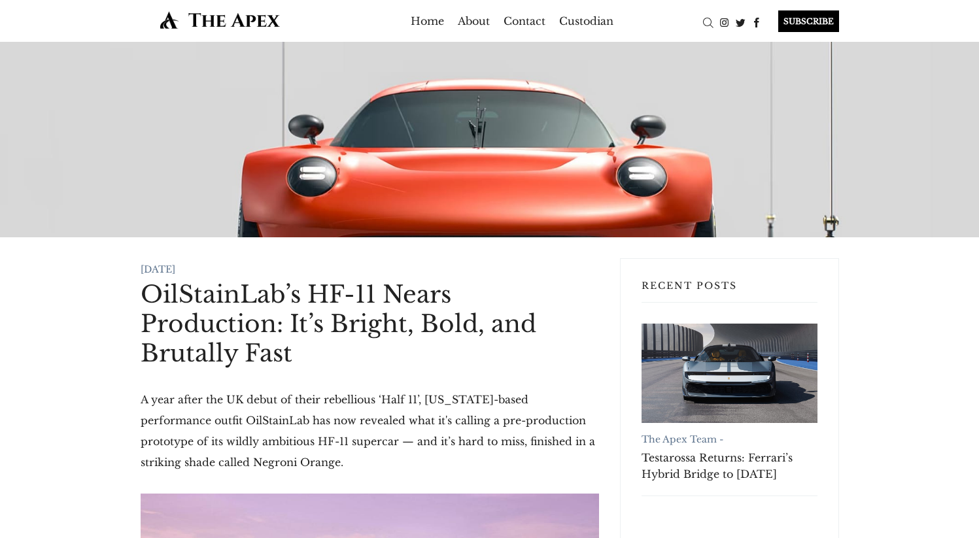
click at [154, 301] on h1 "OilStainLab’s HF-11 Nears Production: It’s Bright, Bold, and Brutally Fast" at bounding box center [370, 324] width 458 height 88
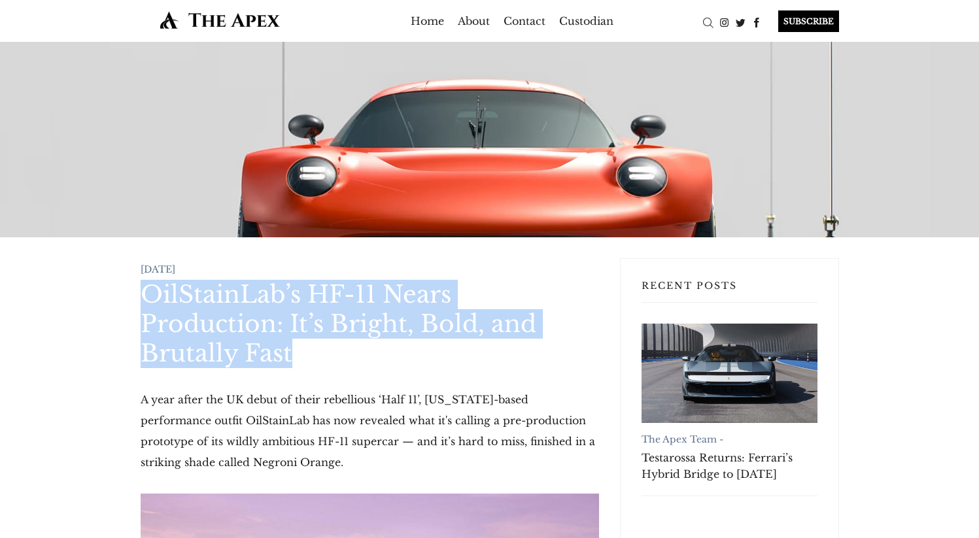
drag, startPoint x: 146, startPoint y: 295, endPoint x: 313, endPoint y: 350, distance: 176.2
copy h1 "OilStainLab’s HF-11 Nears Production: It’s Bright, Bold, and Brutally Fast"
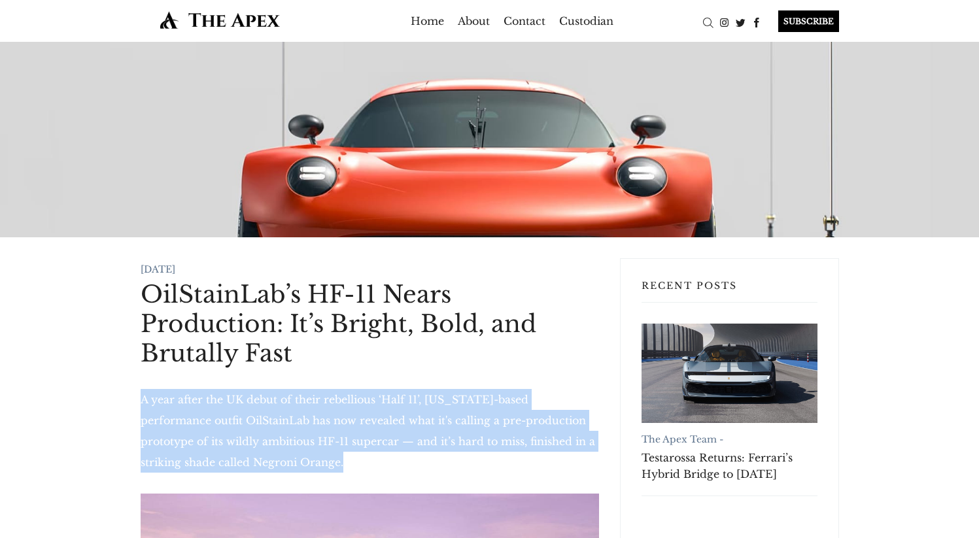
drag, startPoint x: 309, startPoint y: 465, endPoint x: 137, endPoint y: 402, distance: 183.7
copy p "A year after the UK debut of their rebellious ‘Half 11’, California-based perfo…"
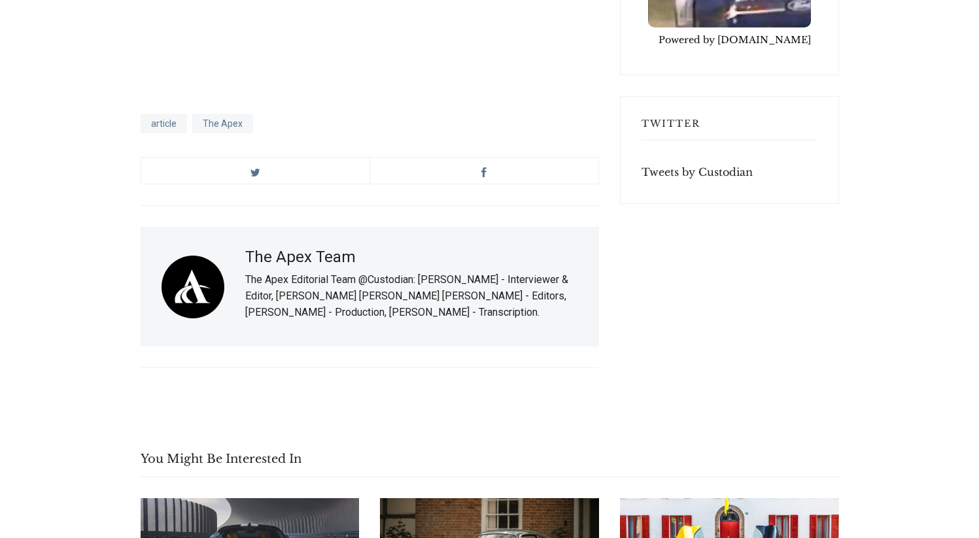
scroll to position [3575, 0]
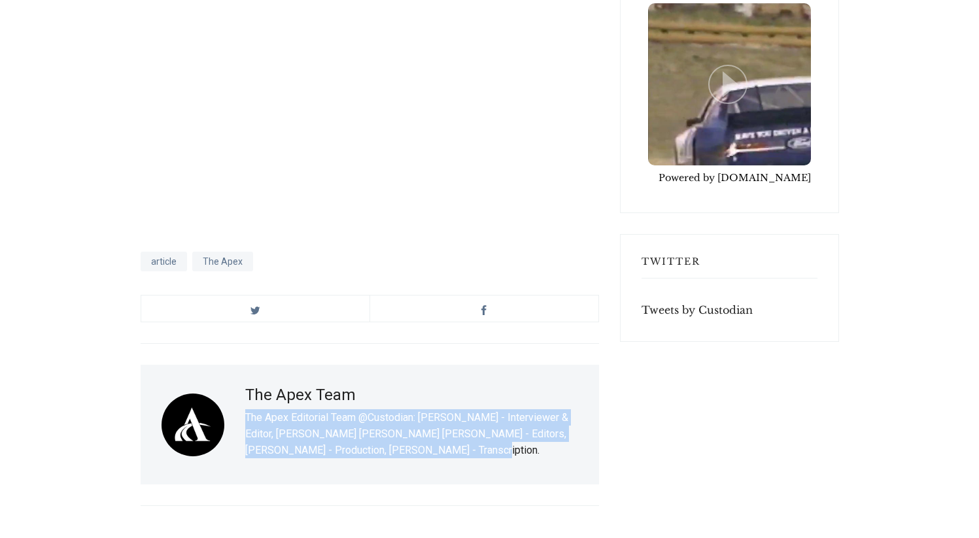
drag, startPoint x: 415, startPoint y: 450, endPoint x: 244, endPoint y: 410, distance: 175.3
click at [244, 410] on div "The Apex Team The Apex Editorial Team @Custodian: [PERSON_NAME] - Interviewer &…" at bounding box center [370, 425] width 458 height 120
copy p "The Apex Editorial Team @Custodian: [PERSON_NAME] - Interviewer & Editor, [PERS…"
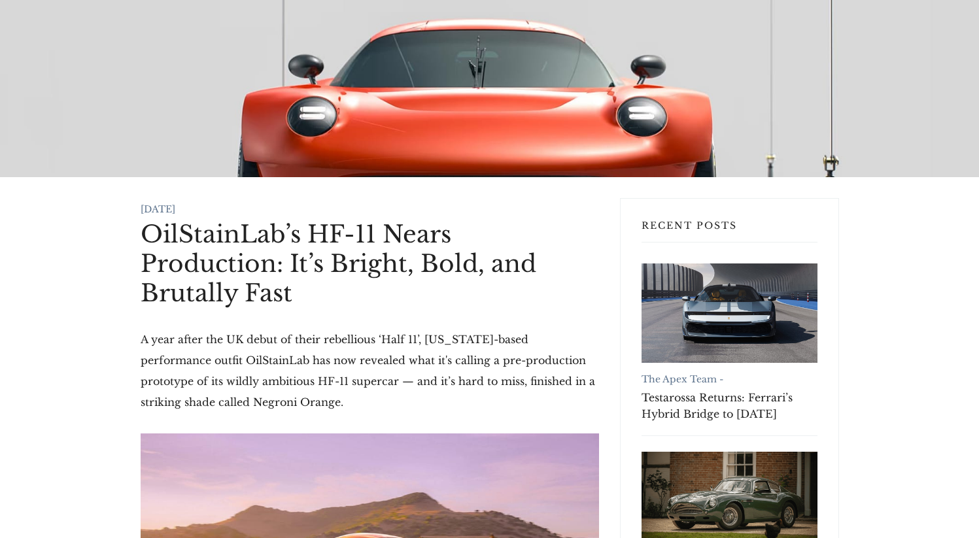
scroll to position [90, 0]
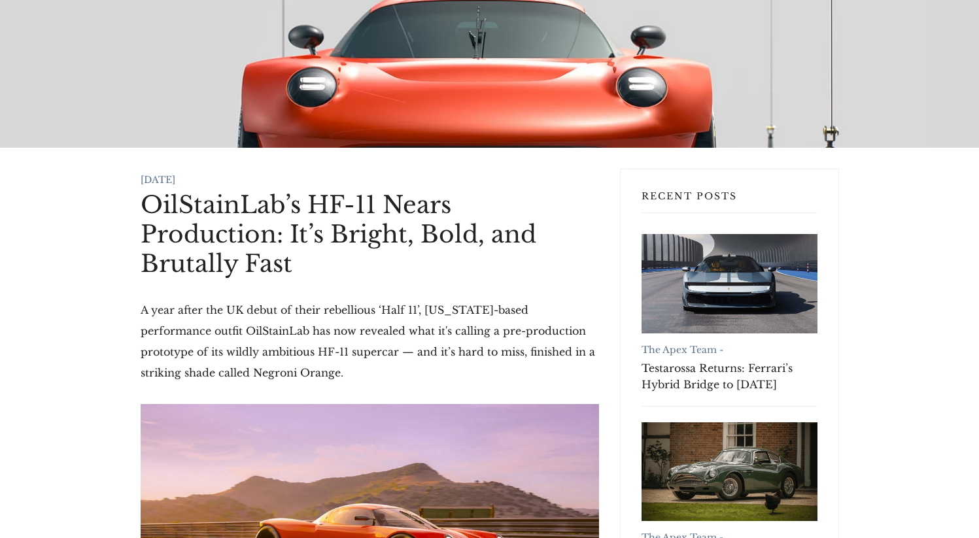
click at [327, 369] on p "A year after the UK debut of their rebellious ‘Half 11’, California-based perfo…" at bounding box center [370, 342] width 458 height 84
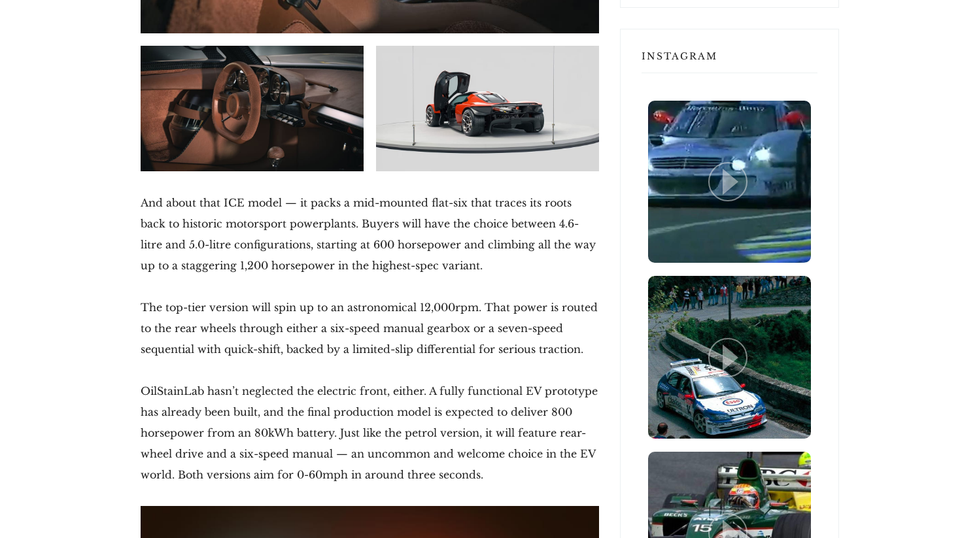
scroll to position [1201, 0]
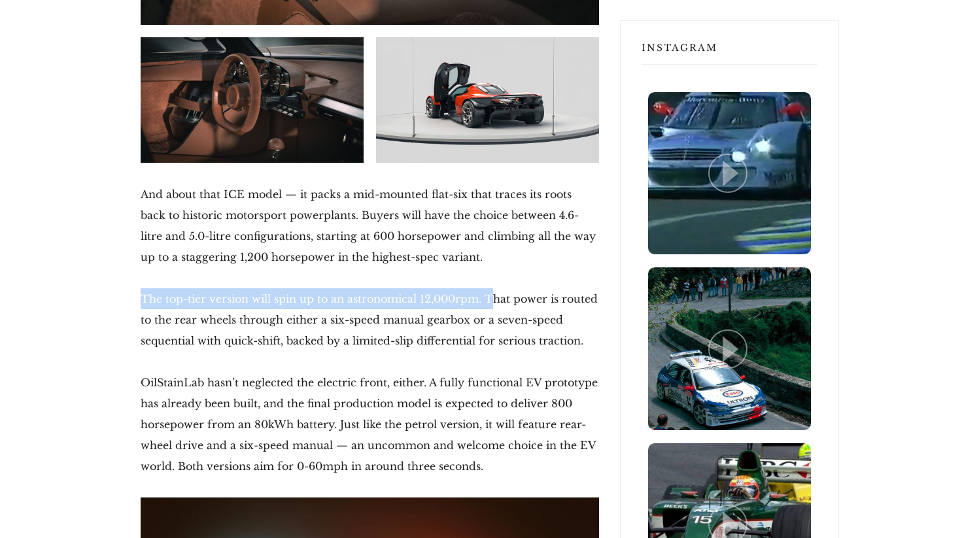
drag, startPoint x: 129, startPoint y: 286, endPoint x: 484, endPoint y: 310, distance: 355.9
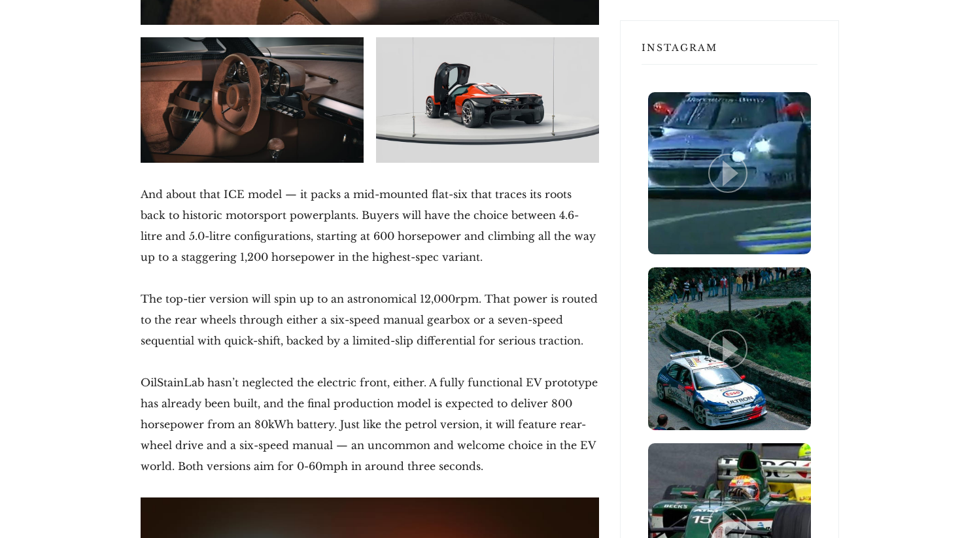
click at [464, 327] on p "The top-tier version will spin up to an astronomical 12,000rpm. That power is r…" at bounding box center [370, 319] width 458 height 63
drag, startPoint x: 145, startPoint y: 372, endPoint x: 316, endPoint y: 368, distance: 170.8
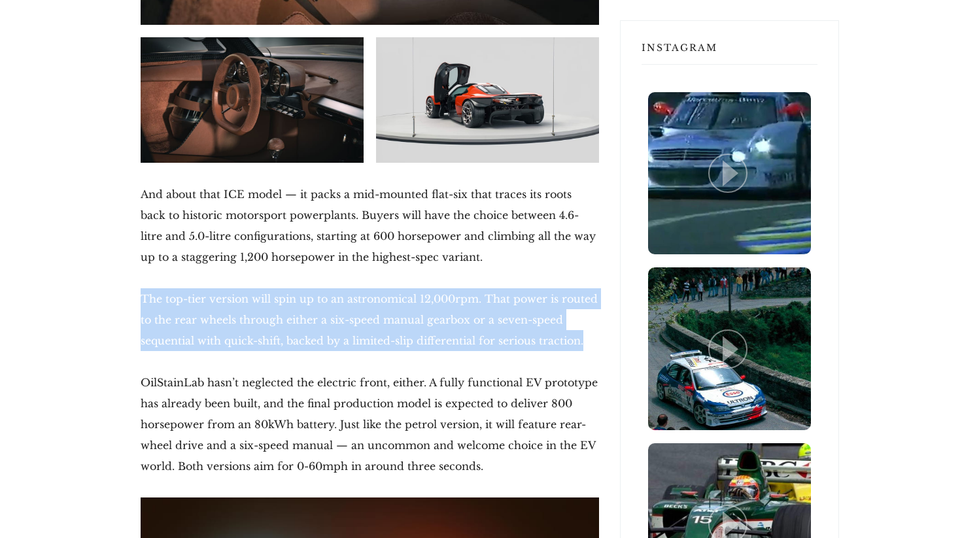
drag, startPoint x: 139, startPoint y: 290, endPoint x: 583, endPoint y: 347, distance: 447.7
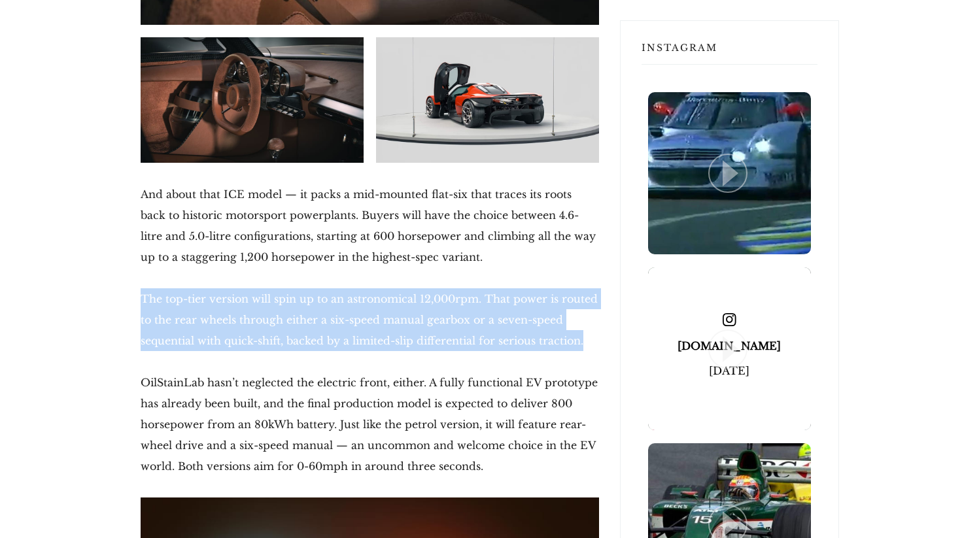
copy p "The top-tier version will spin up to an astronomical 12,000rpm. That power is r…"
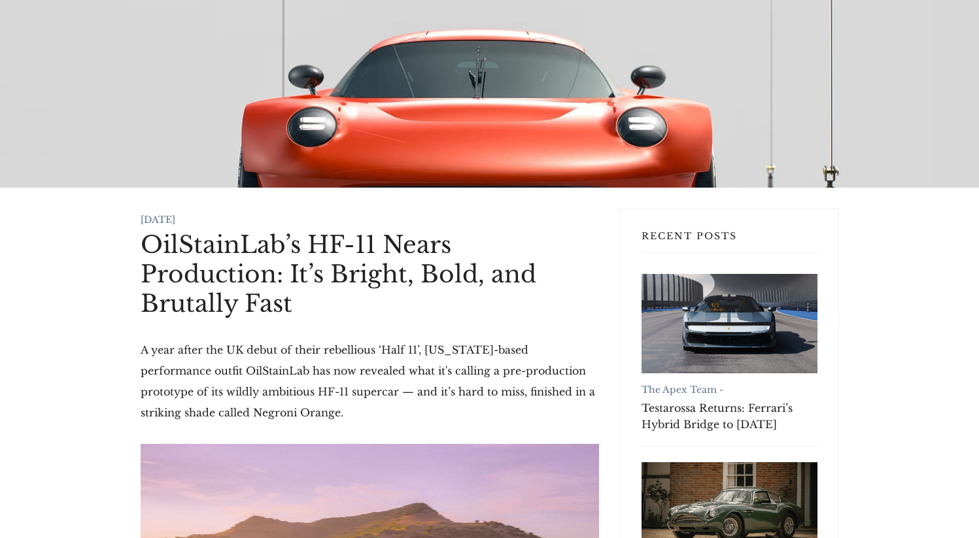
scroll to position [0, 0]
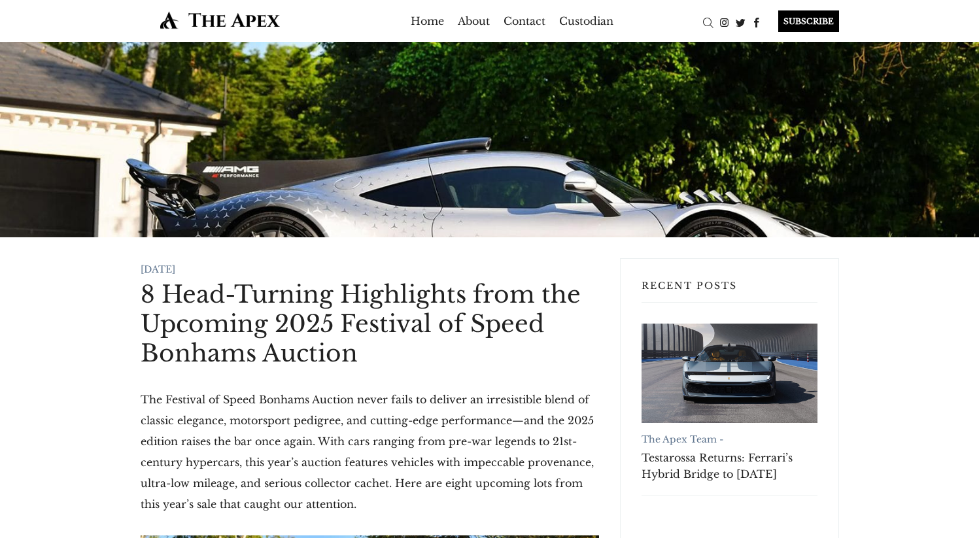
click at [121, 196] on div at bounding box center [489, 140] width 979 height 196
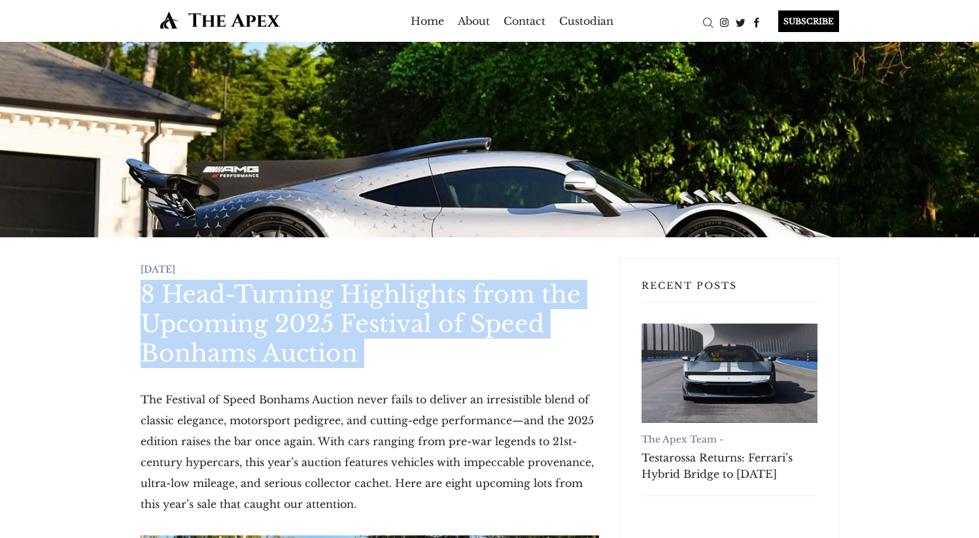
drag, startPoint x: 326, startPoint y: 357, endPoint x: 131, endPoint y: 295, distance: 205.2
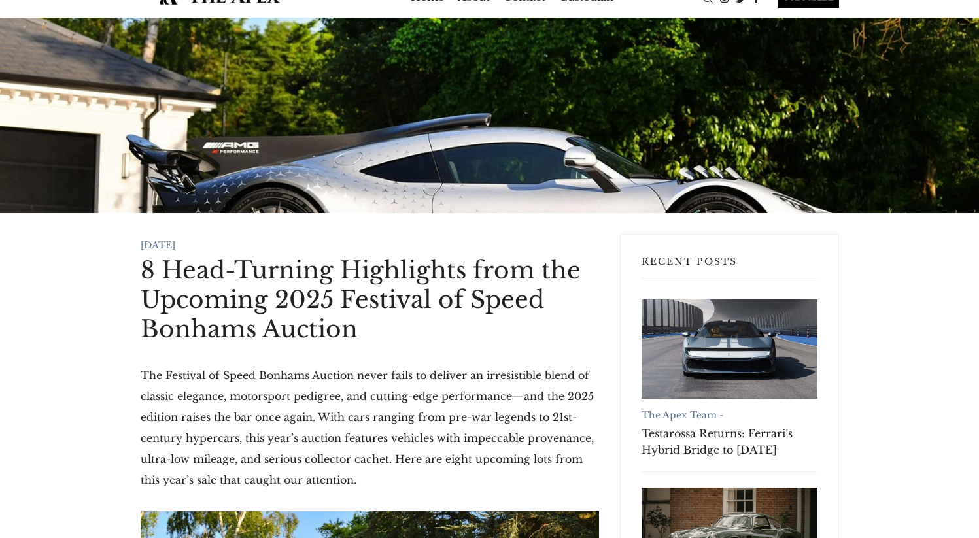
scroll to position [29, 0]
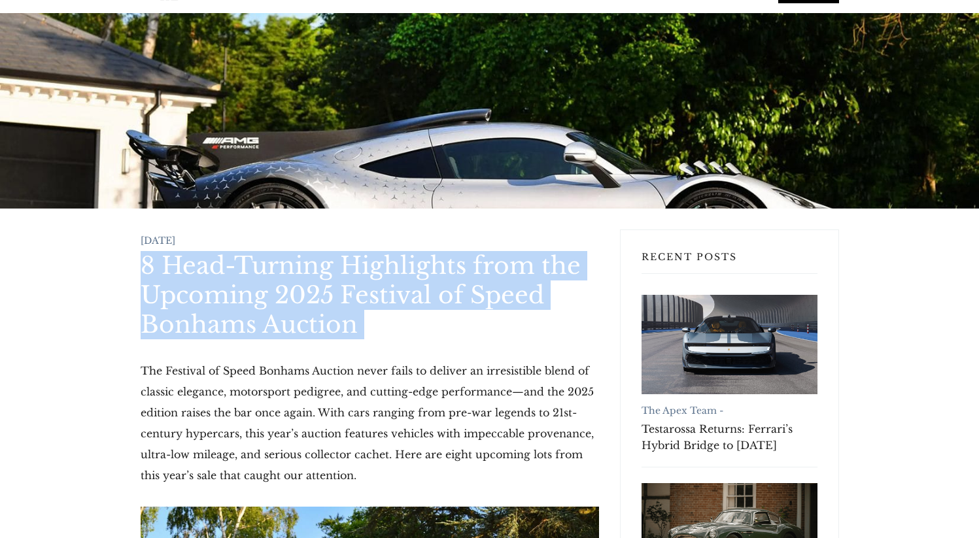
drag, startPoint x: 135, startPoint y: 273, endPoint x: 385, endPoint y: 341, distance: 259.4
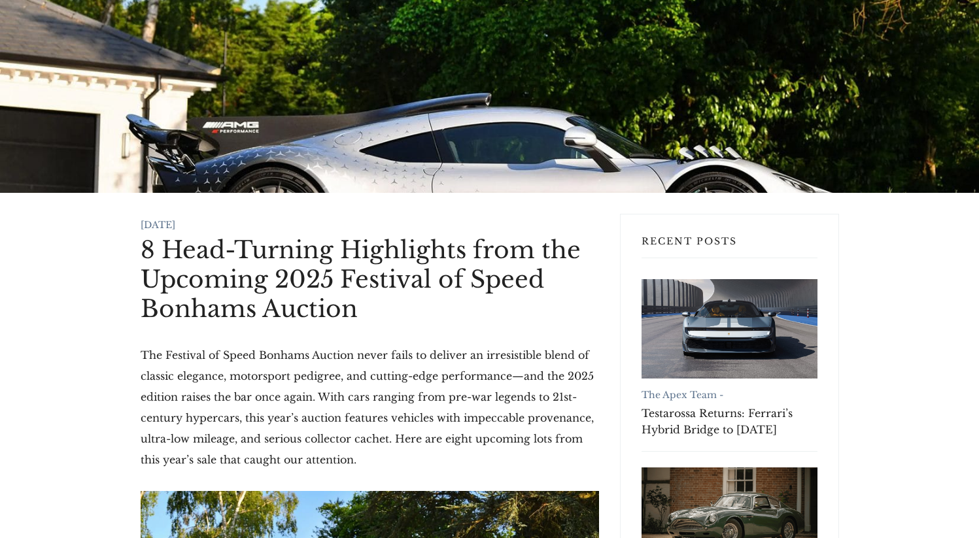
scroll to position [0, 0]
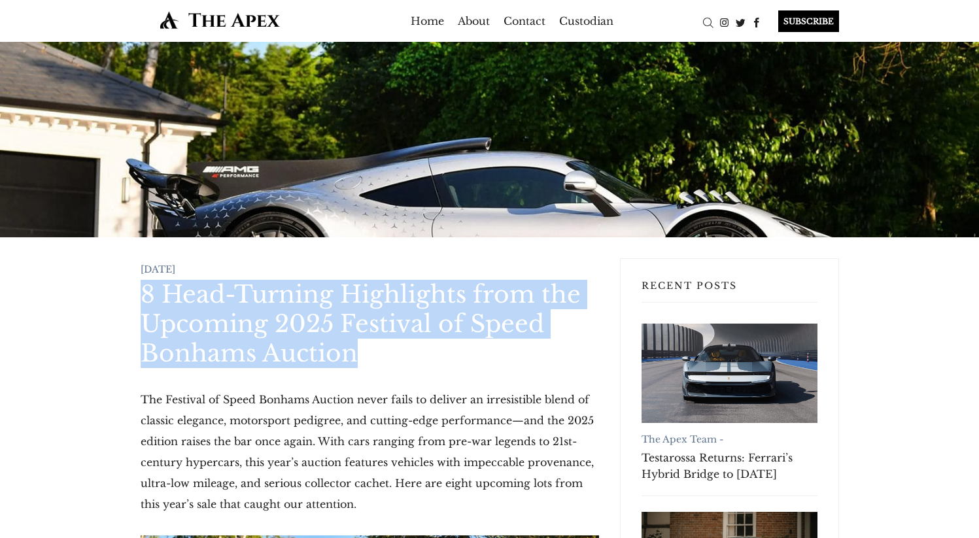
drag, startPoint x: 128, startPoint y: 291, endPoint x: 361, endPoint y: 366, distance: 245.1
copy h1 "8 Head-Turning Highlights from the Upcoming 2025 Festival of Speed Bonhams Auct…"
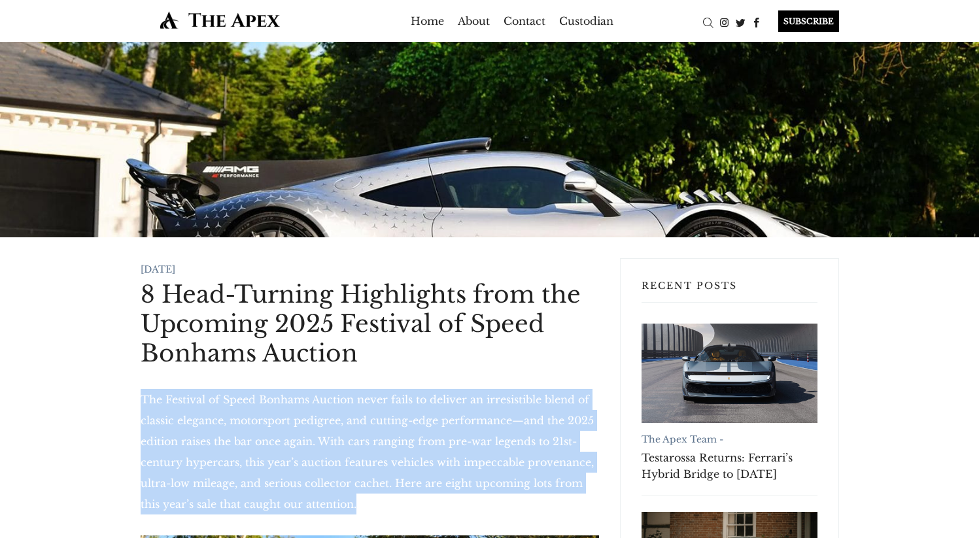
drag, startPoint x: 346, startPoint y: 498, endPoint x: 140, endPoint y: 398, distance: 229.3
click at [141, 398] on p "The Festival of Speed Bonhams Auction never fails to deliver an irresistible bl…" at bounding box center [370, 452] width 458 height 126
copy p "The Festival of Speed Bonhams Auction never fails to deliver an irresistible bl…"
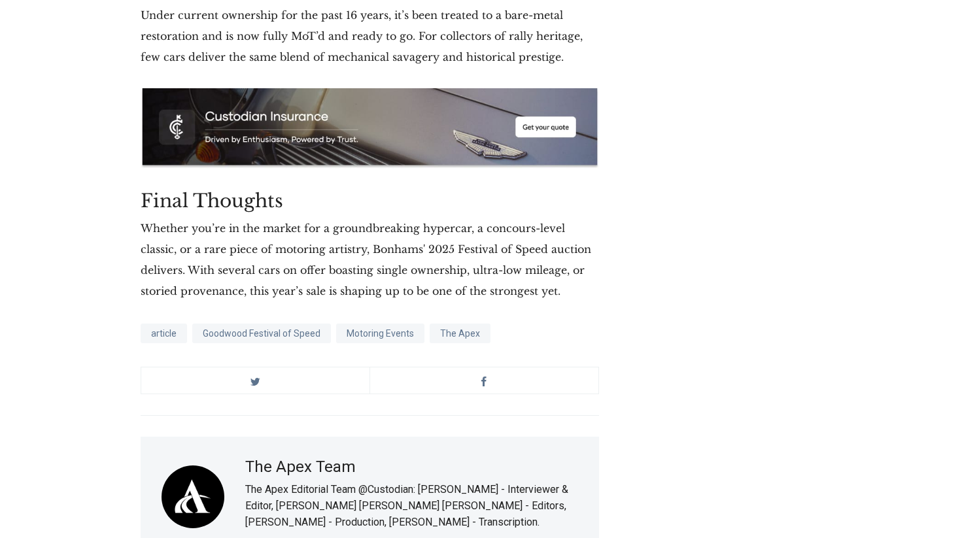
scroll to position [11200, 0]
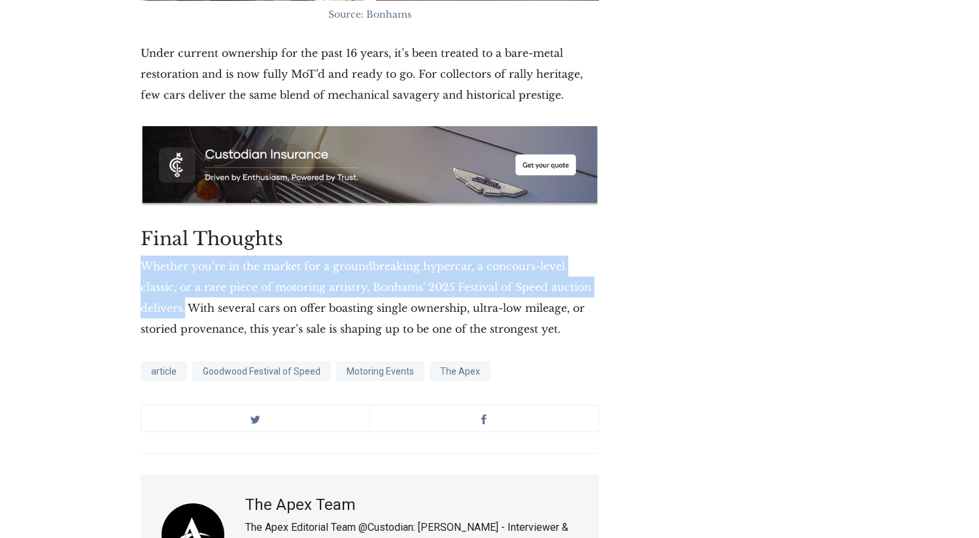
drag, startPoint x: 131, startPoint y: 218, endPoint x: 607, endPoint y: 241, distance: 476.0
copy p "Whether you’re in the market for a groundbreaking hypercar, a concours-level cl…"
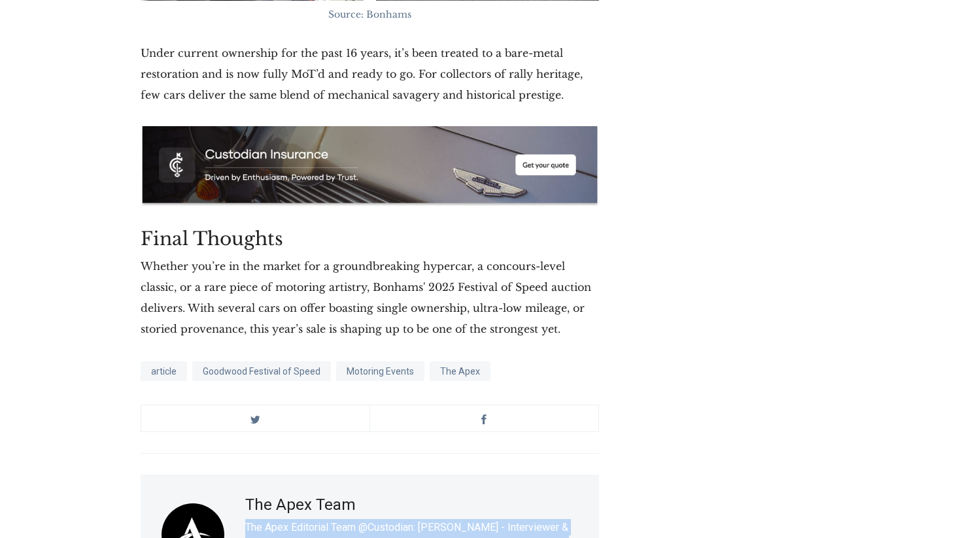
drag, startPoint x: 438, startPoint y: 510, endPoint x: 244, endPoint y: 478, distance: 196.9
click at [244, 478] on div "The Apex Team The Apex Editorial Team @Custodian: [PERSON_NAME] - Interviewer &…" at bounding box center [370, 535] width 458 height 120
copy p "The Apex Editorial Team @Custodian: [PERSON_NAME] - Interviewer & Editor, [PERS…"
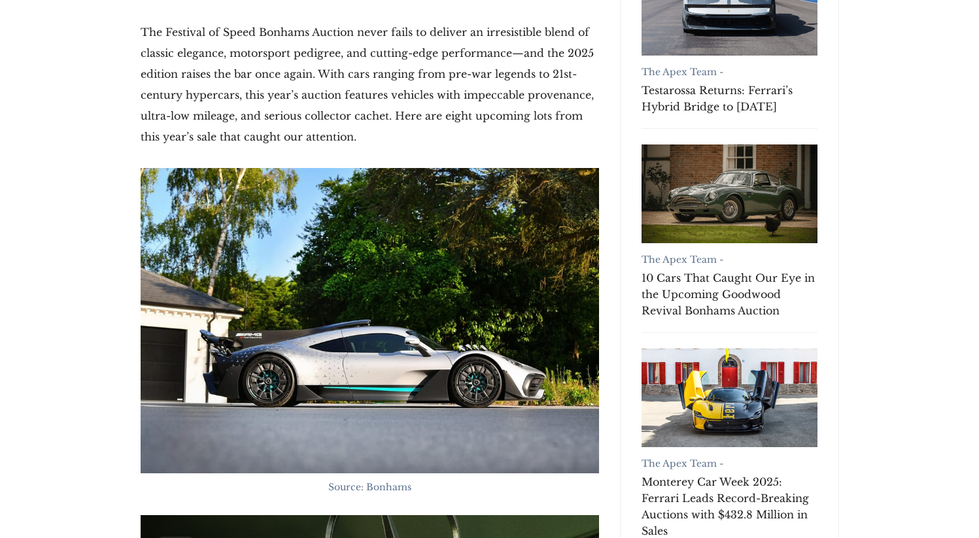
scroll to position [0, 0]
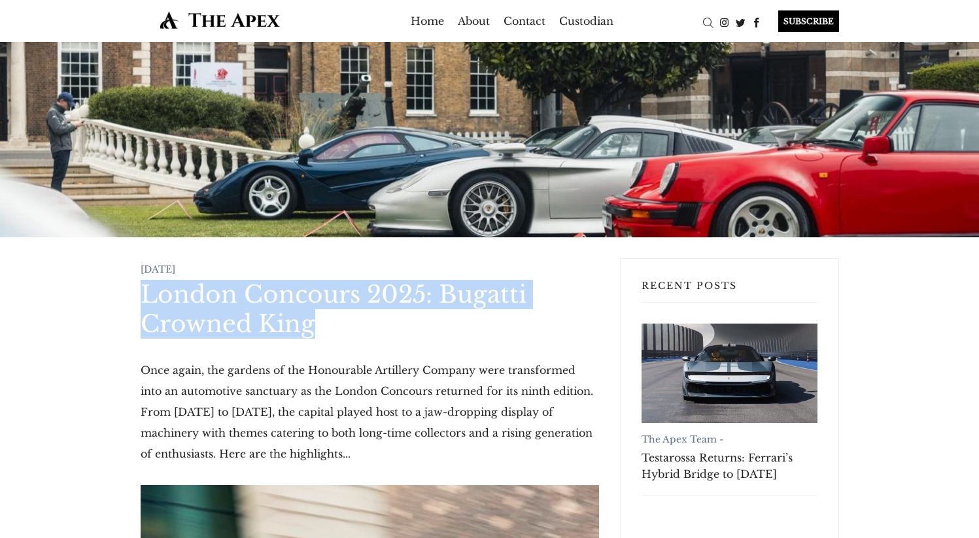
drag, startPoint x: 132, startPoint y: 292, endPoint x: 400, endPoint y: 332, distance: 270.3
click at [400, 332] on h1 "London Concours 2025: Bugatti Crowned King" at bounding box center [370, 309] width 458 height 59
drag, startPoint x: 311, startPoint y: 328, endPoint x: 118, endPoint y: 296, distance: 195.6
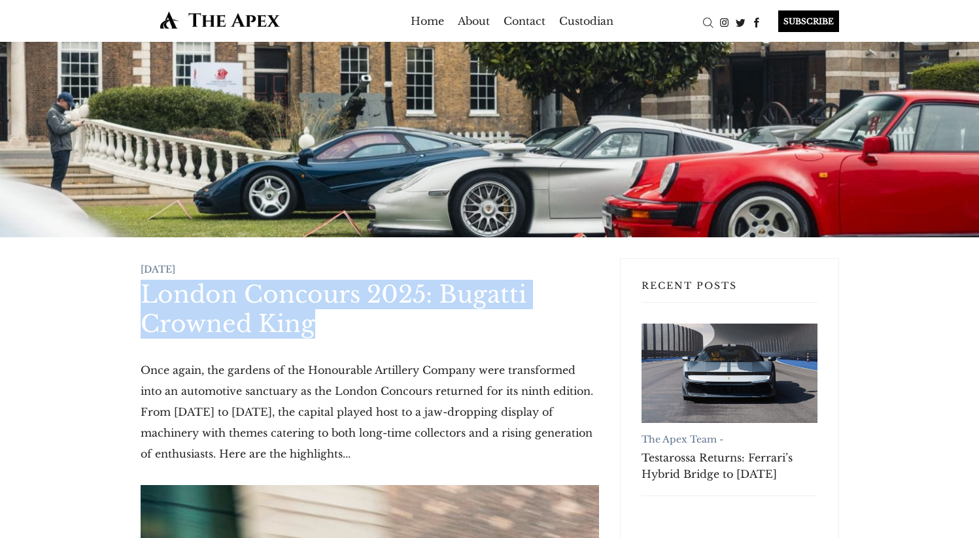
drag, startPoint x: 220, startPoint y: 303, endPoint x: 377, endPoint y: 343, distance: 161.8
drag, startPoint x: 133, startPoint y: 294, endPoint x: 379, endPoint y: 336, distance: 249.5
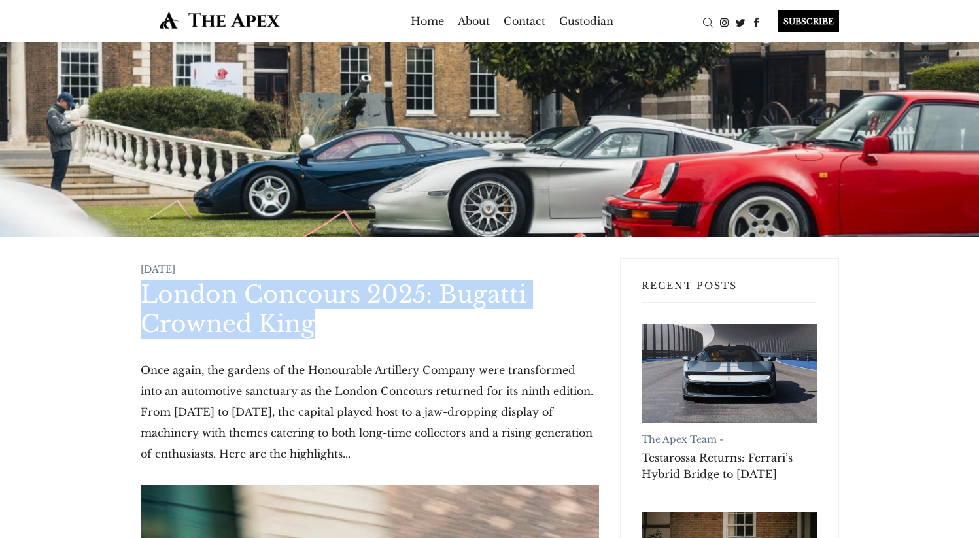
click at [379, 336] on h1 "London Concours 2025: Bugatti Crowned King" at bounding box center [370, 309] width 458 height 59
drag, startPoint x: 333, startPoint y: 334, endPoint x: 56, endPoint y: 285, distance: 280.8
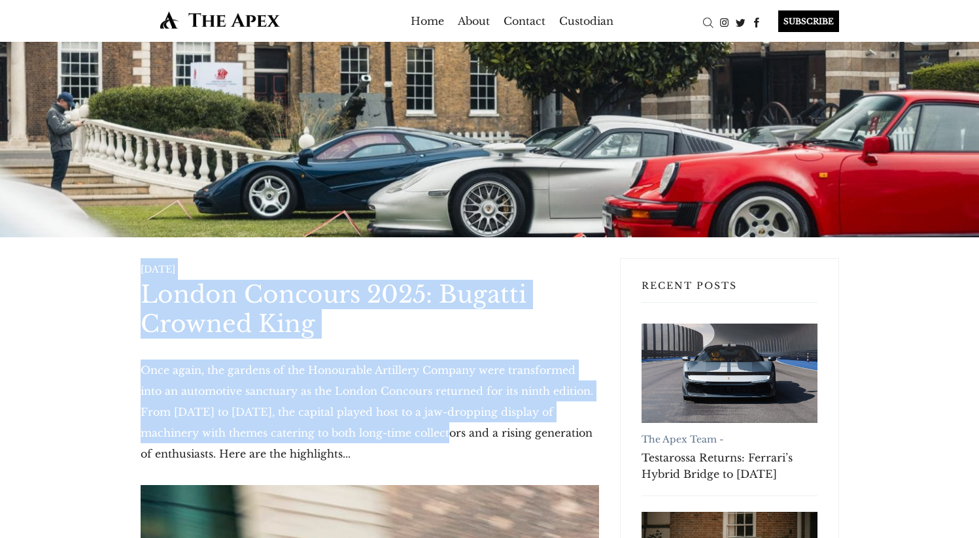
drag, startPoint x: 107, startPoint y: 256, endPoint x: 396, endPoint y: 440, distance: 342.9
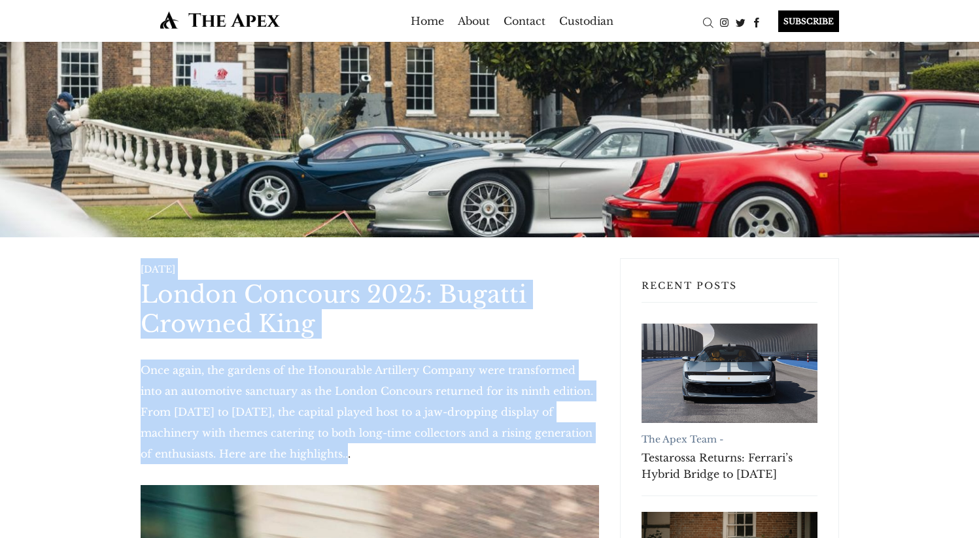
drag, startPoint x: 370, startPoint y: 453, endPoint x: 137, endPoint y: 259, distance: 303.3
drag, startPoint x: 124, startPoint y: 255, endPoint x: 353, endPoint y: 459, distance: 306.2
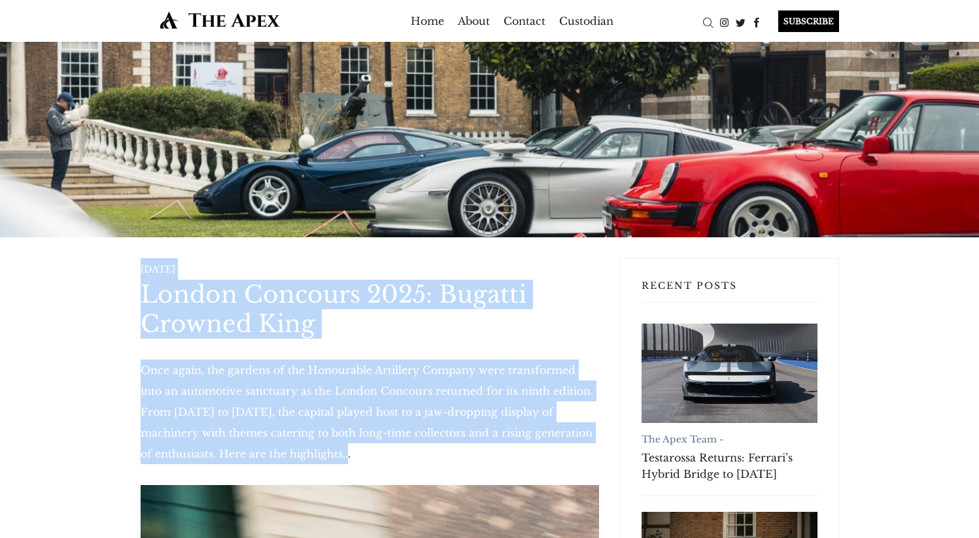
click at [353, 459] on p "Once again, the gardens of the Honourable Artillery Company were transformed in…" at bounding box center [370, 412] width 458 height 105
drag, startPoint x: 331, startPoint y: 455, endPoint x: 115, endPoint y: 270, distance: 283.9
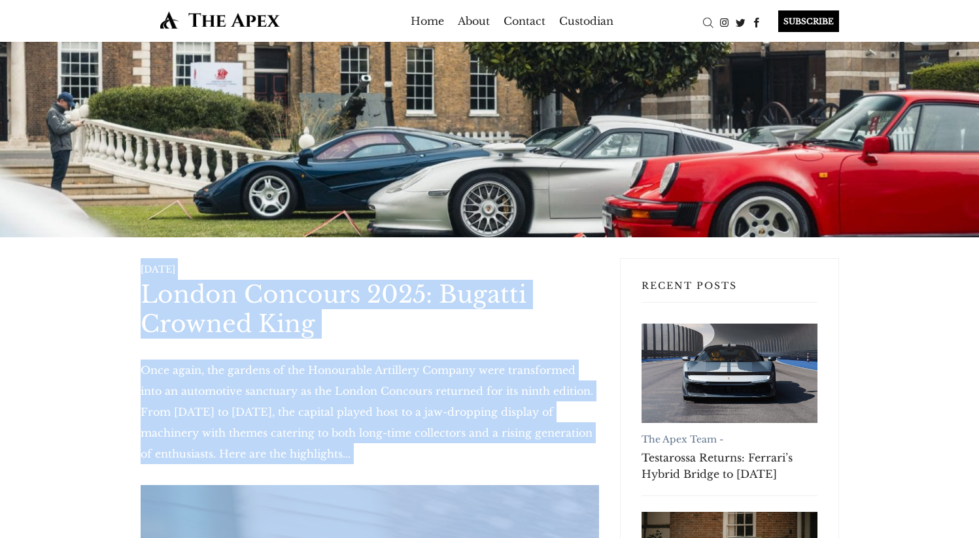
drag, startPoint x: 90, startPoint y: 252, endPoint x: 354, endPoint y: 481, distance: 349.6
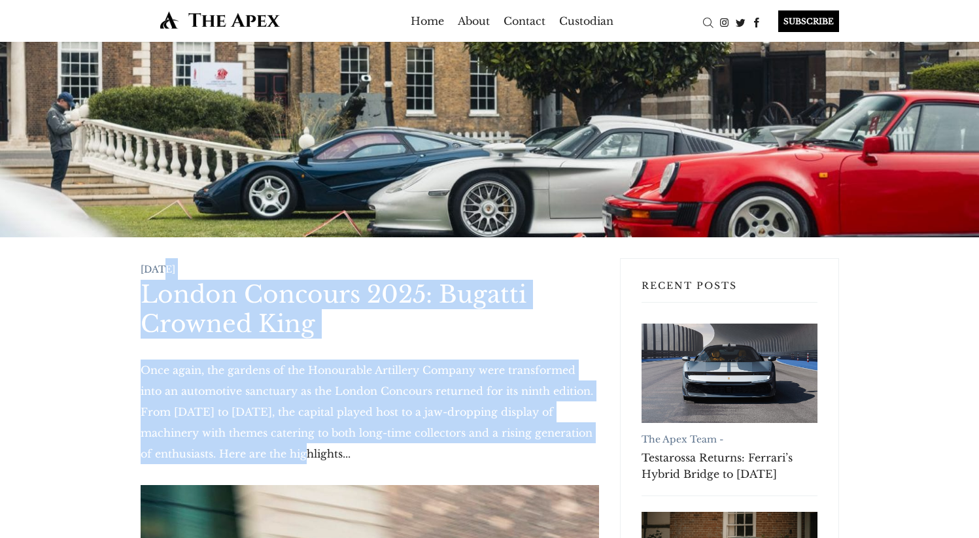
drag, startPoint x: 254, startPoint y: 439, endPoint x: 150, endPoint y: 261, distance: 206.0
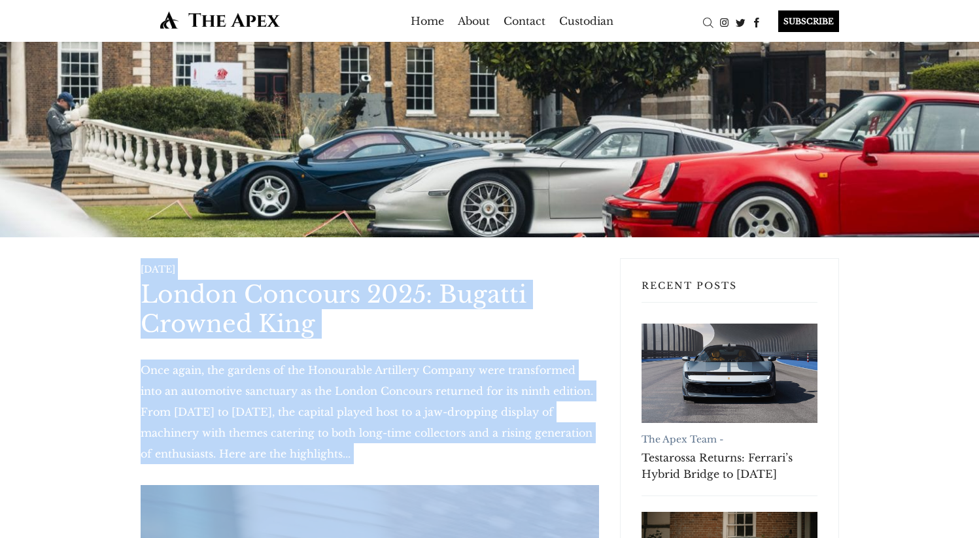
drag, startPoint x: 137, startPoint y: 256, endPoint x: 324, endPoint y: 494, distance: 303.1
click at [336, 451] on p "Once again, the gardens of the Honourable Artillery Company were transformed in…" at bounding box center [370, 412] width 458 height 105
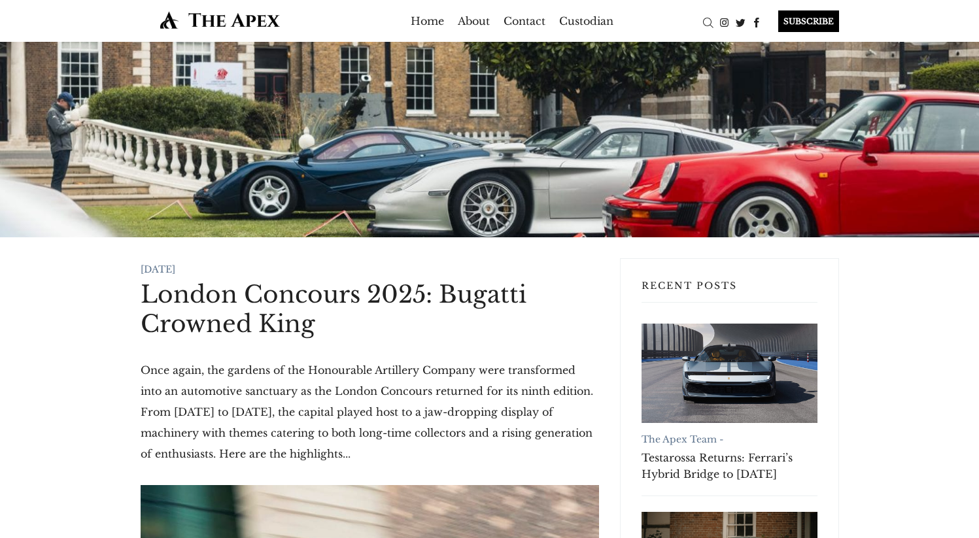
click at [307, 376] on p "Once again, the gardens of the Honourable Artillery Company were transformed in…" at bounding box center [370, 412] width 458 height 105
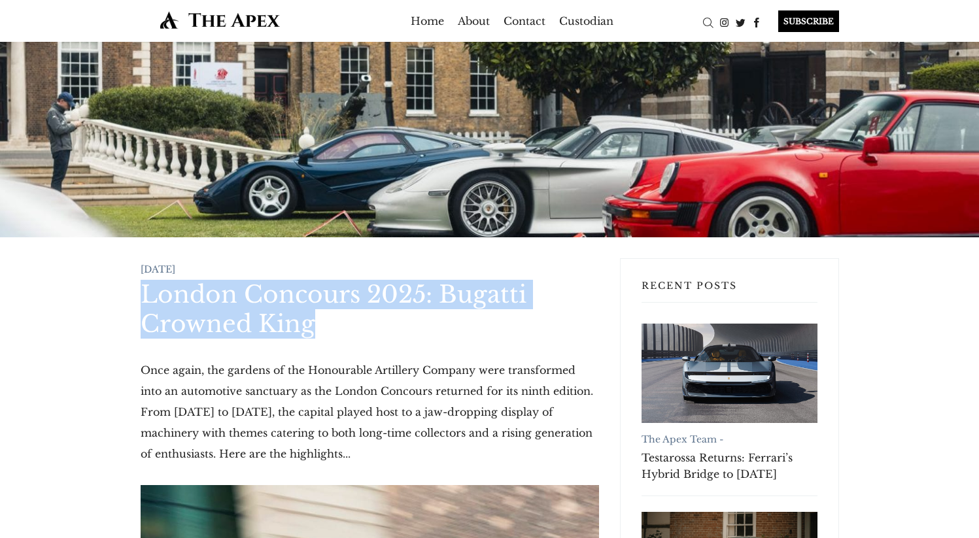
drag, startPoint x: 122, startPoint y: 300, endPoint x: 352, endPoint y: 320, distance: 230.4
click at [352, 320] on h1 "London Concours 2025: Bugatti Crowned King" at bounding box center [370, 309] width 458 height 59
drag, startPoint x: 128, startPoint y: 288, endPoint x: 369, endPoint y: 328, distance: 244.6
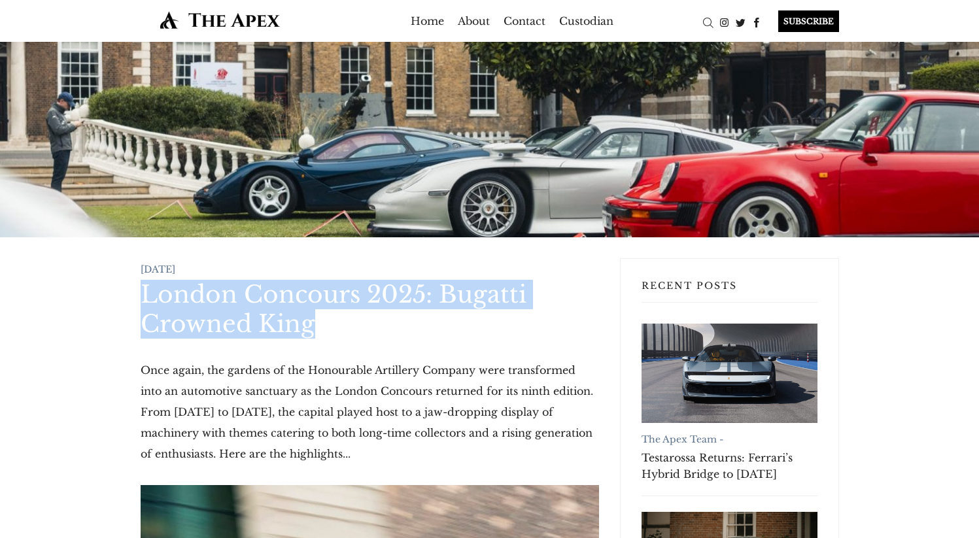
copy h1 "London Concours 2025: Bugatti Crowned King"
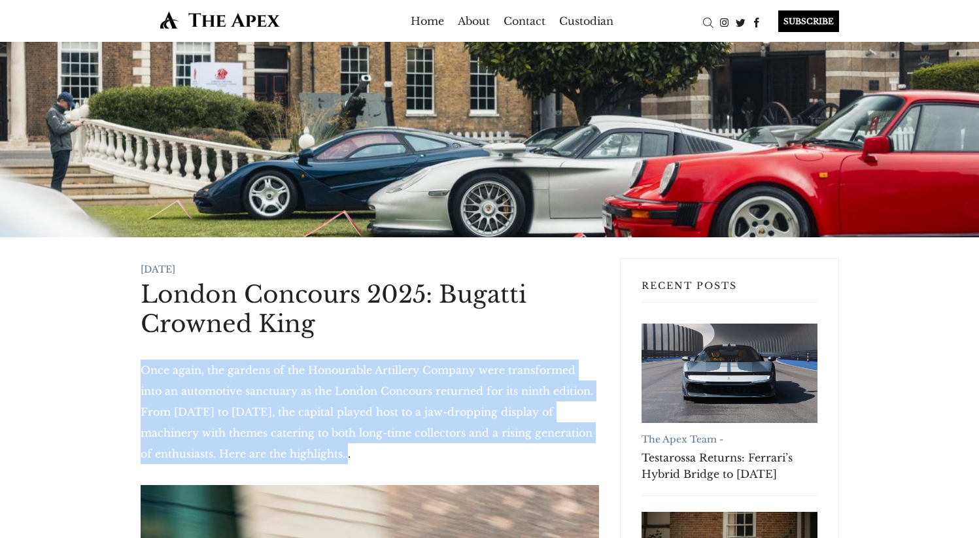
drag, startPoint x: 311, startPoint y: 454, endPoint x: 143, endPoint y: 368, distance: 188.9
click at [143, 368] on p "Once again, the gardens of the Honourable Artillery Company were transformed in…" at bounding box center [370, 412] width 458 height 105
copy p "Once again, the gardens of the Honourable Artillery Company were transformed in…"
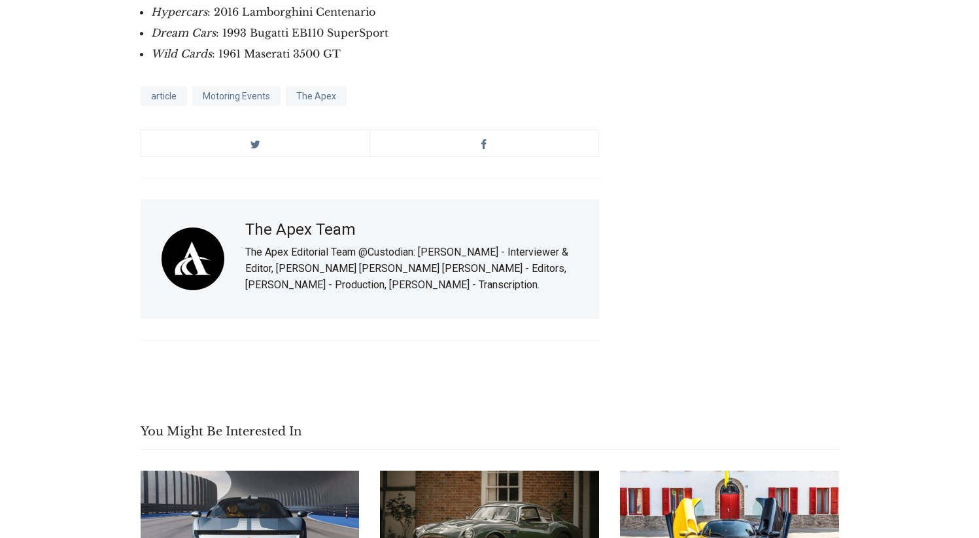
scroll to position [7256, 0]
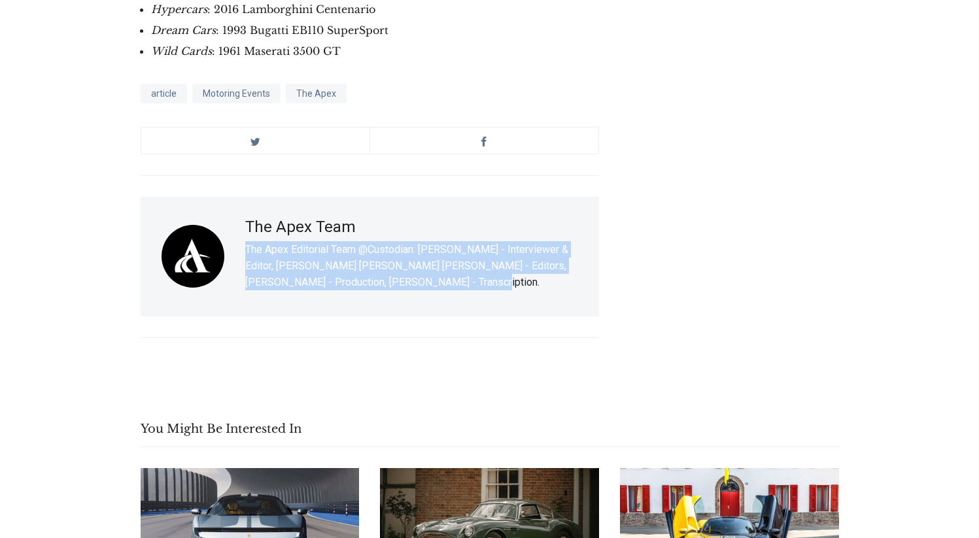
drag, startPoint x: 450, startPoint y: 172, endPoint x: 249, endPoint y: 111, distance: 210.6
click at [249, 197] on div "The Apex Team The Apex Editorial Team @Custodian: [PERSON_NAME] - Interviewer &…" at bounding box center [370, 257] width 458 height 120
copy p "The Apex Editorial Team @Custodian: [PERSON_NAME] - Interviewer & Editor, [PERS…"
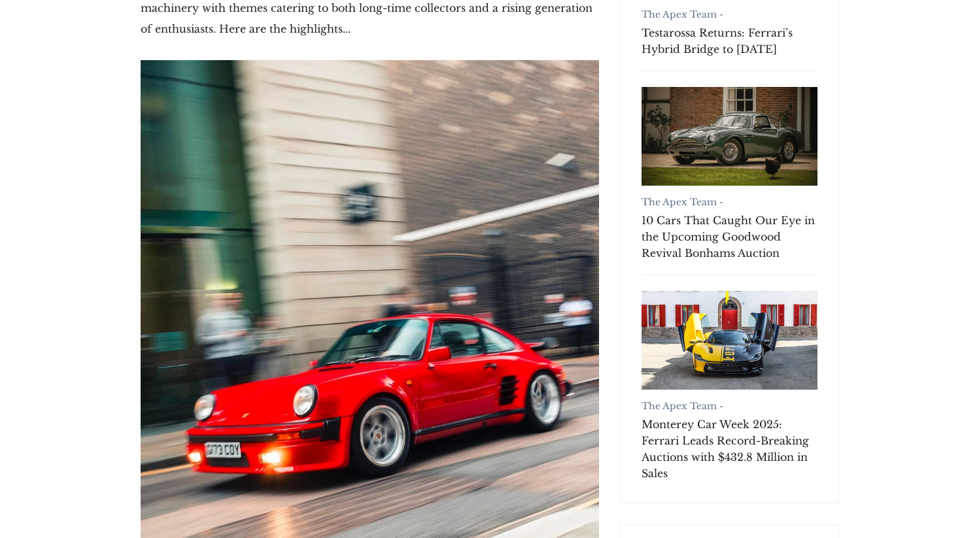
scroll to position [0, 0]
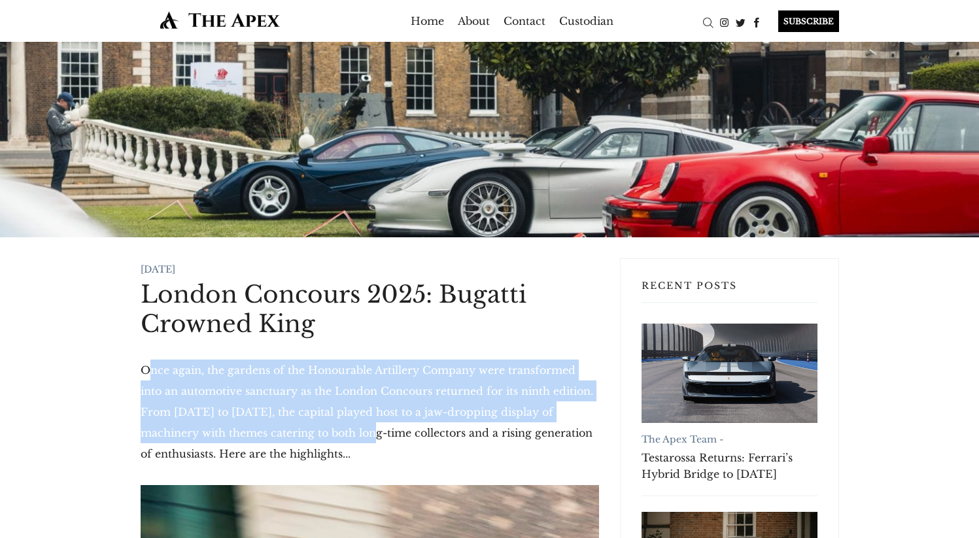
drag, startPoint x: 318, startPoint y: 441, endPoint x: 152, endPoint y: 371, distance: 179.6
click at [152, 371] on p "Once again, the gardens of the Honourable Artillery Company were transformed in…" at bounding box center [370, 412] width 458 height 105
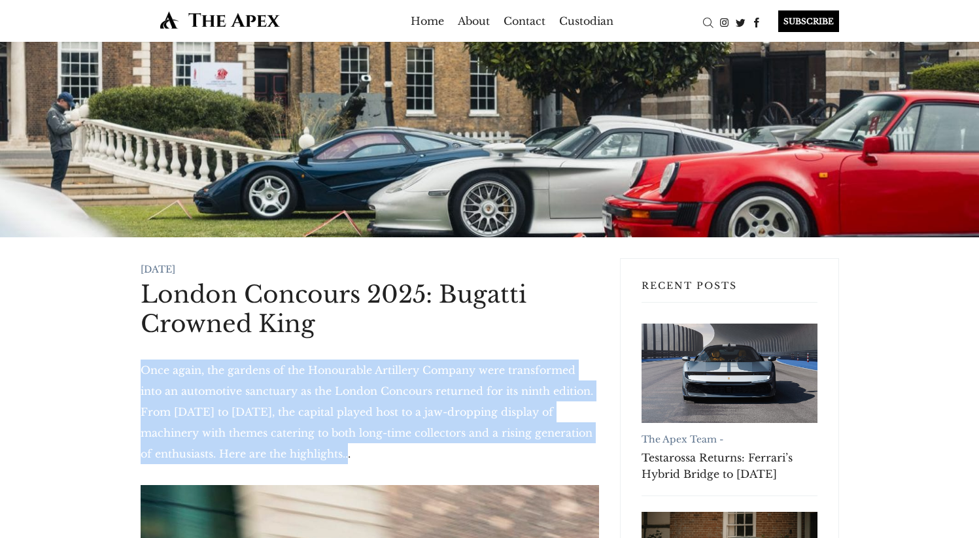
drag, startPoint x: 136, startPoint y: 368, endPoint x: 338, endPoint y: 451, distance: 218.5
copy p "Once again, the gardens of the Honourable Artillery Company were transformed in…"
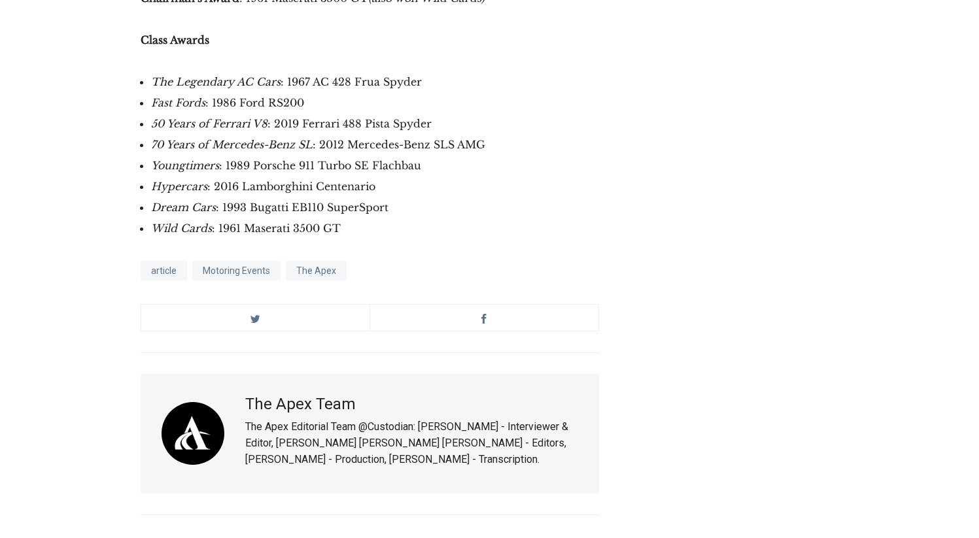
scroll to position [7188, 0]
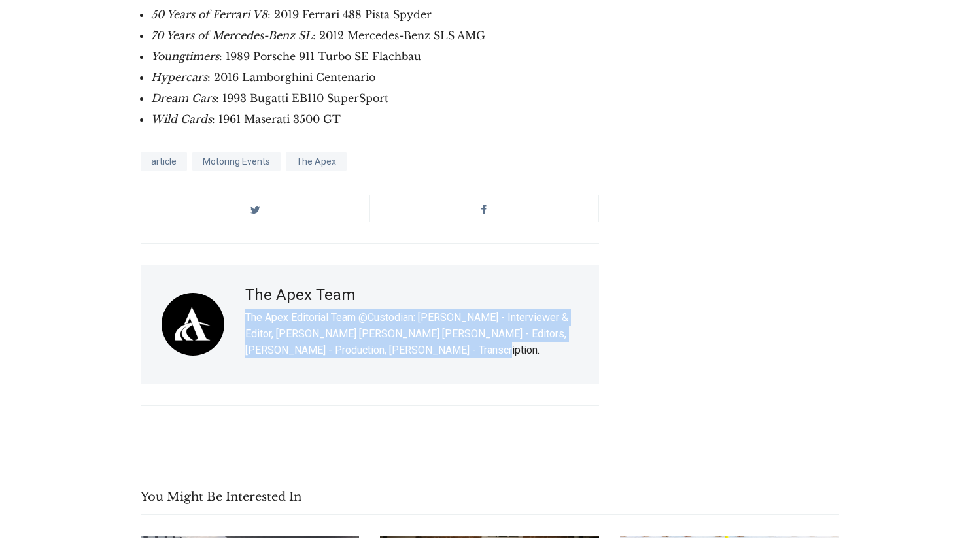
drag, startPoint x: 463, startPoint y: 230, endPoint x: 243, endPoint y: 187, distance: 223.8
click at [243, 265] on div "The Apex Team The Apex Editorial Team @Custodian: [PERSON_NAME] - Interviewer &…" at bounding box center [370, 325] width 458 height 120
copy p "The Apex Editorial Team @Custodian: [PERSON_NAME] - Interviewer & Editor, [PERS…"
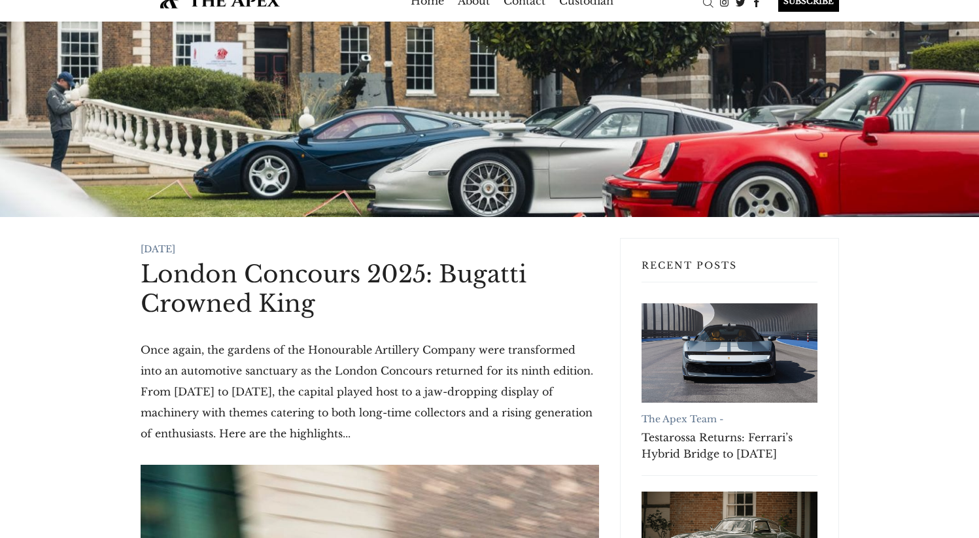
scroll to position [0, 0]
